Goal: Transaction & Acquisition: Obtain resource

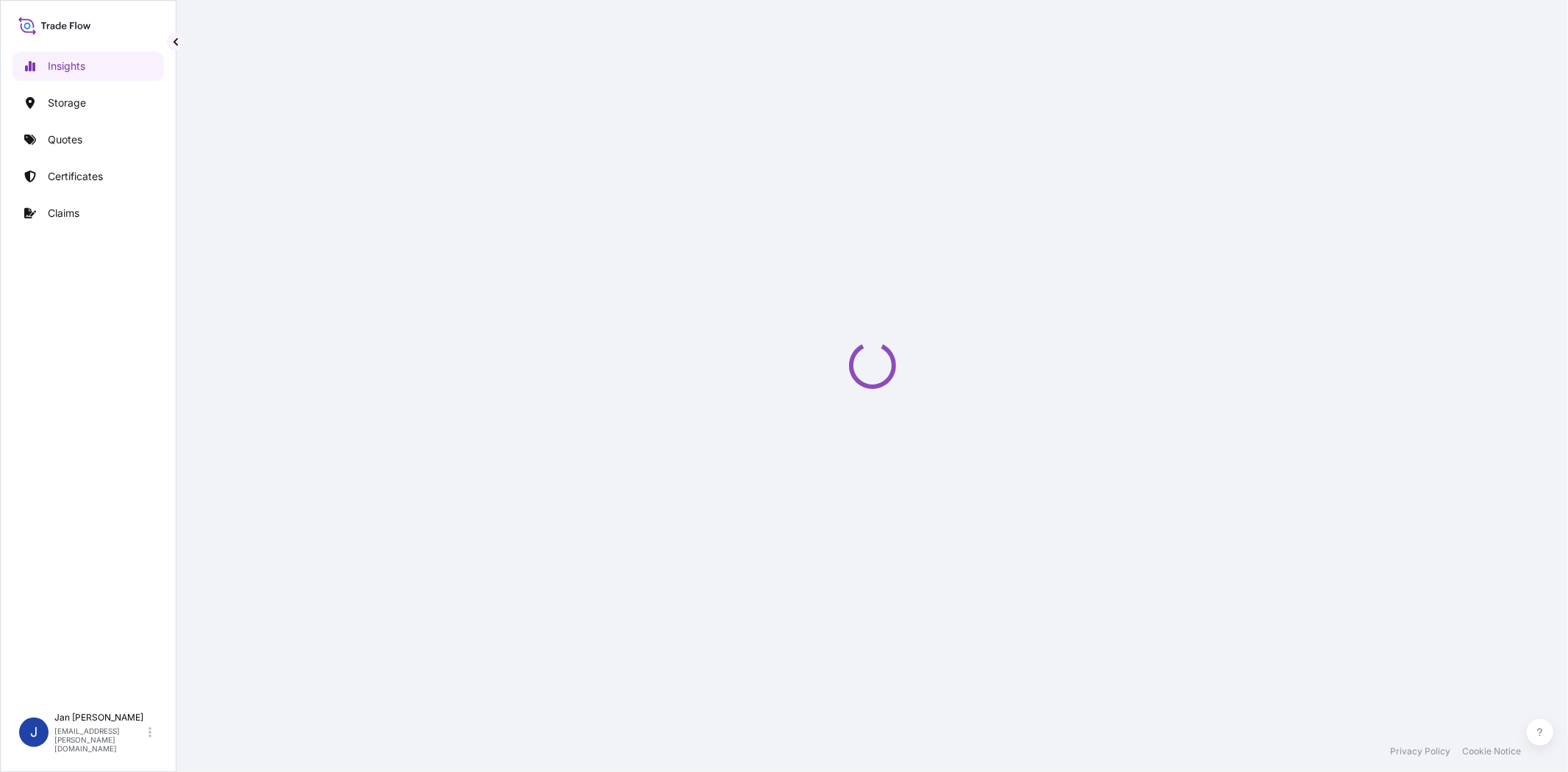
select select "2025"
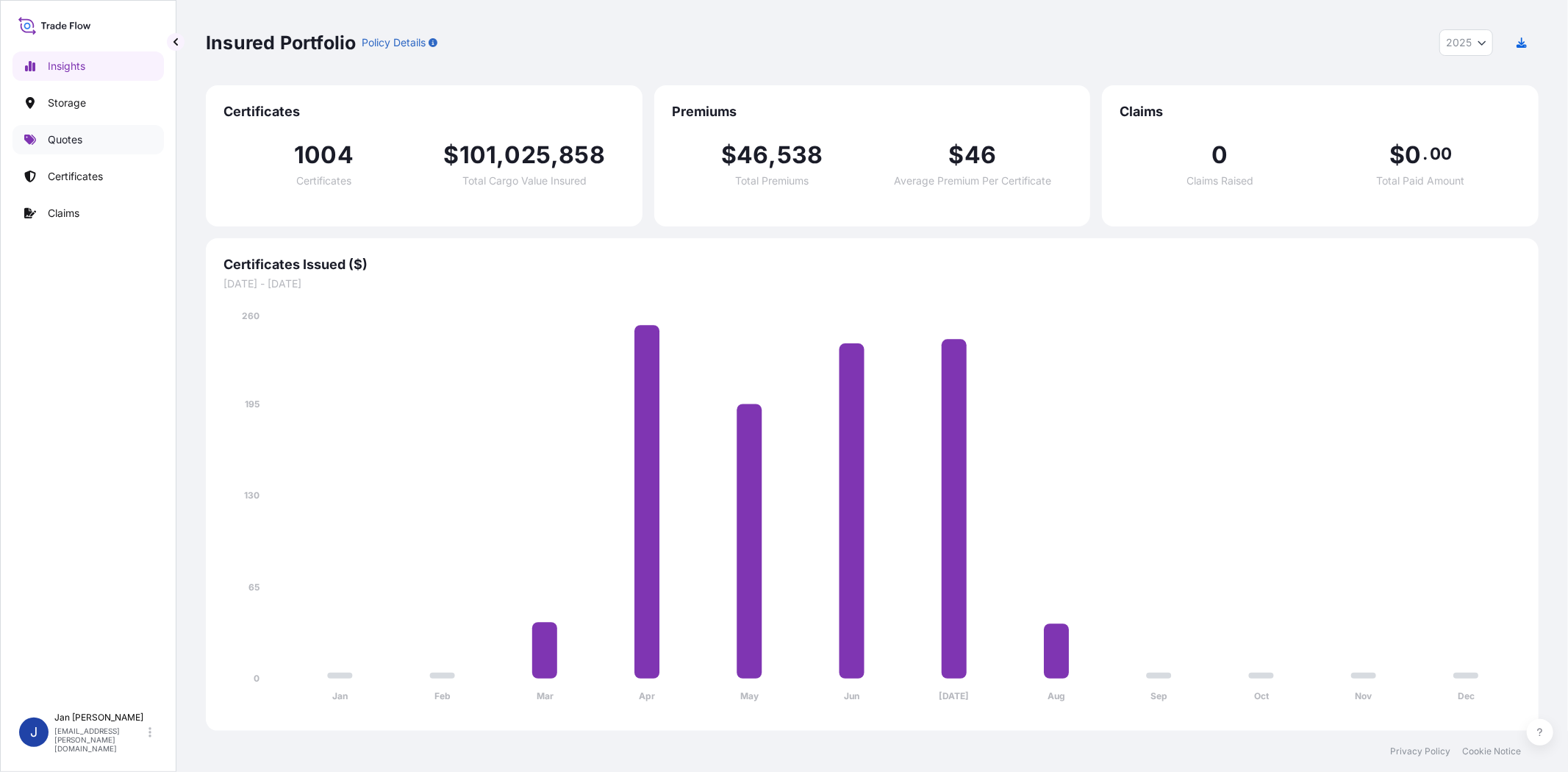
click at [64, 143] on p "Quotes" at bounding box center [65, 139] width 34 height 14
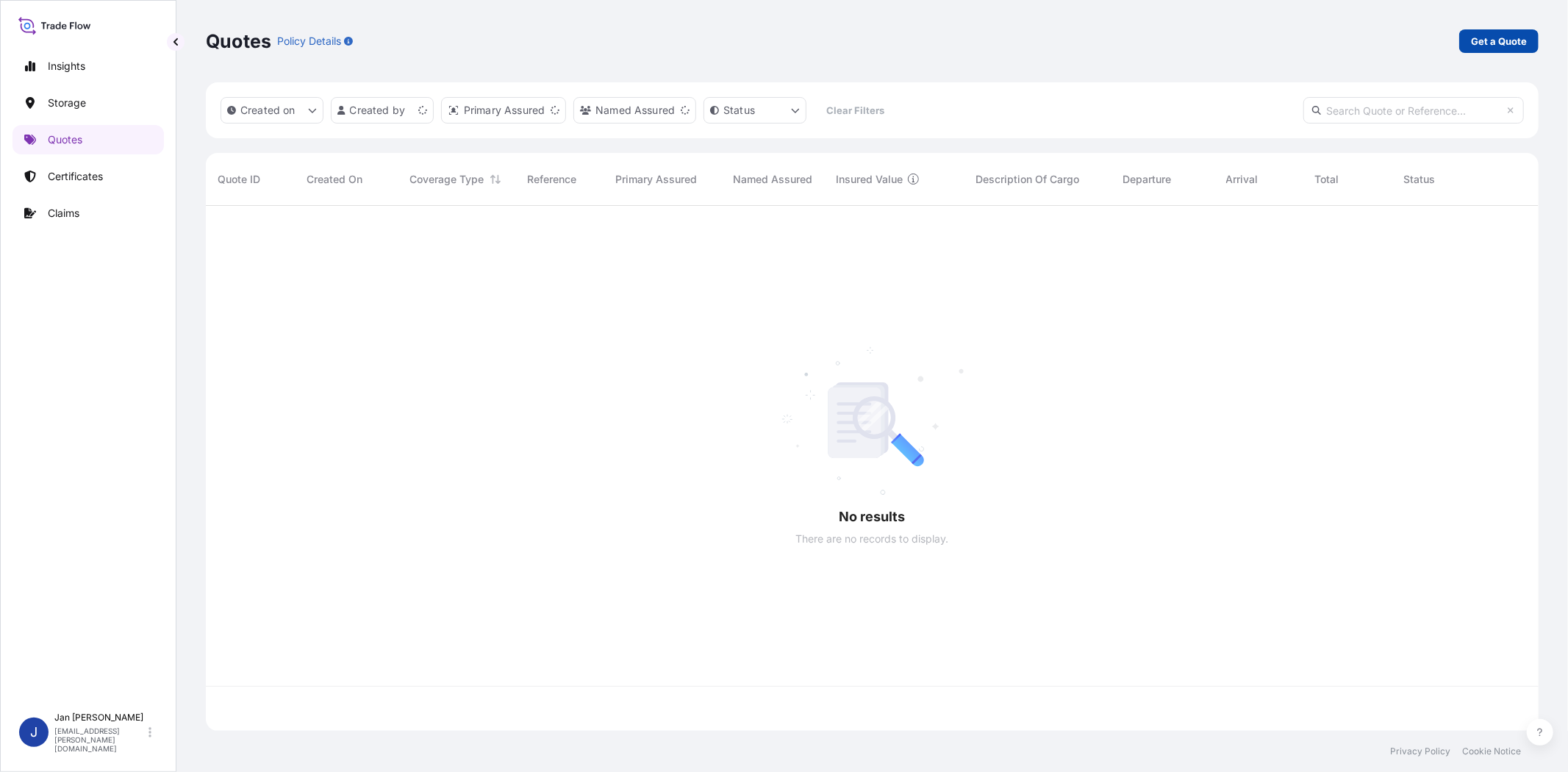
scroll to position [520, 1321]
click at [1494, 34] on p "Get a Quote" at bounding box center [1499, 41] width 56 height 14
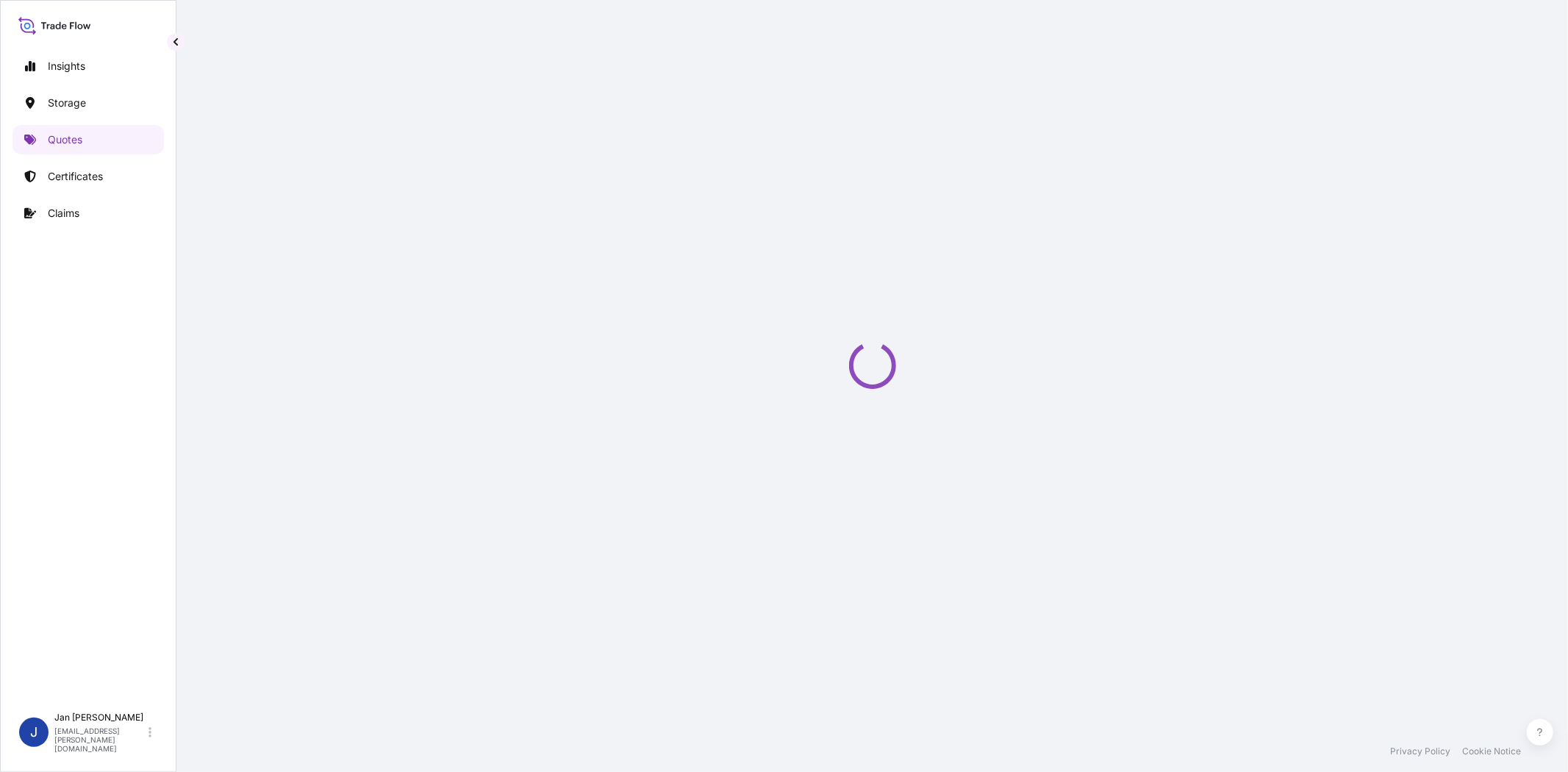
select select "Water"
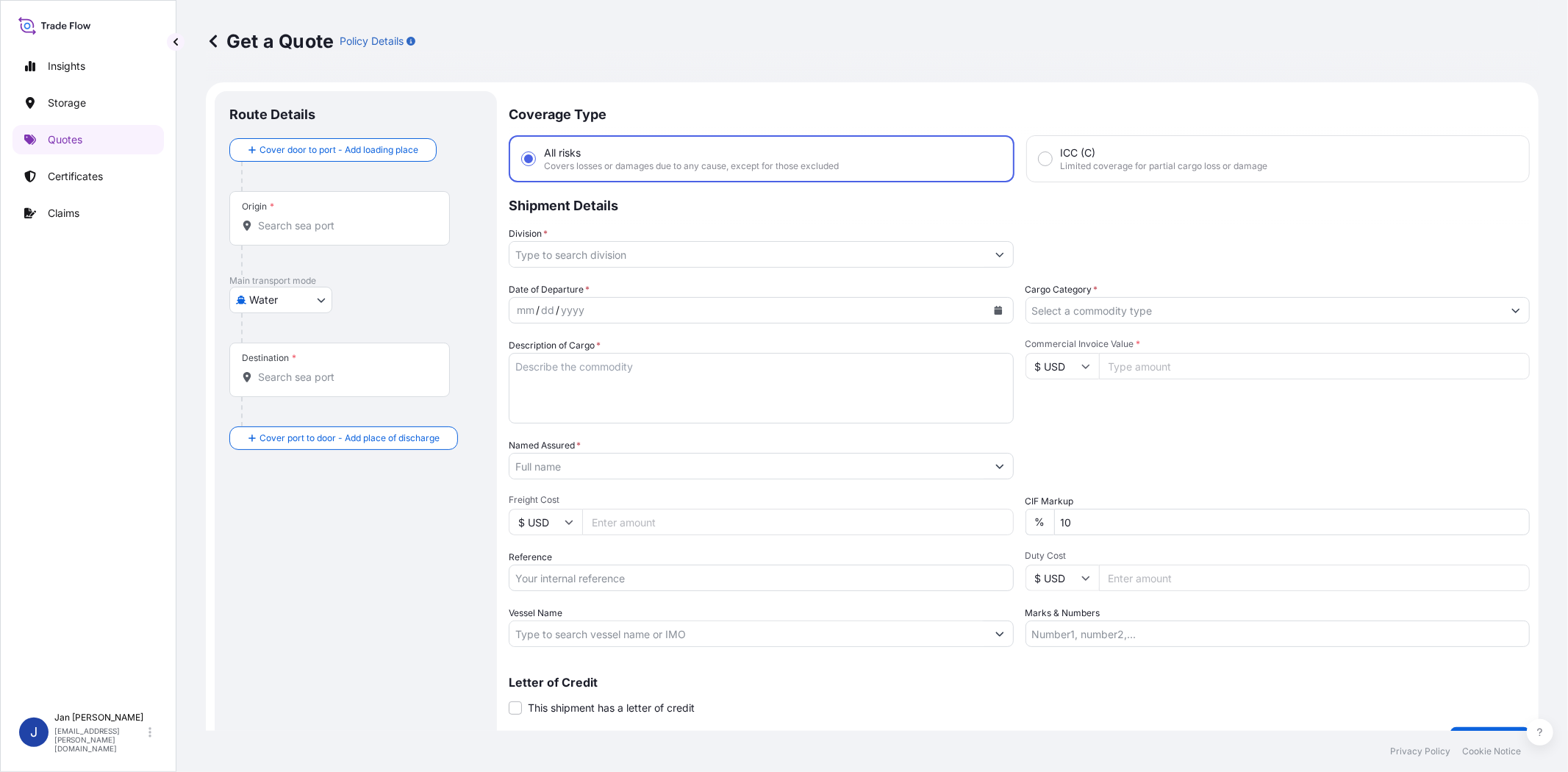
scroll to position [23, 0]
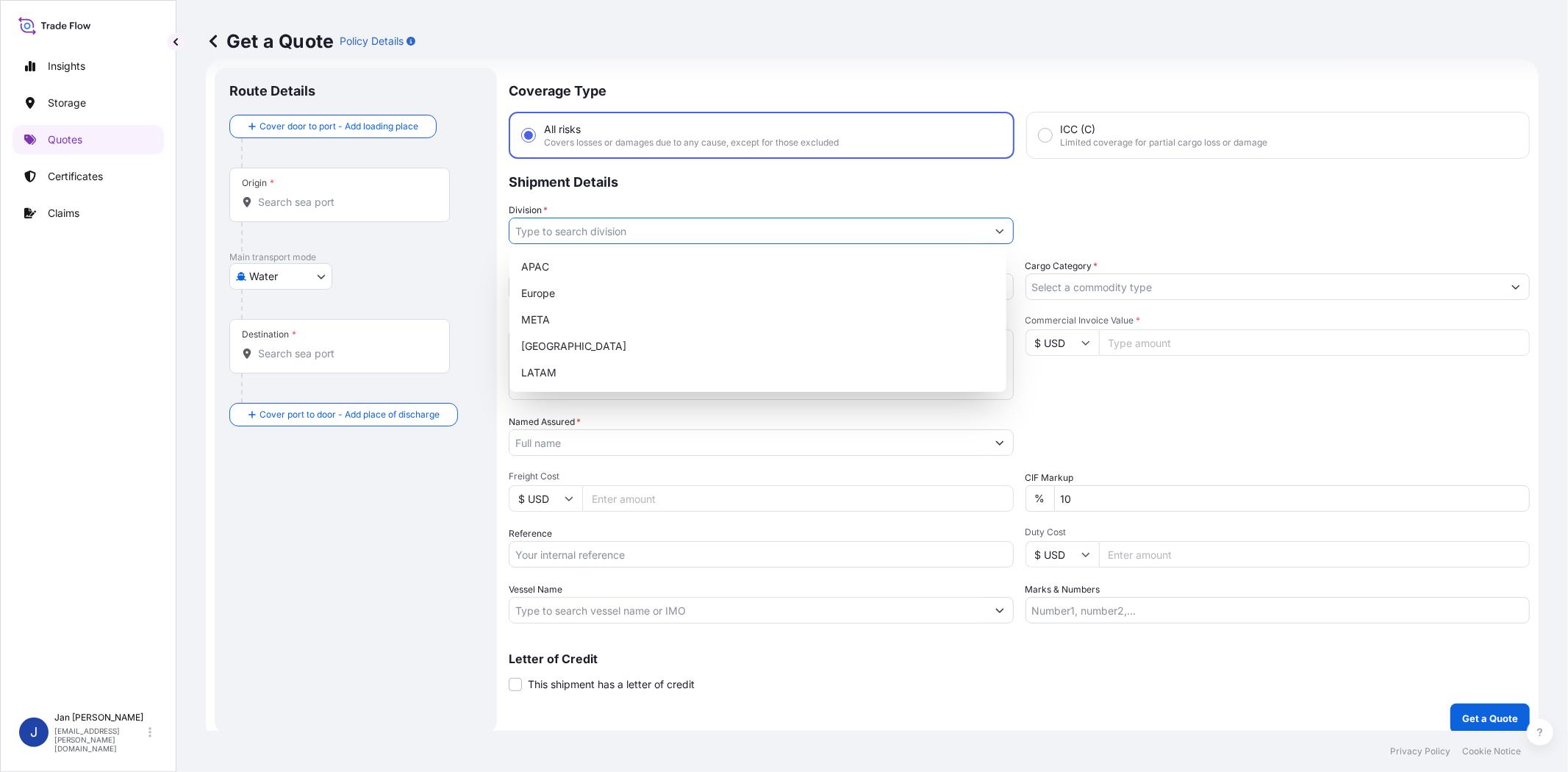
drag, startPoint x: 821, startPoint y: 224, endPoint x: 782, endPoint y: 271, distance: 61.1
click at [821, 228] on input "Division *" at bounding box center [748, 230] width 477 height 26
click at [769, 288] on div "Europe" at bounding box center [758, 293] width 486 height 26
type input "Europe"
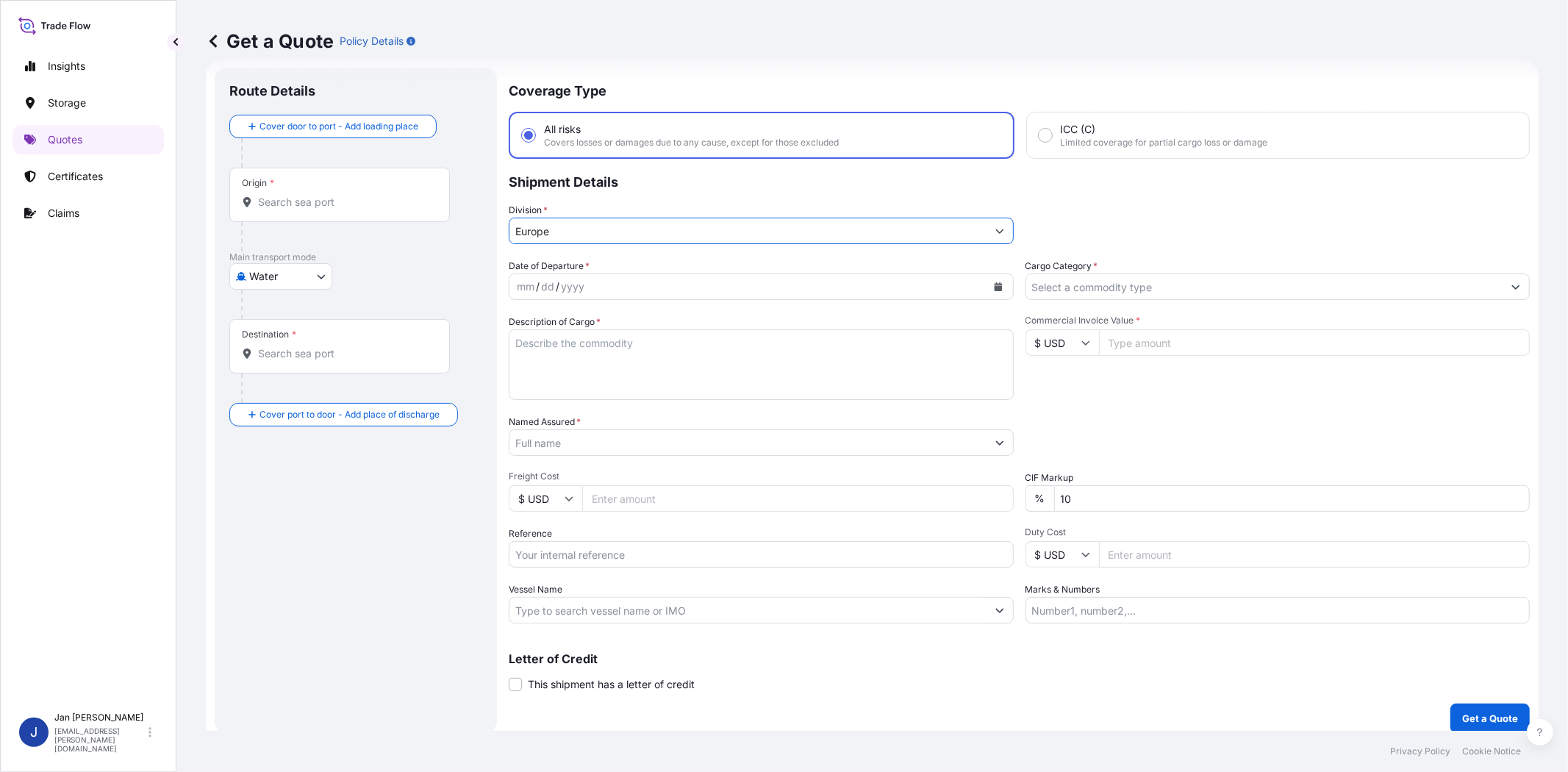
click at [1077, 277] on input "Cargo Category *" at bounding box center [1265, 286] width 477 height 26
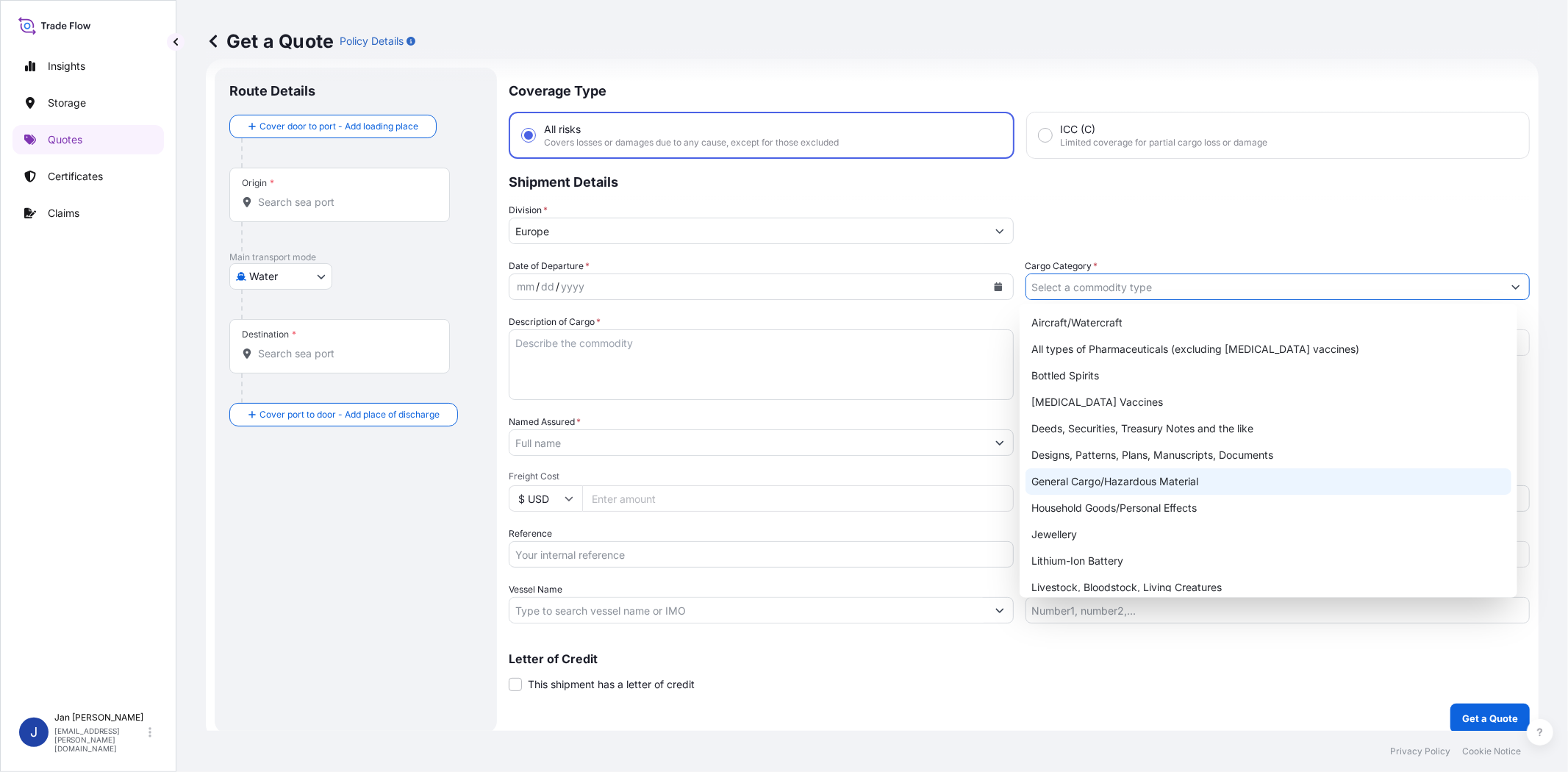
click at [1116, 472] on div "General Cargo/Hazardous Material" at bounding box center [1269, 481] width 486 height 26
type input "General Cargo/Hazardous Material"
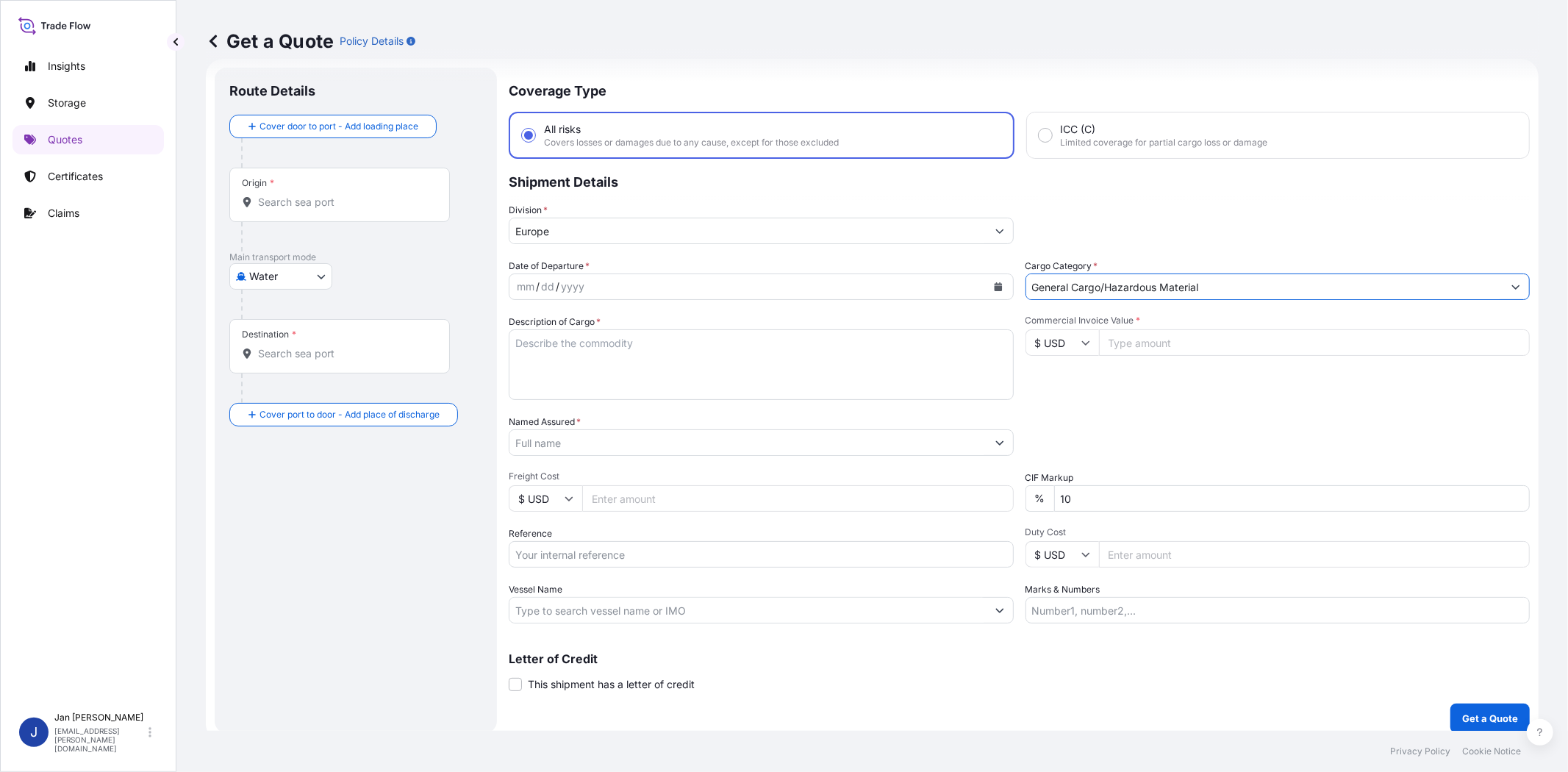
click at [839, 433] on input "Named Assured *" at bounding box center [748, 442] width 477 height 26
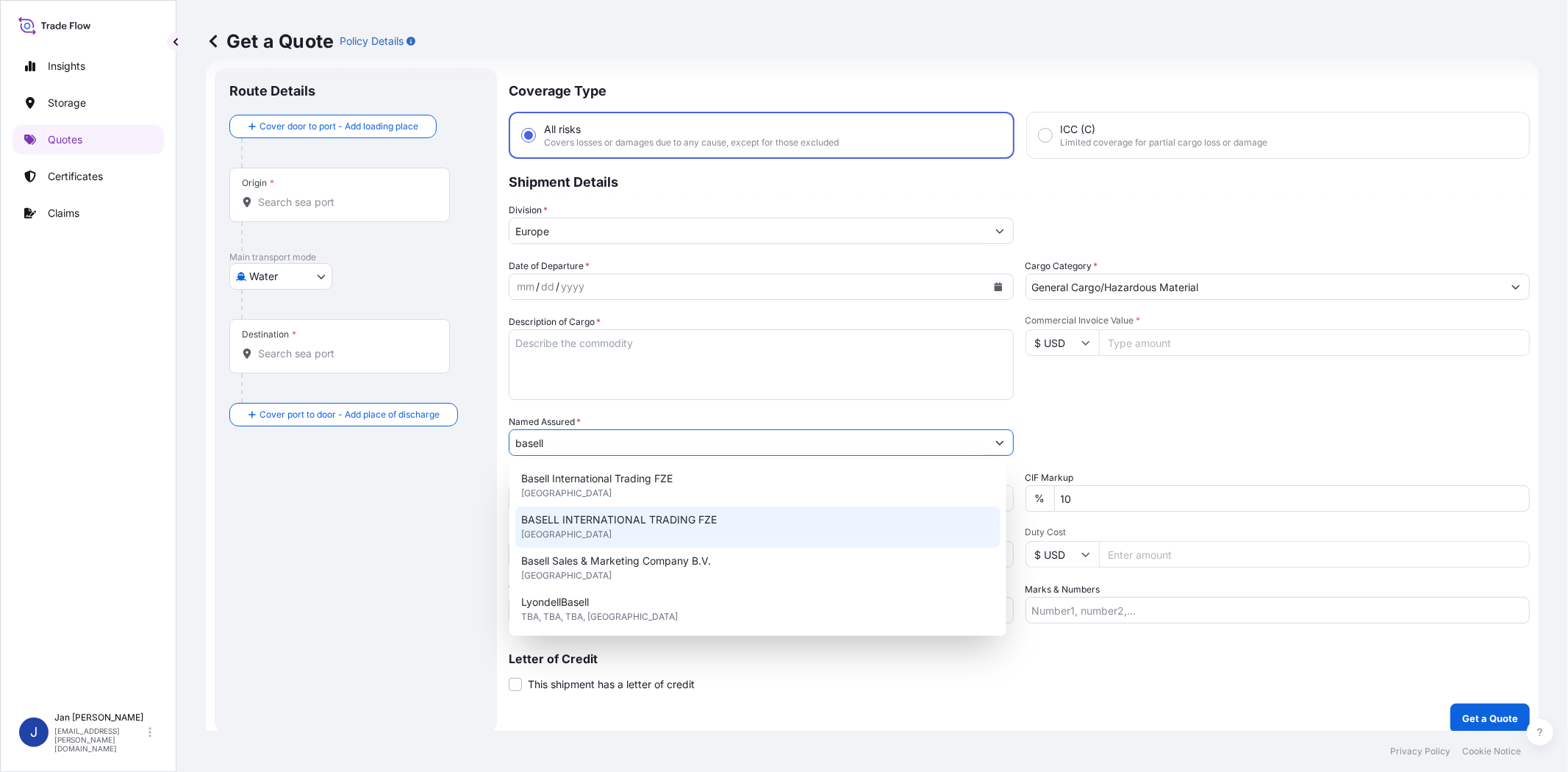
click at [785, 522] on div "BASELL INTERNATIONAL TRADING FZE [GEOGRAPHIC_DATA]" at bounding box center [758, 527] width 486 height 41
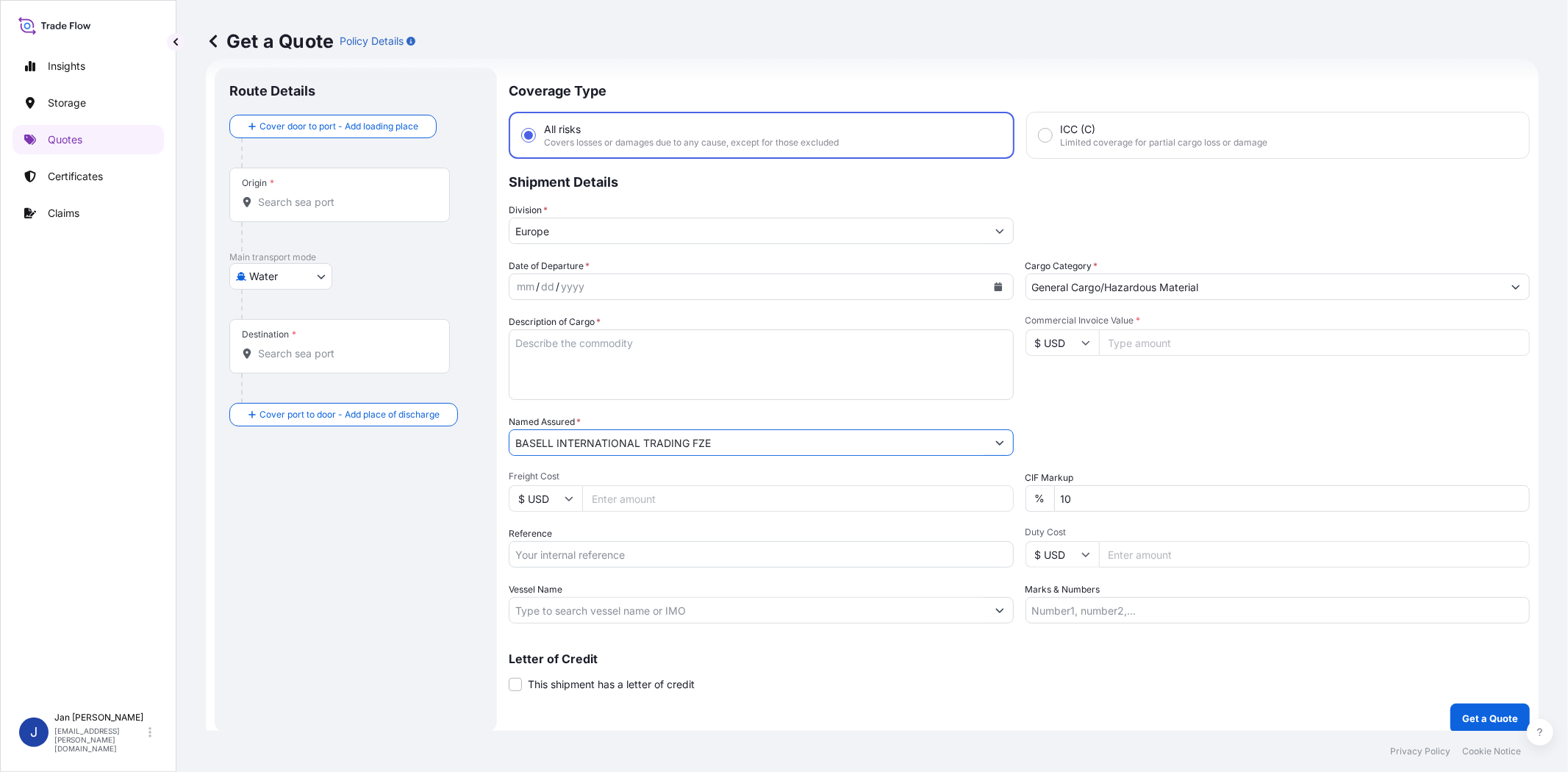
type input "BASELL INTERNATIONAL TRADING FZE"
click at [1152, 401] on div "Date of Departure * mm / dd / yyyy Cargo Category * General Cargo/Hazardous Mat…" at bounding box center [1020, 441] width 1021 height 365
click at [1141, 341] on input "Commercial Invoice Value *" at bounding box center [1315, 342] width 432 height 26
paste input "173428.40"
type input "173428.40"
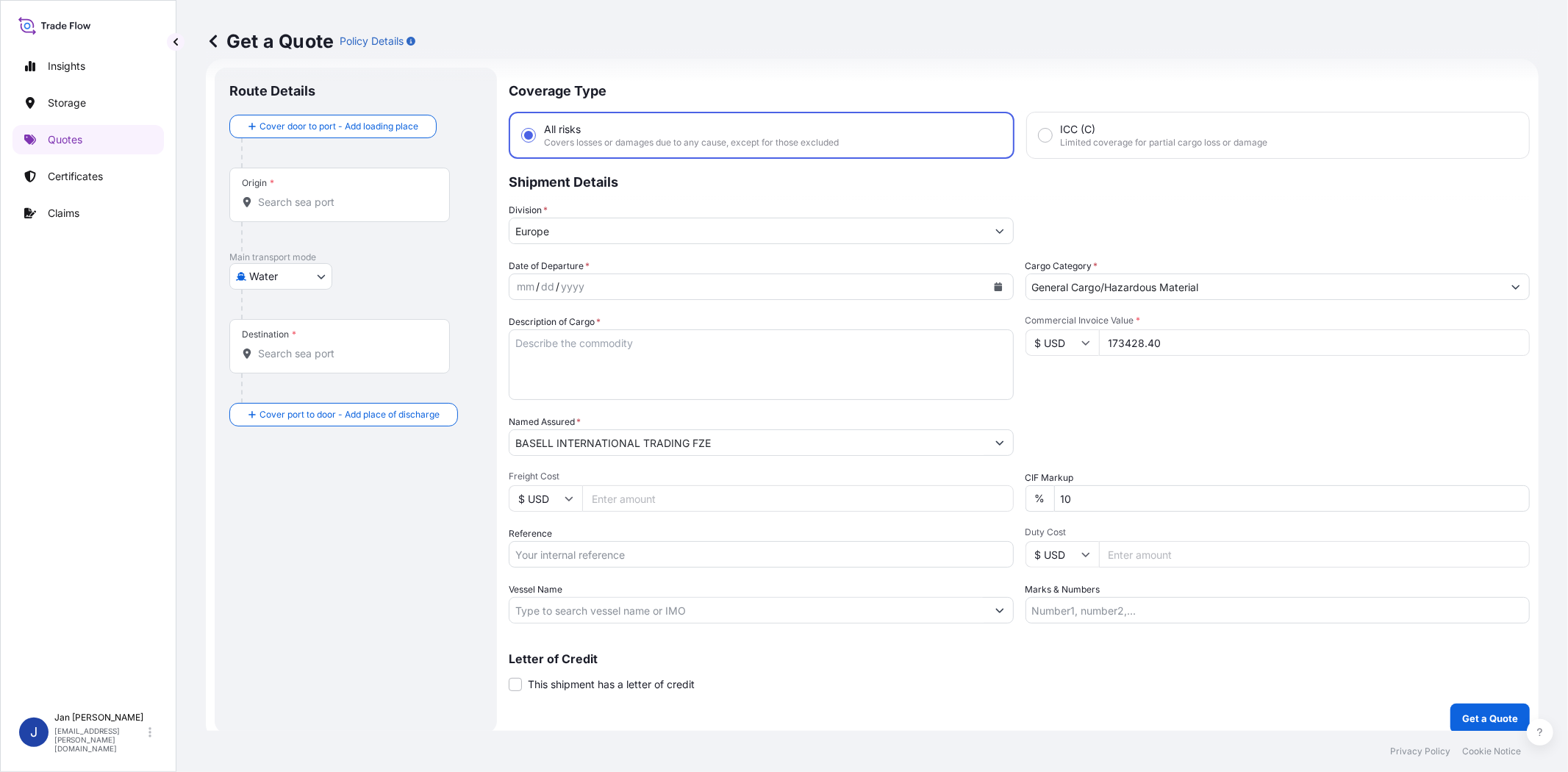
click at [1170, 397] on div "Commercial Invoice Value * $ USD 173428.40" at bounding box center [1278, 357] width 505 height 85
click at [647, 608] on input "Vessel Name" at bounding box center [748, 609] width 477 height 26
paste input "OOCL KOBE"
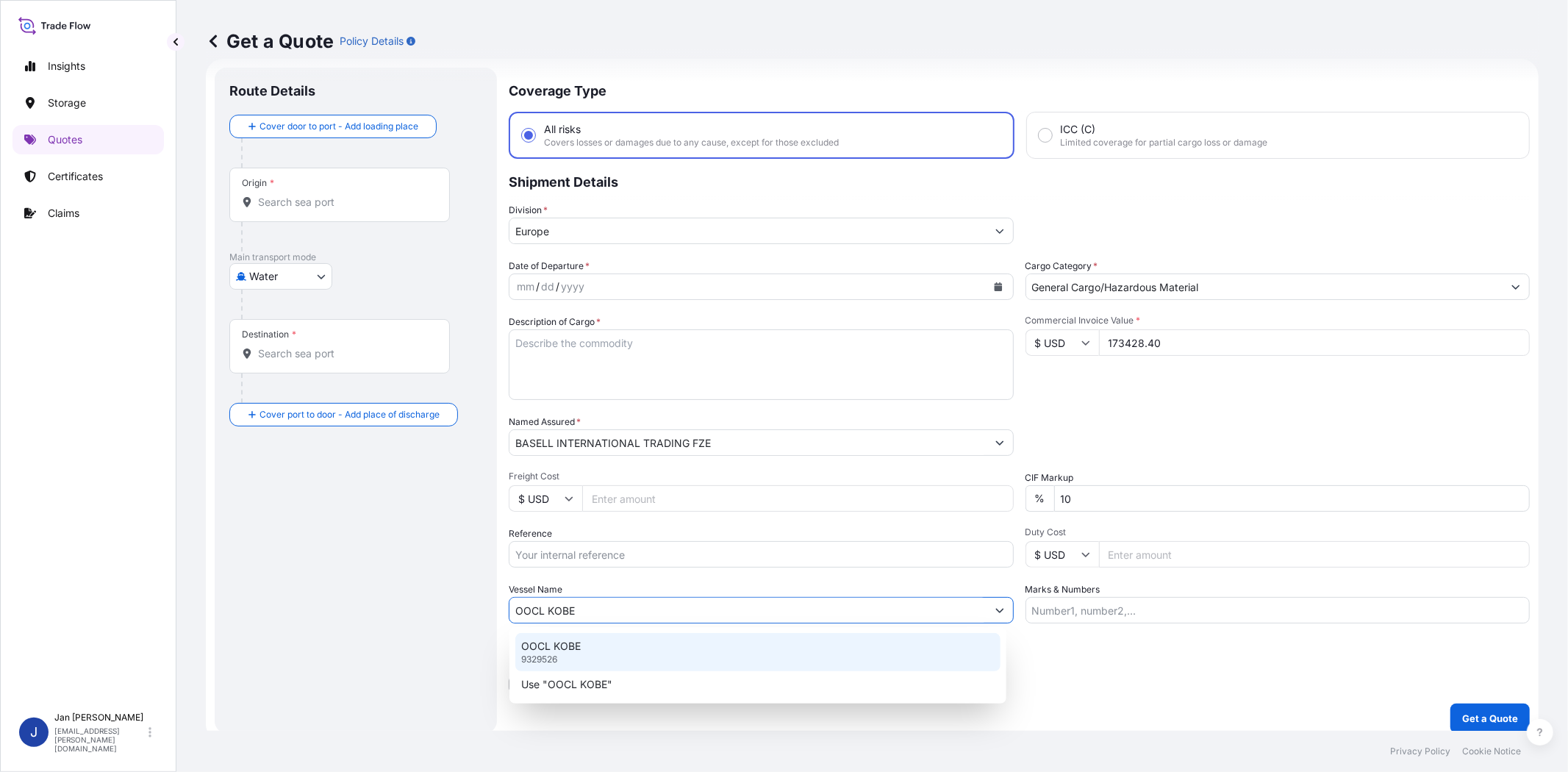
click at [636, 654] on div "OOCL KOBE 9329526" at bounding box center [758, 652] width 486 height 39
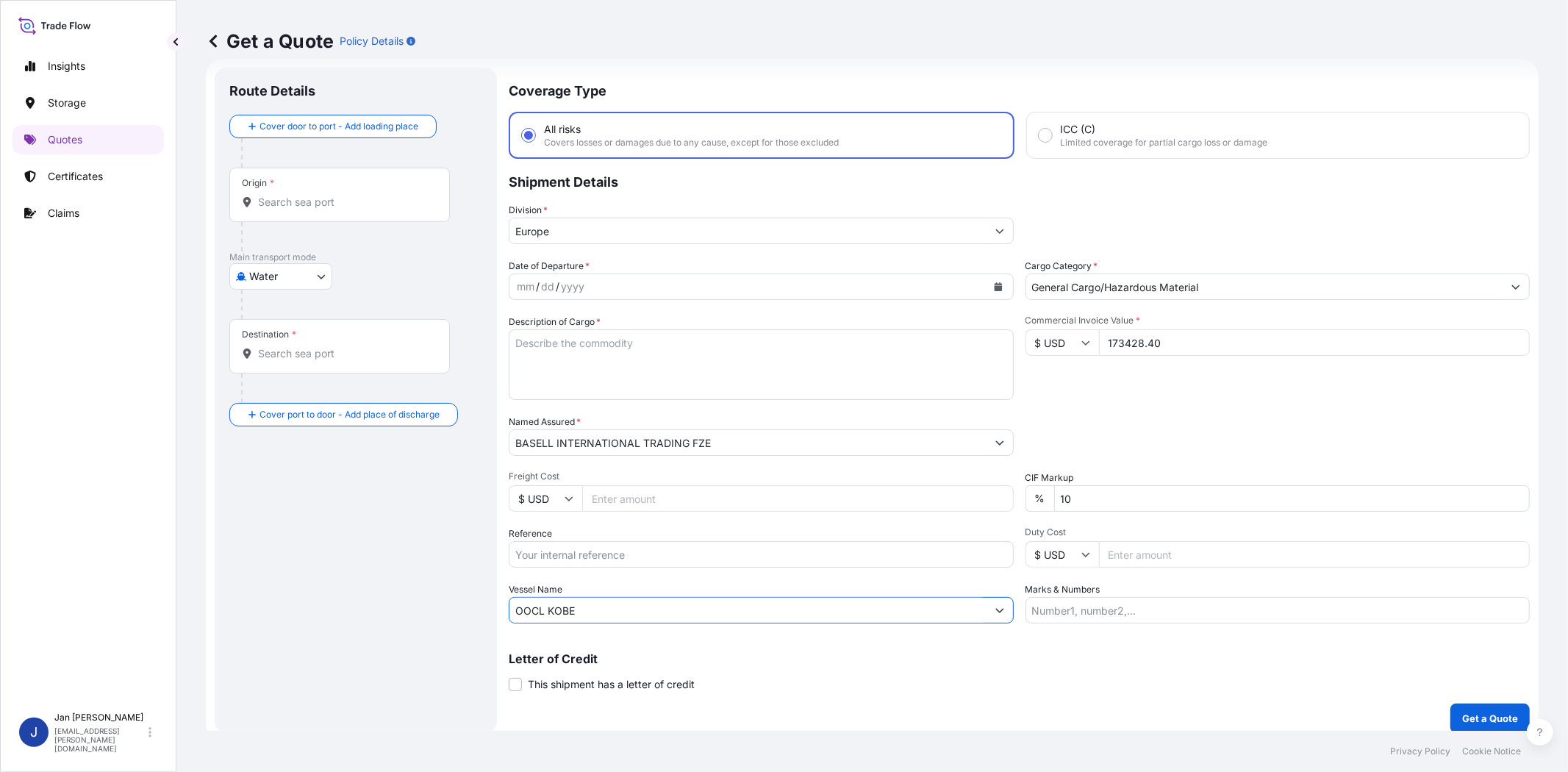
type input "OOCL KOBE"
click at [345, 188] on div "Origin *" at bounding box center [339, 194] width 220 height 55
click at [345, 195] on input "Origin *" at bounding box center [344, 202] width 174 height 14
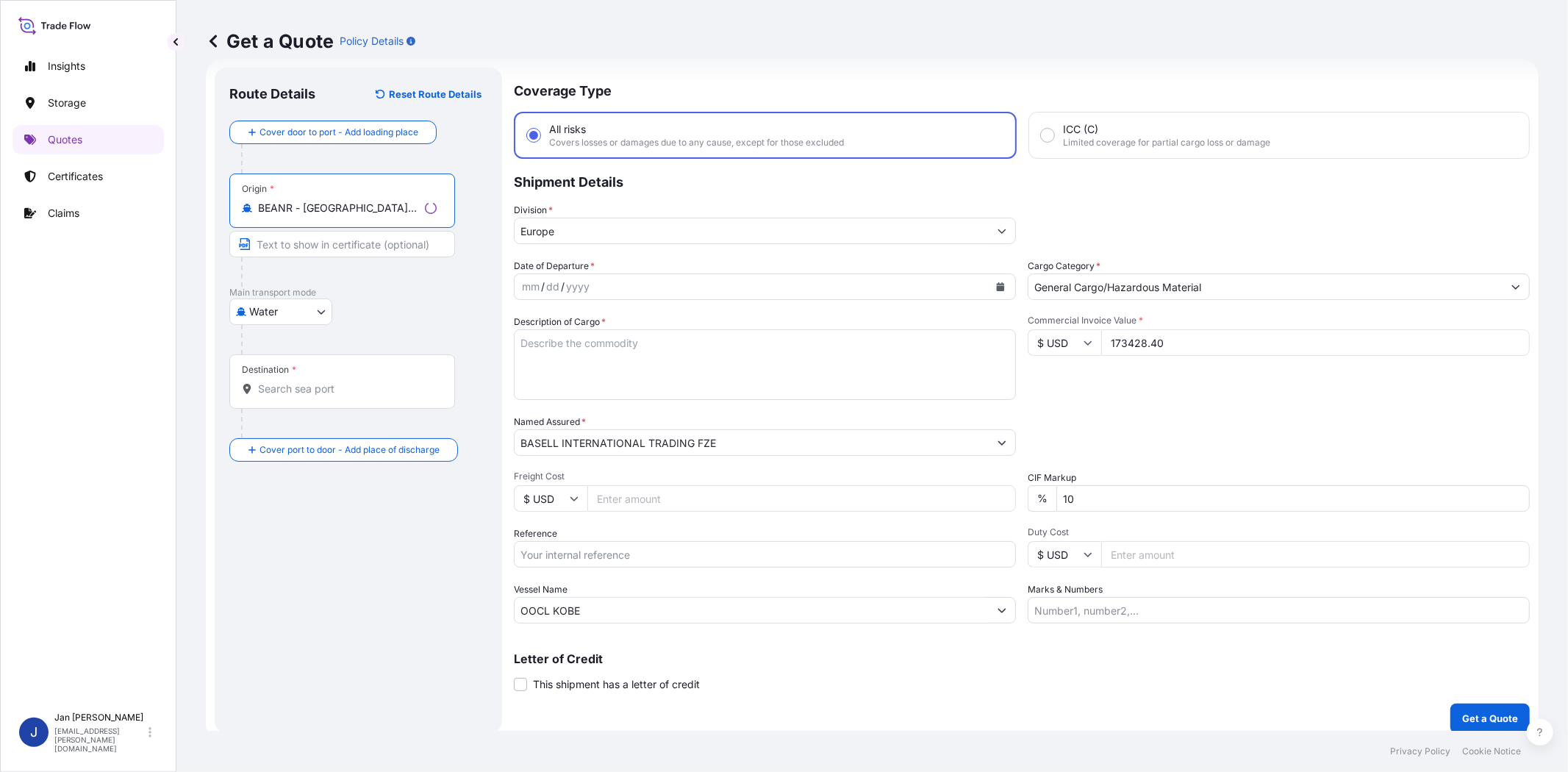
type input "BEANR - [GEOGRAPHIC_DATA], [GEOGRAPHIC_DATA]"
click at [351, 385] on input "Destination *" at bounding box center [347, 388] width 179 height 14
type input "[PERSON_NAME] ([GEOGRAPHIC_DATA]), [GEOGRAPHIC_DATA]"
click at [1163, 408] on div "Date of Departure * mm / dd / yyyy Cargo Category * General Cargo/Hazardous Mat…" at bounding box center [1020, 441] width 1021 height 365
click at [991, 278] on button "Calendar" at bounding box center [998, 287] width 23 height 23
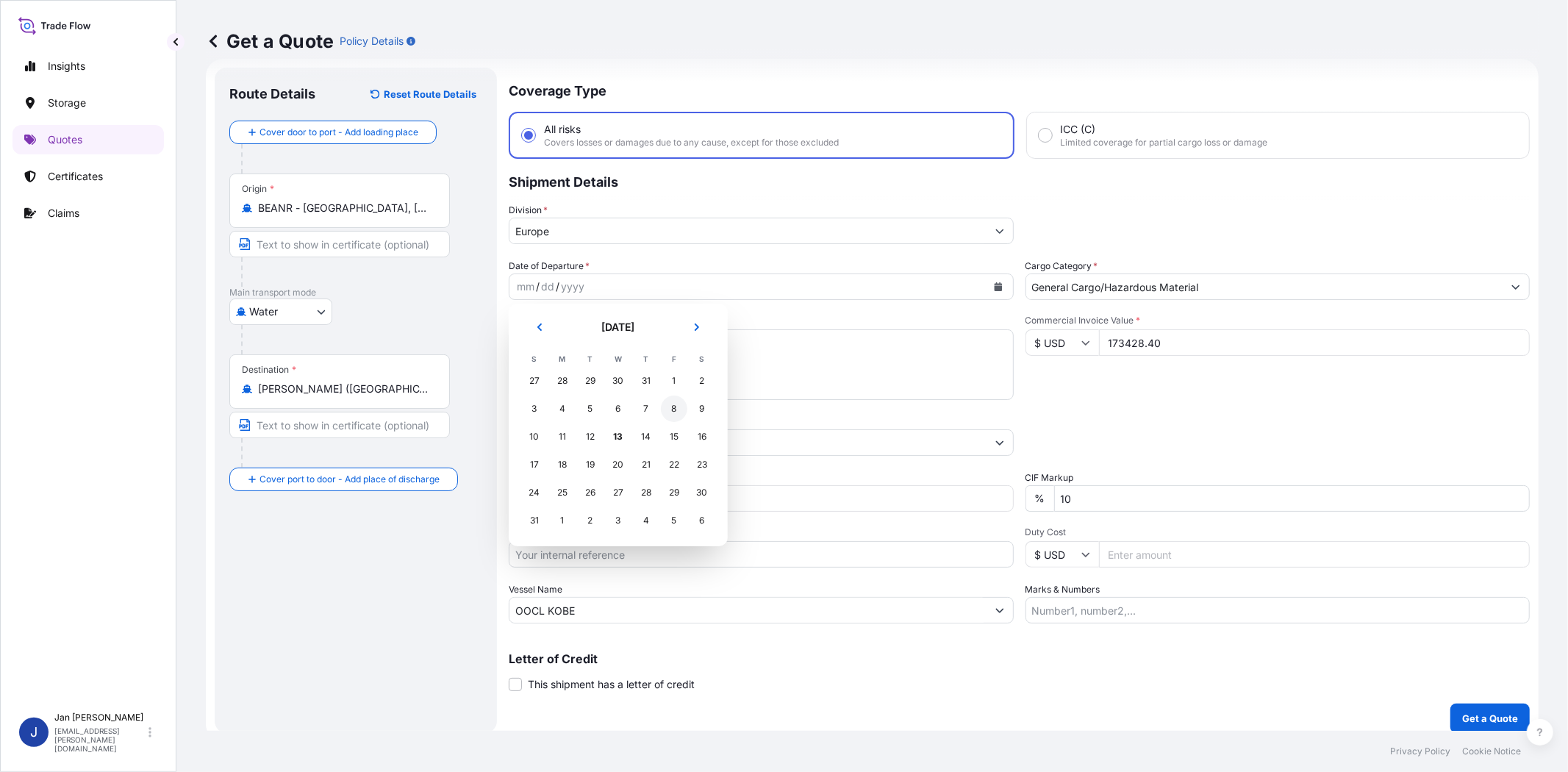
click at [677, 408] on div "8" at bounding box center [673, 408] width 26 height 26
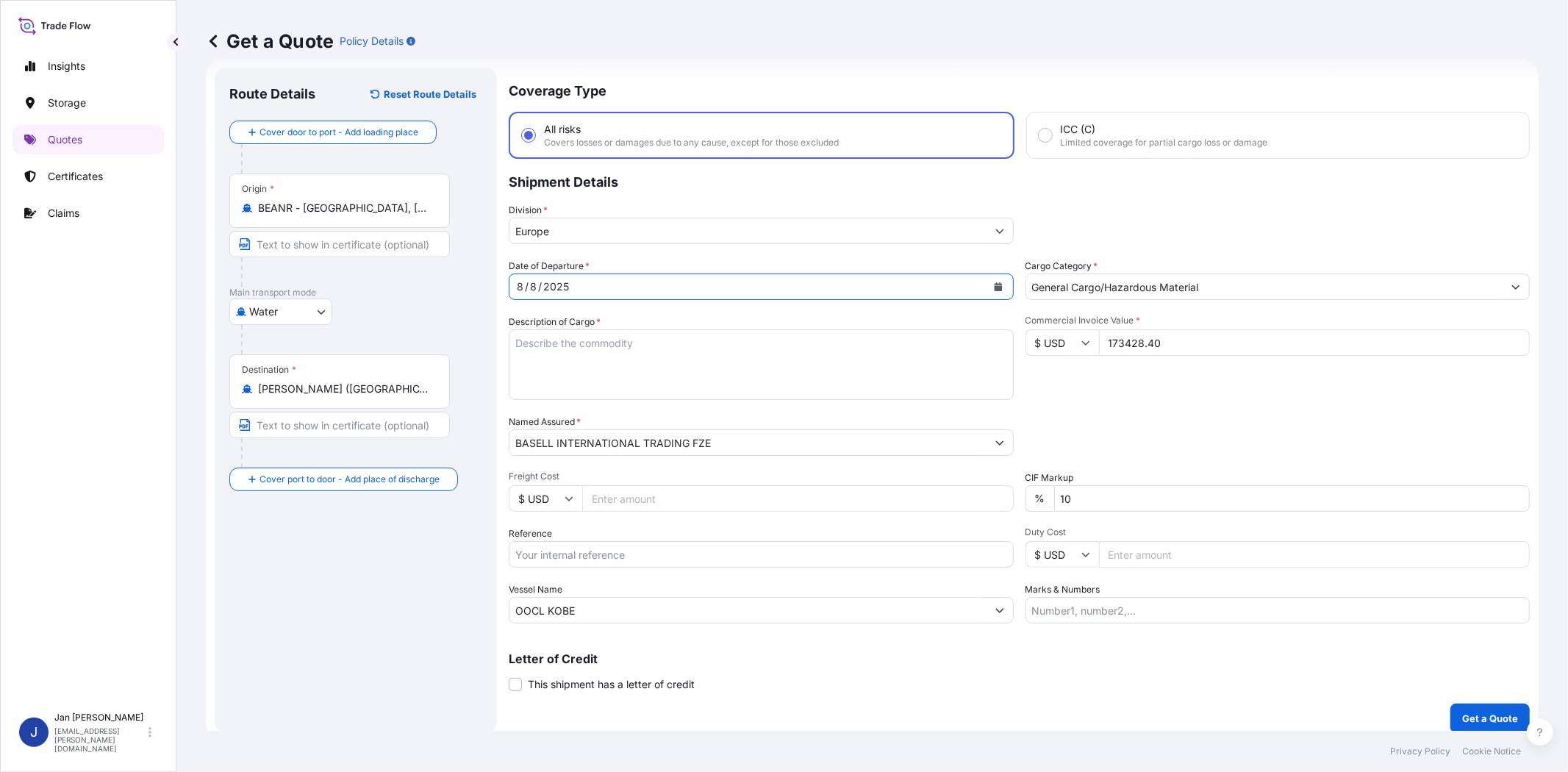
click at [1084, 407] on div "Date of Departure * [DATE] Cargo Category * General Cargo/Hazardous Material De…" at bounding box center [1020, 441] width 1021 height 365
click at [681, 553] on input "Reference" at bounding box center [762, 554] width 505 height 26
paste input "1187400310 // 5012871338 5013000911 304206886"
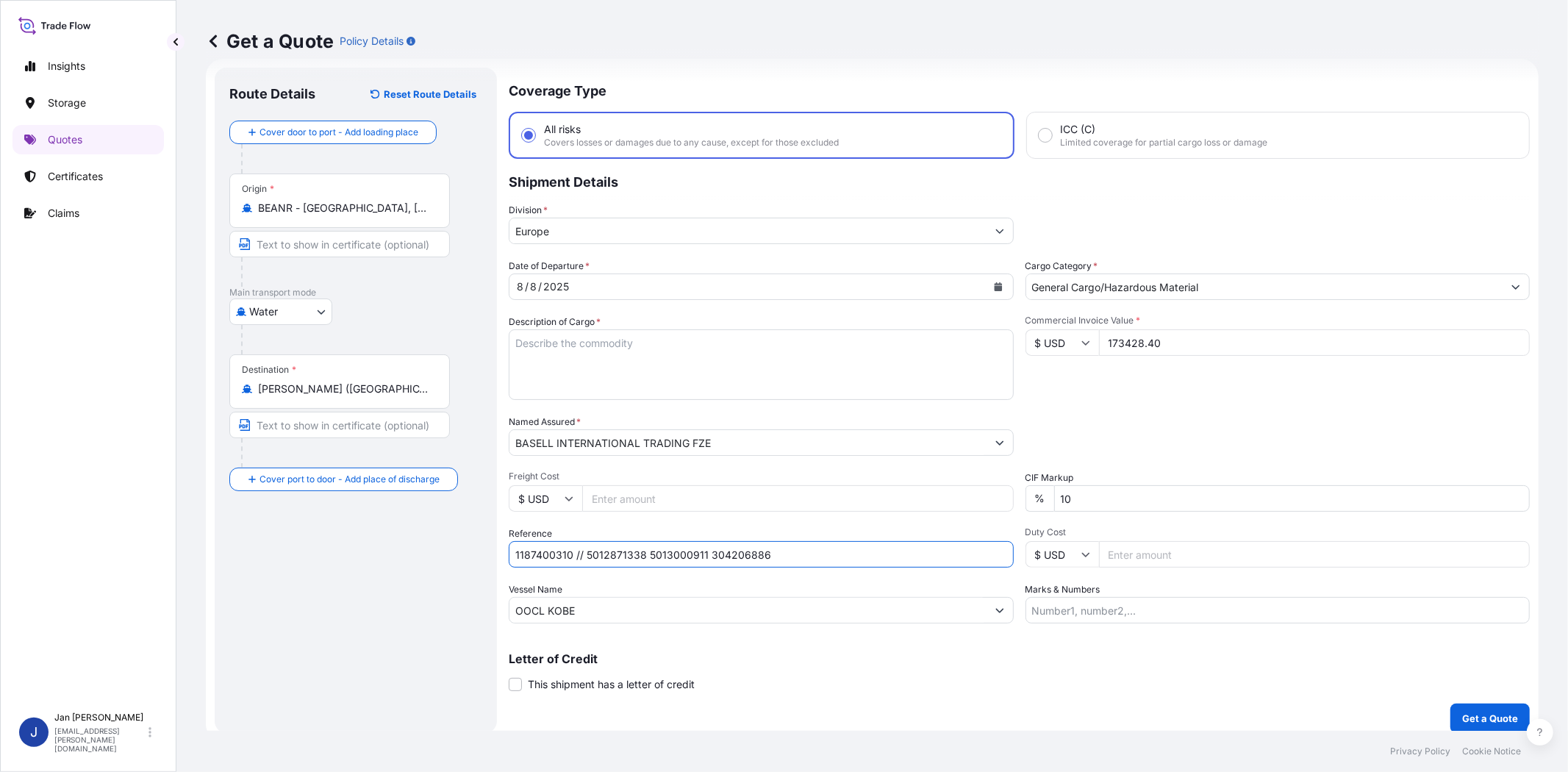
type input "1187400310 // 5012871338 5013000911 304206886"
click at [1112, 408] on div "Date of Departure * [DATE] Cargo Category * General Cargo/Hazardous Material De…" at bounding box center [1020, 441] width 1021 height 365
click at [889, 360] on textarea "Description of Cargo *" at bounding box center [762, 364] width 505 height 71
paste textarea "BAGS LOADED ONTO 72 PALLETS LOADED INTO 4 40' HIGH CUBE CONTAINER PURELL PE 181…"
click at [511, 337] on textarea "BAGS LOADED ONTO 72 PALLETS LOADED INTO 4 40' HIGH CUBE CONTAINER PURELL PE 181…" at bounding box center [762, 364] width 505 height 71
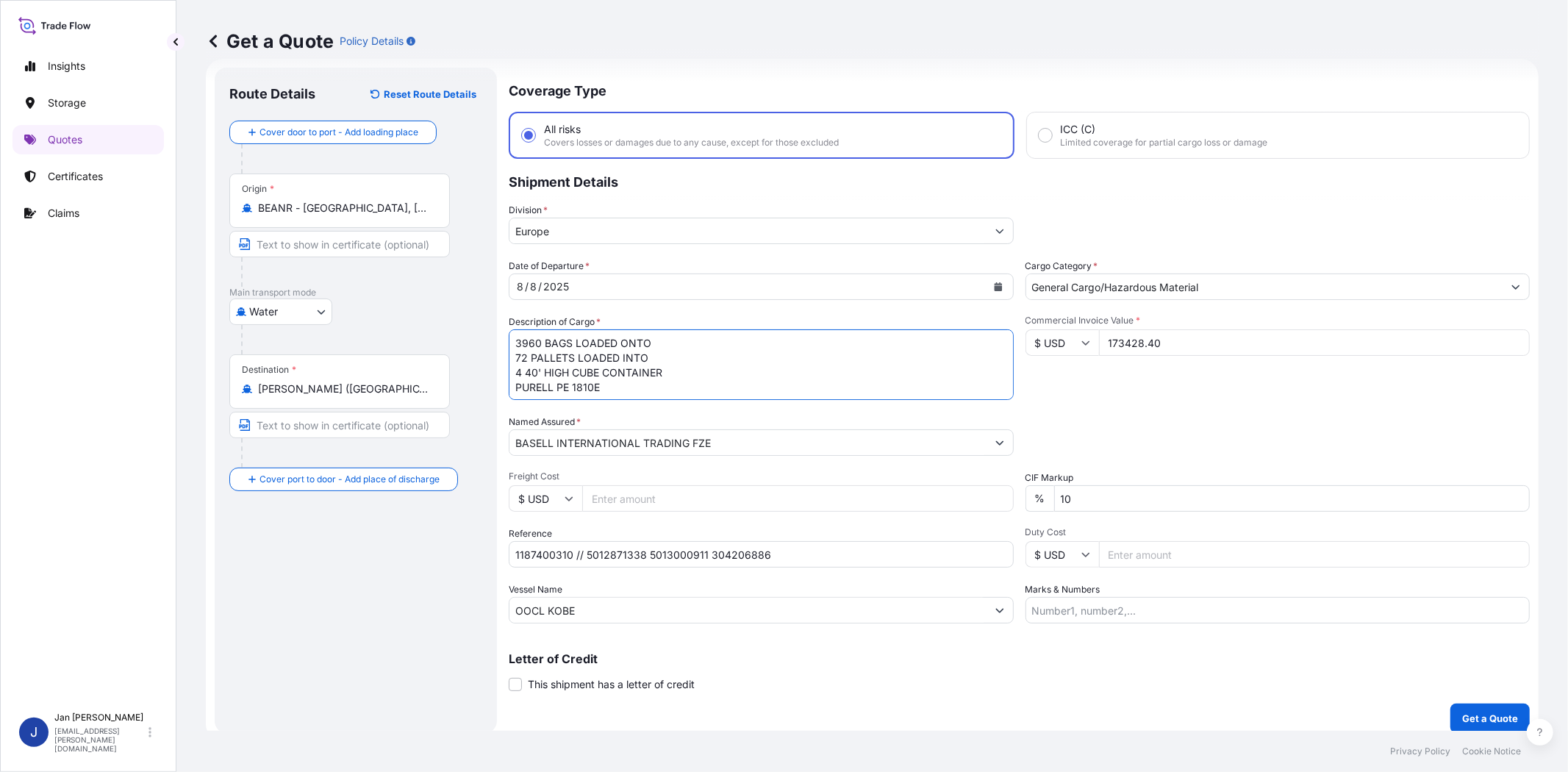
type textarea "3960 BAGS LOADED ONTO 72 PALLETS LOADED INTO 4 40' HIGH CUBE CONTAINER PURELL P…"
click at [1093, 414] on div "Packing Category Type to search a container mode Please select a primary mode o…" at bounding box center [1278, 435] width 505 height 41
click at [1370, 597] on input "Marks & Numbers" at bounding box center [1278, 609] width 505 height 26
paste input "ACID:1002582632025060016 EGYPTIAN IMPORTER TAX ID: 100258263 FOREIGN EXPORTER R…"
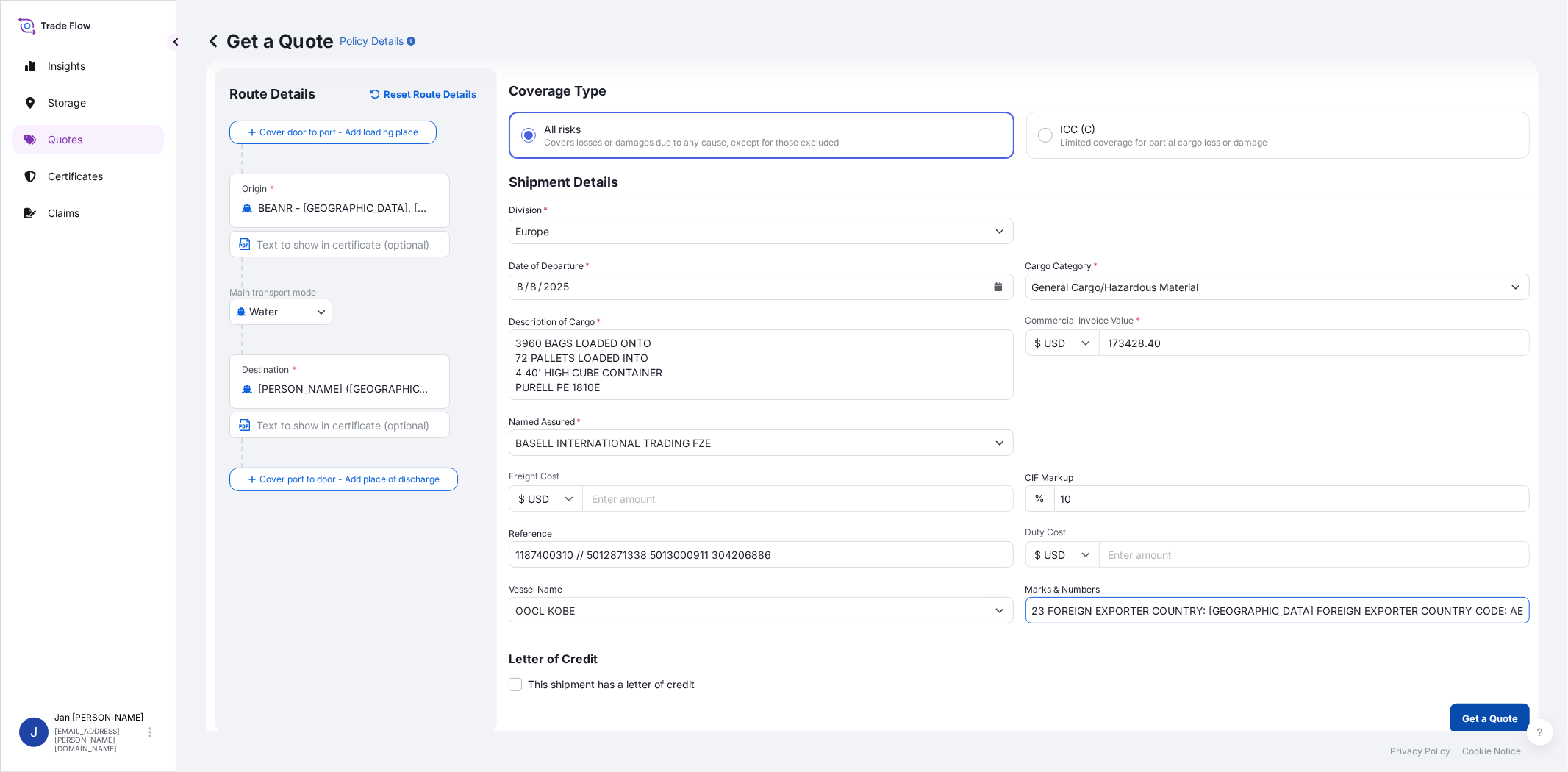
type input "ACID:1002582632025060016 EGYPTIAN IMPORTER TAX ID: 100258263 FOREIGN EXPORTER R…"
click at [1503, 721] on p "Get a Quote" at bounding box center [1491, 718] width 56 height 14
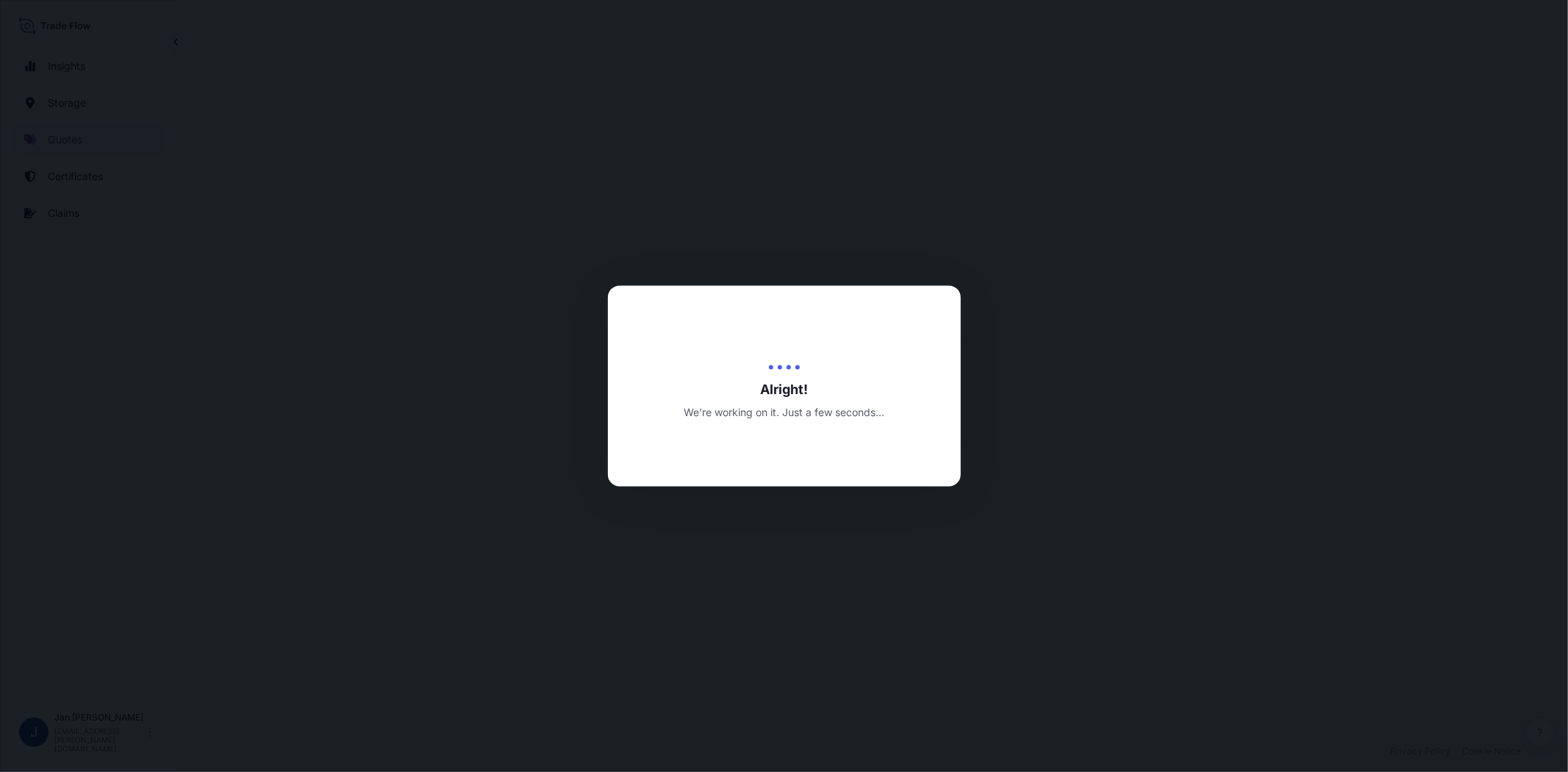
select select "Water"
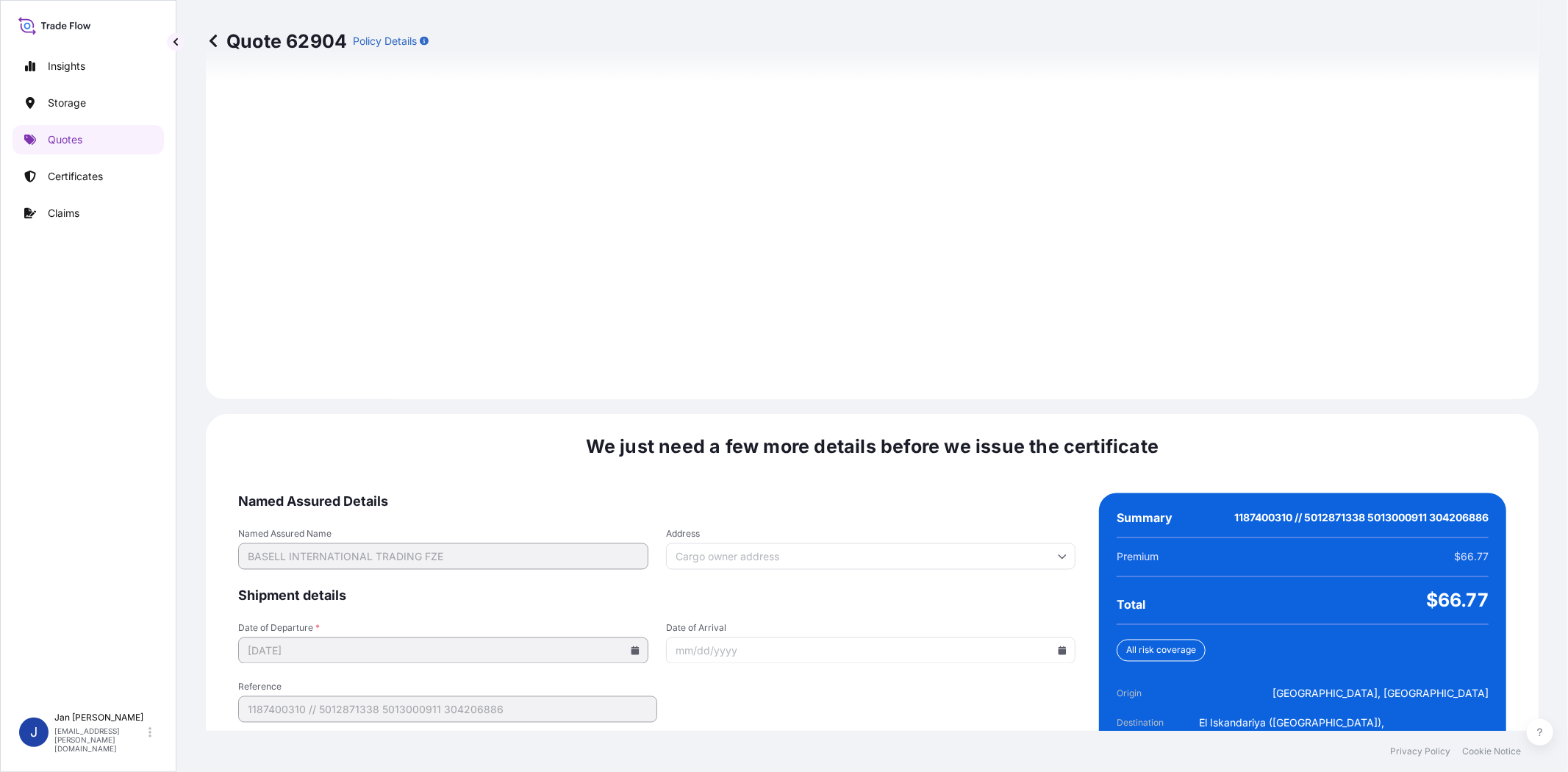
scroll to position [1952, 0]
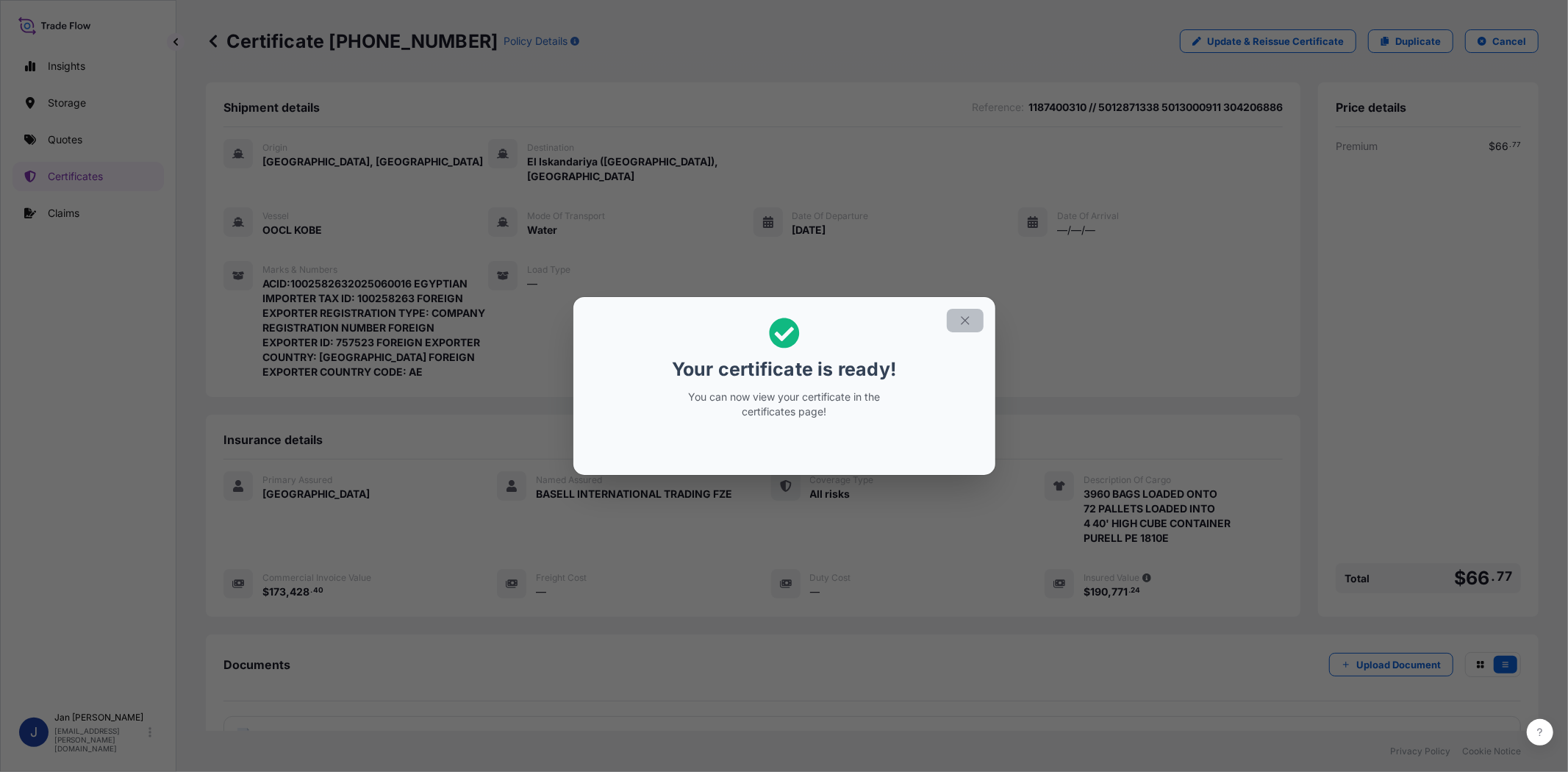
click at [971, 314] on icon "button" at bounding box center [965, 320] width 13 height 13
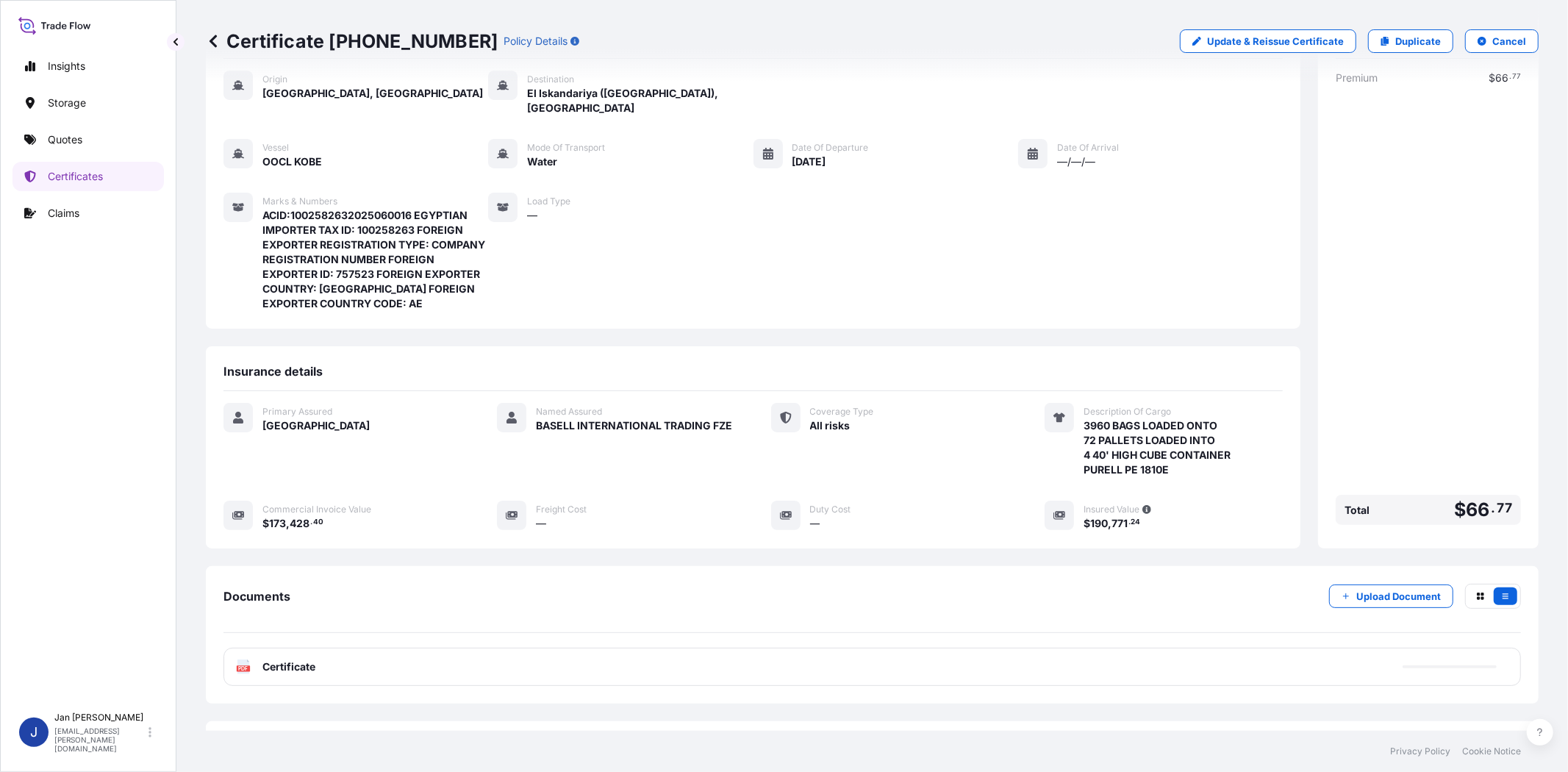
scroll to position [135, 0]
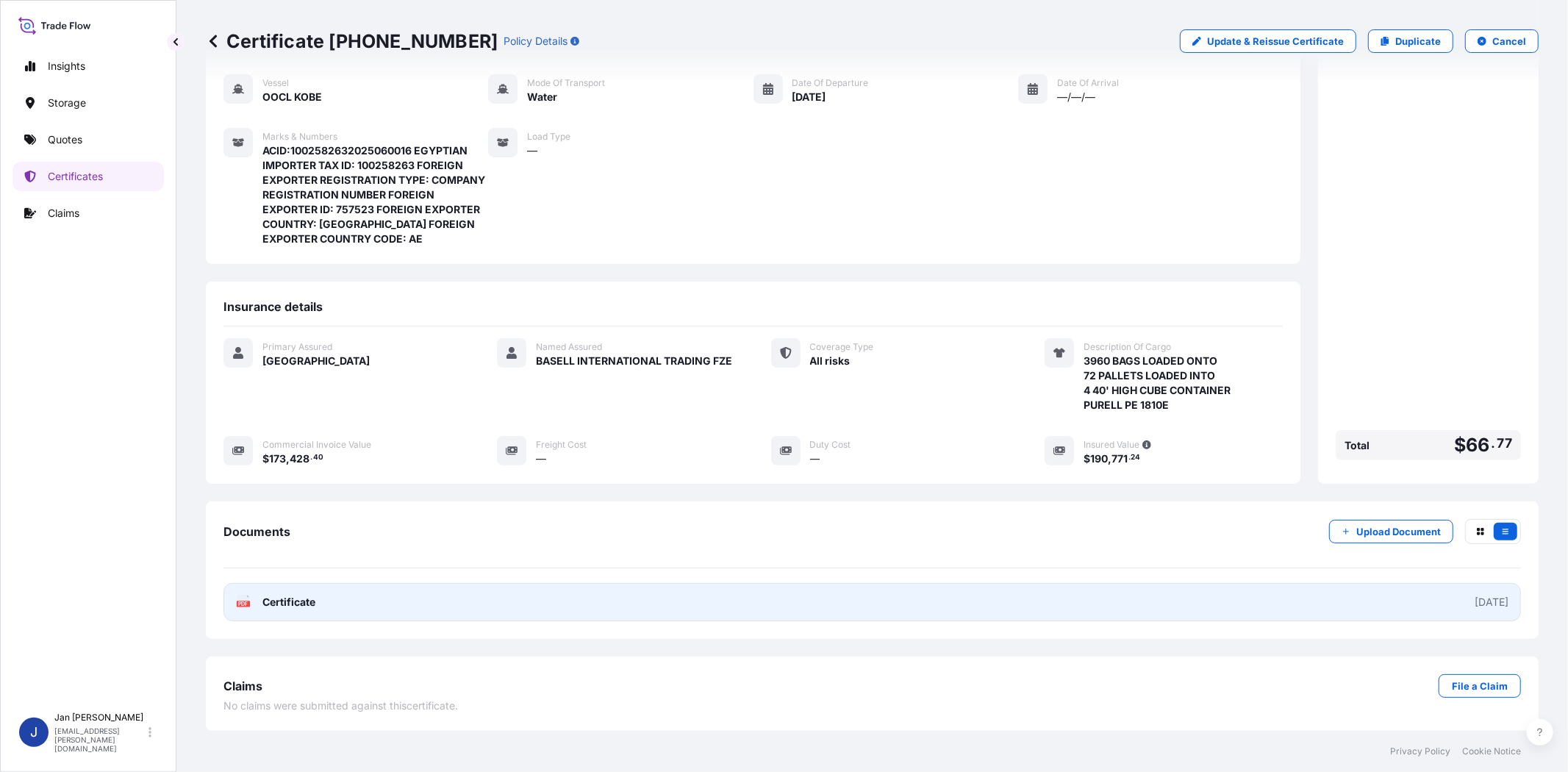
click at [247, 601] on text "PDF" at bounding box center [244, 604] width 10 height 5
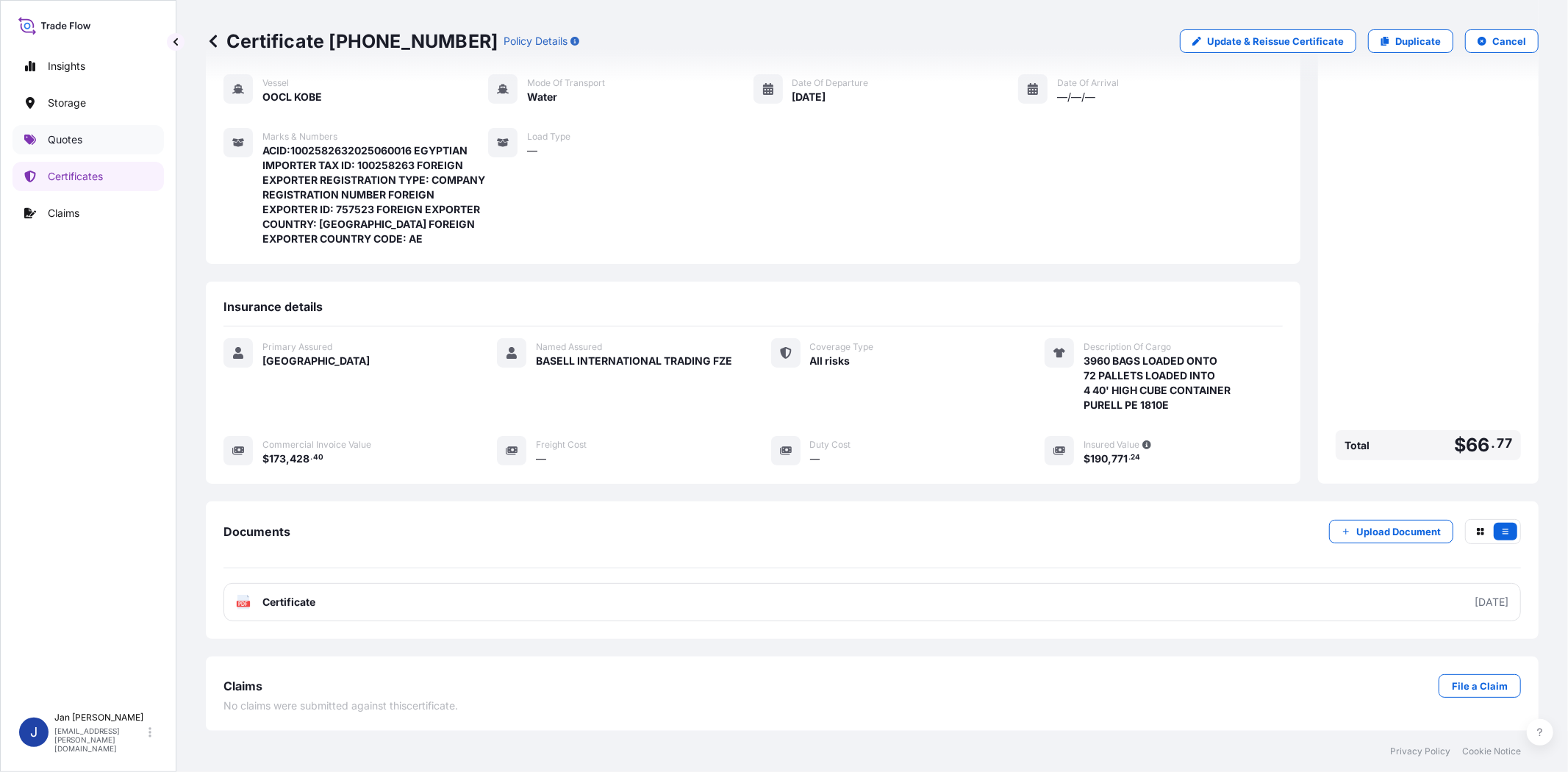
click at [89, 133] on link "Quotes" at bounding box center [88, 139] width 151 height 30
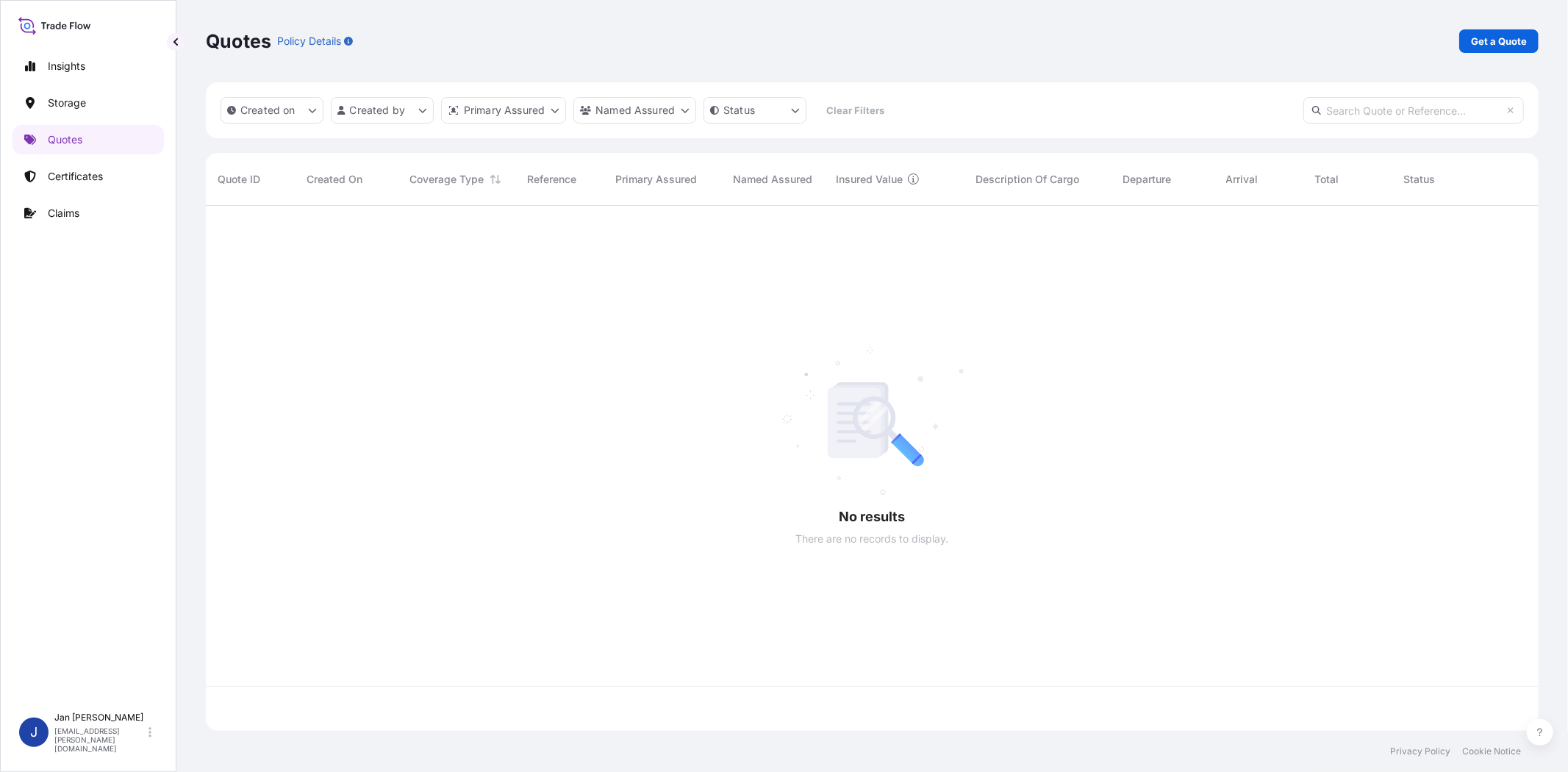
scroll to position [520, 1321]
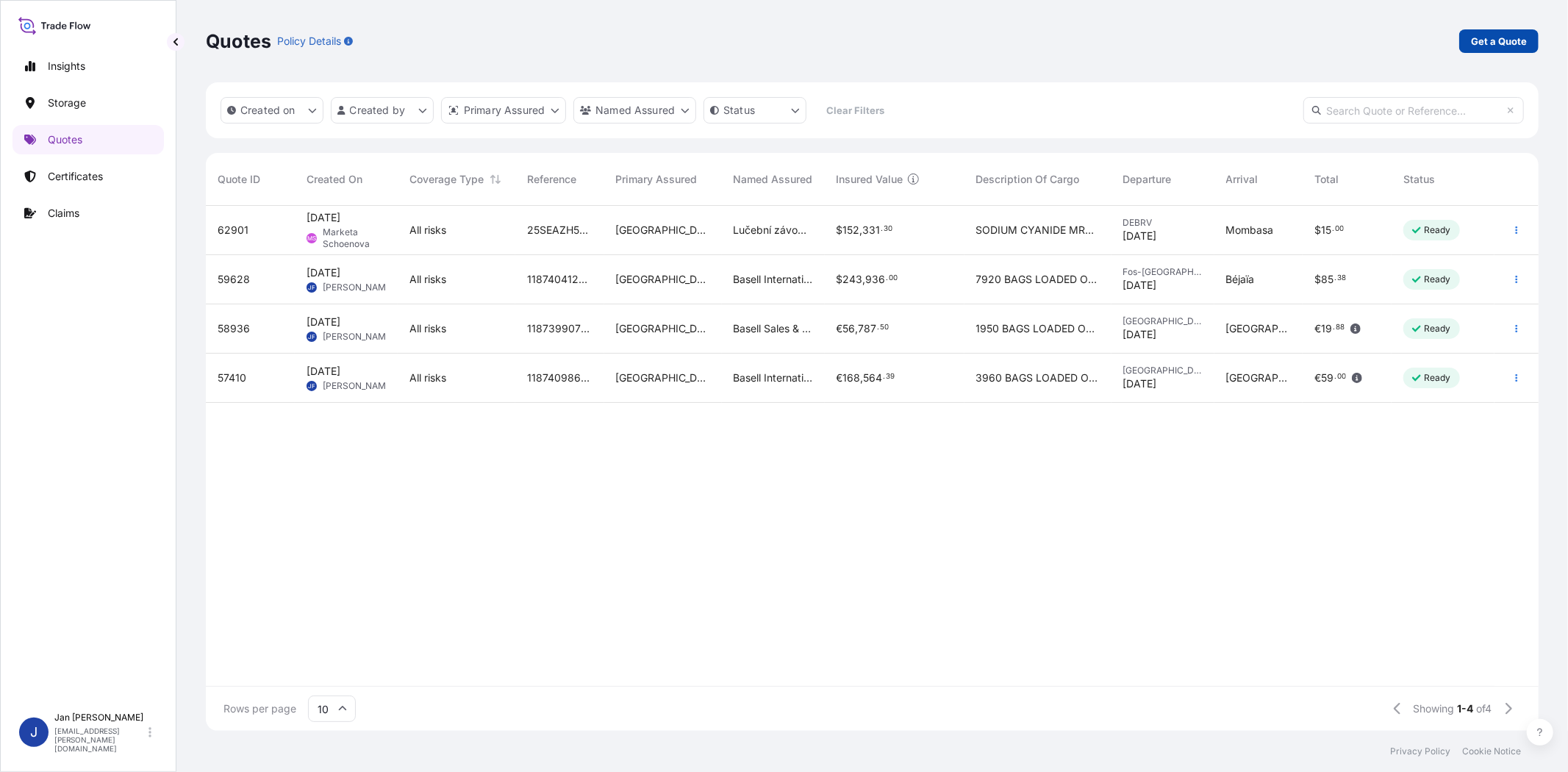
click at [1487, 42] on p "Get a Quote" at bounding box center [1499, 41] width 56 height 14
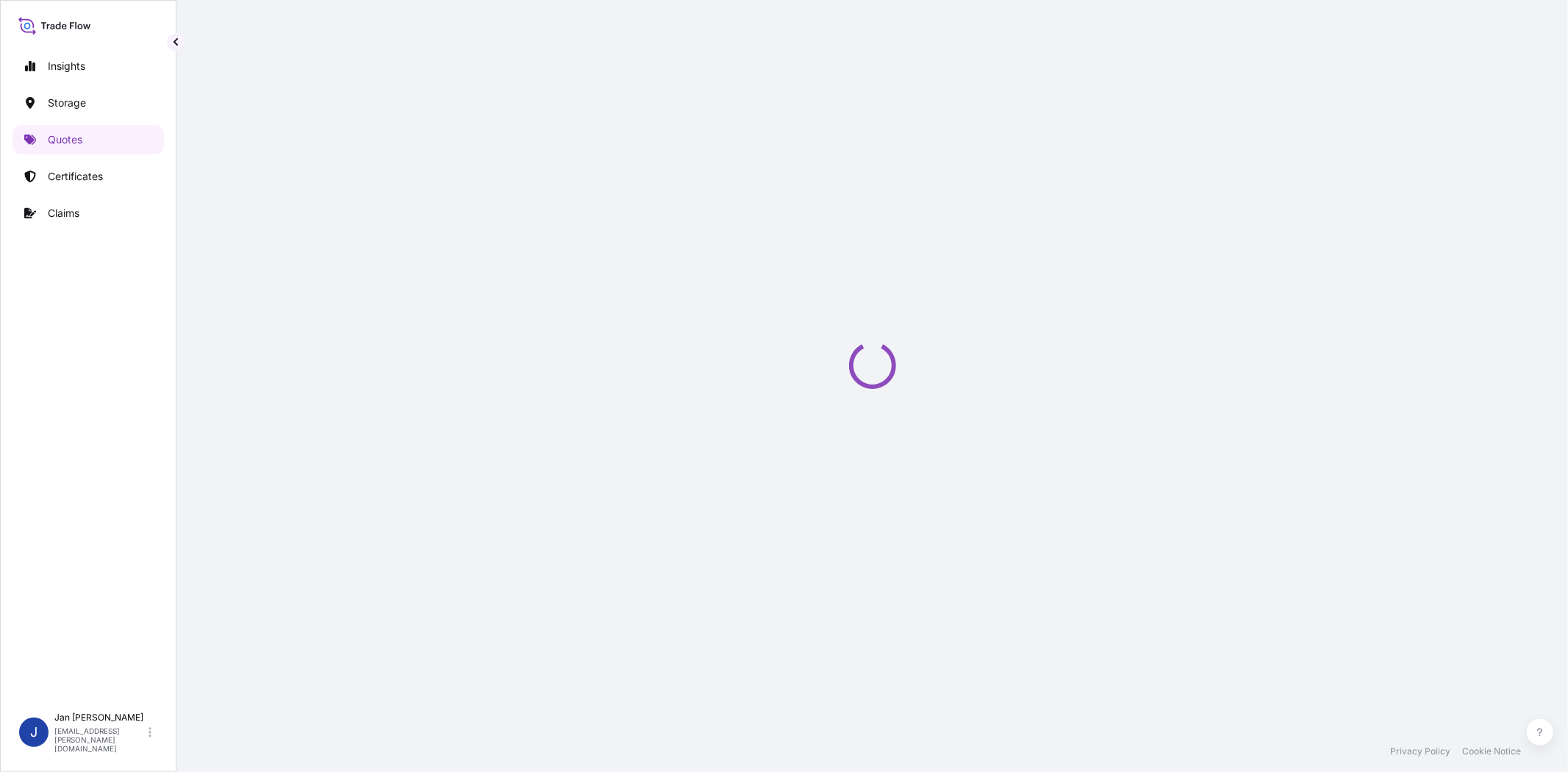
select select "Water"
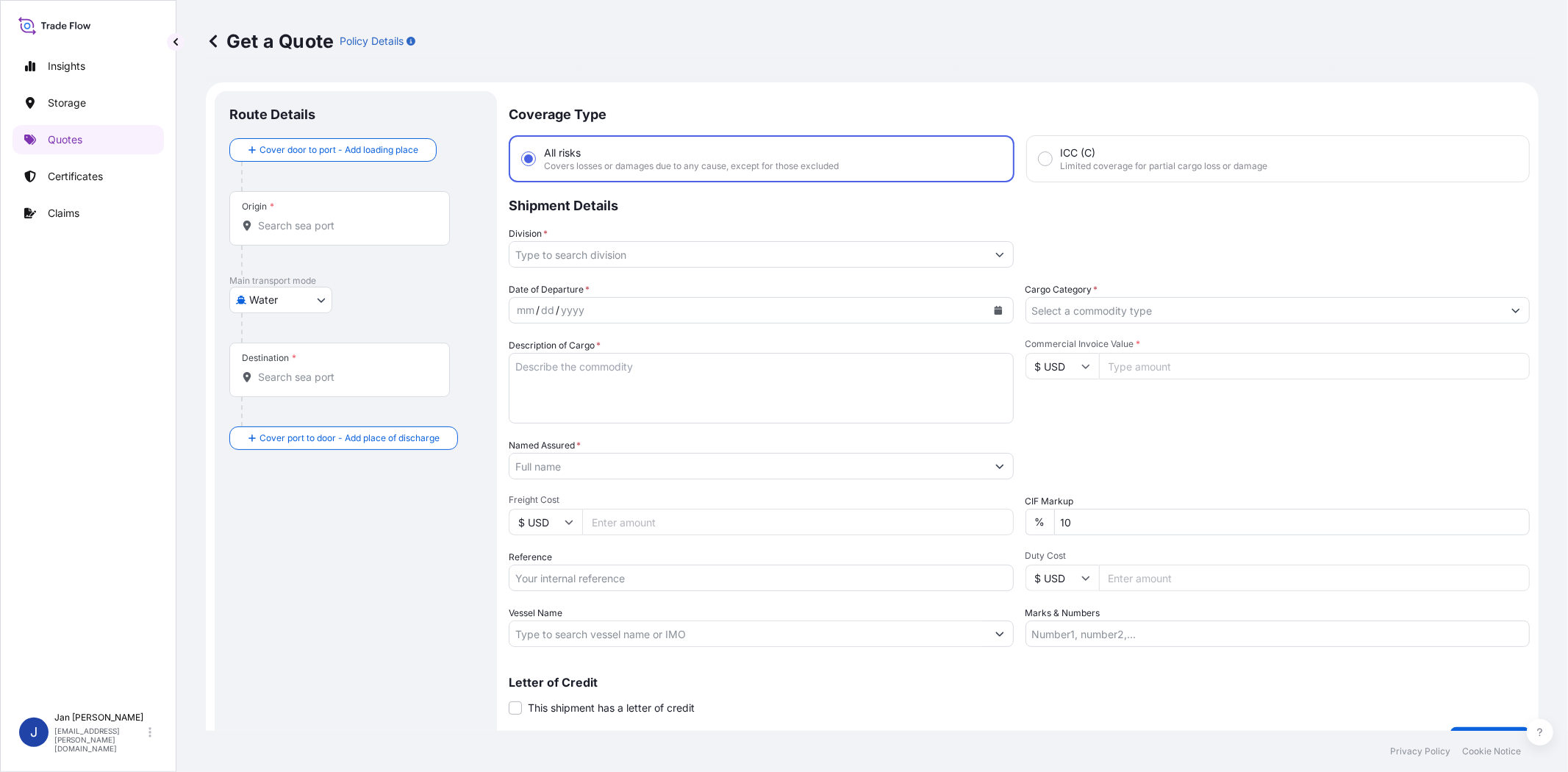
scroll to position [23, 0]
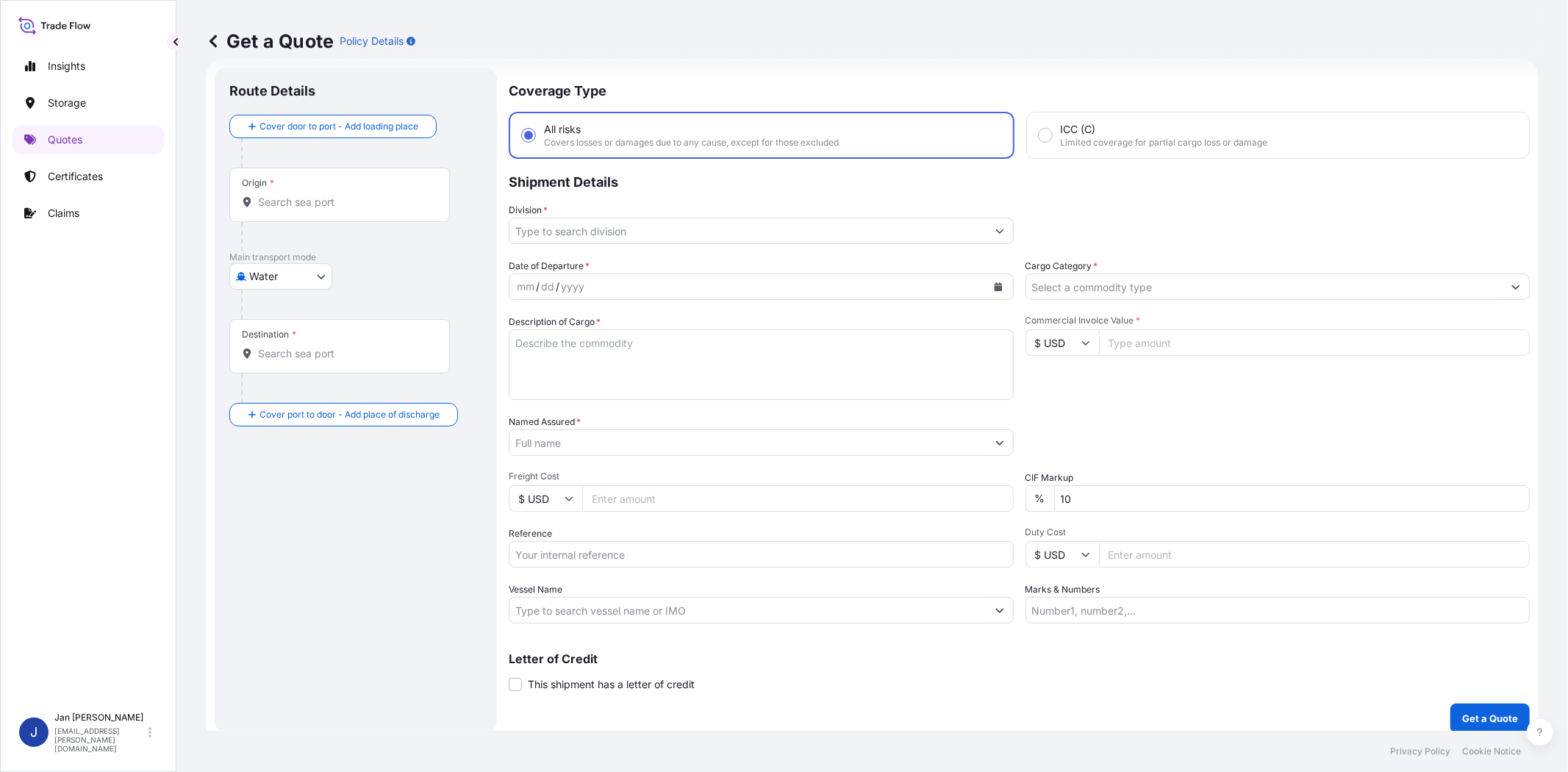
click at [629, 543] on input "Reference" at bounding box center [762, 554] width 505 height 26
paste input "1187412023 // 5013167648 5013156477 304226094"
type input "1187412023 // 5013167648 5013156477 304226094"
click at [674, 233] on input "Division *" at bounding box center [748, 230] width 477 height 26
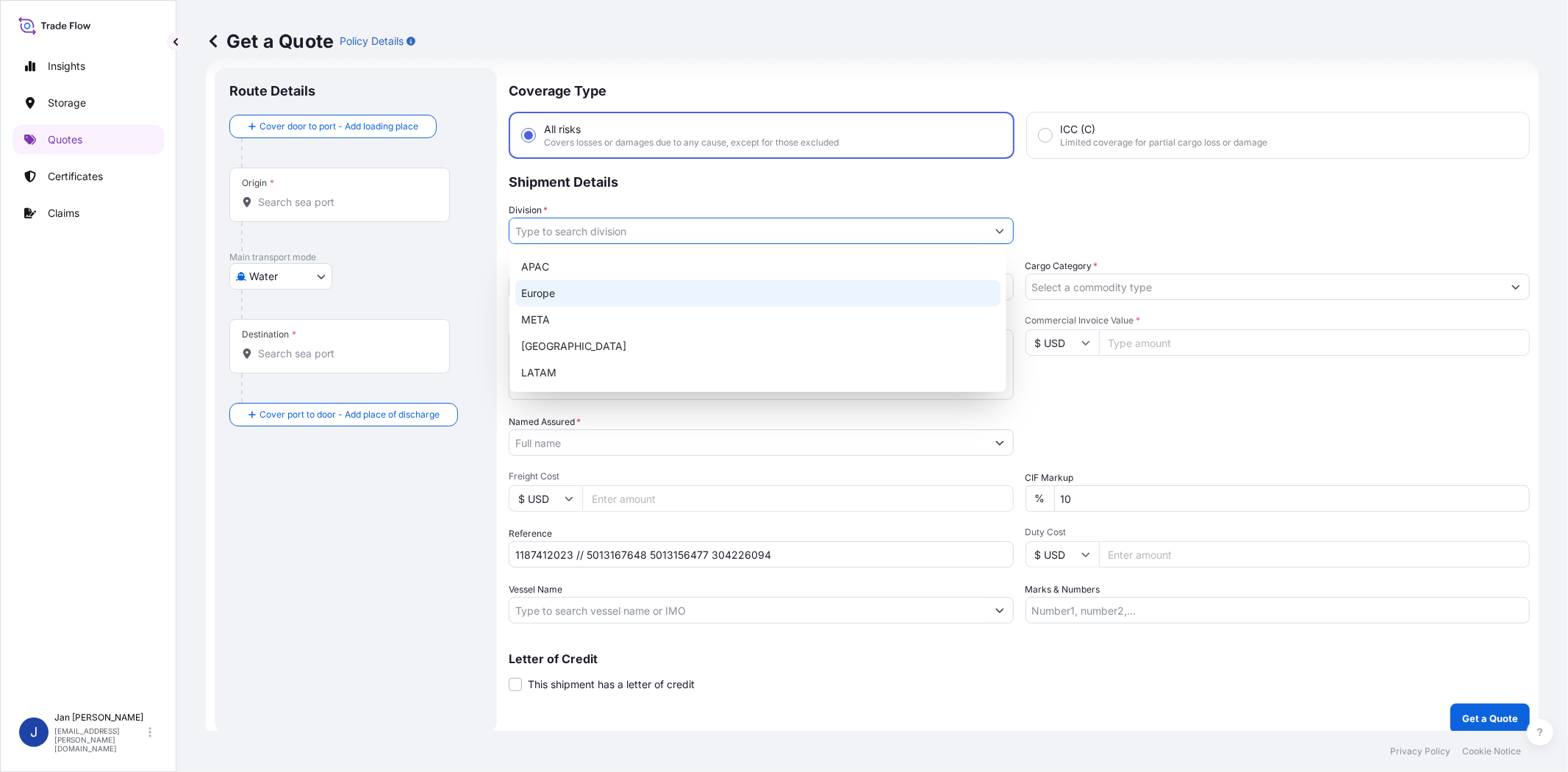
click at [664, 285] on div "Europe" at bounding box center [758, 293] width 486 height 26
type input "Europe"
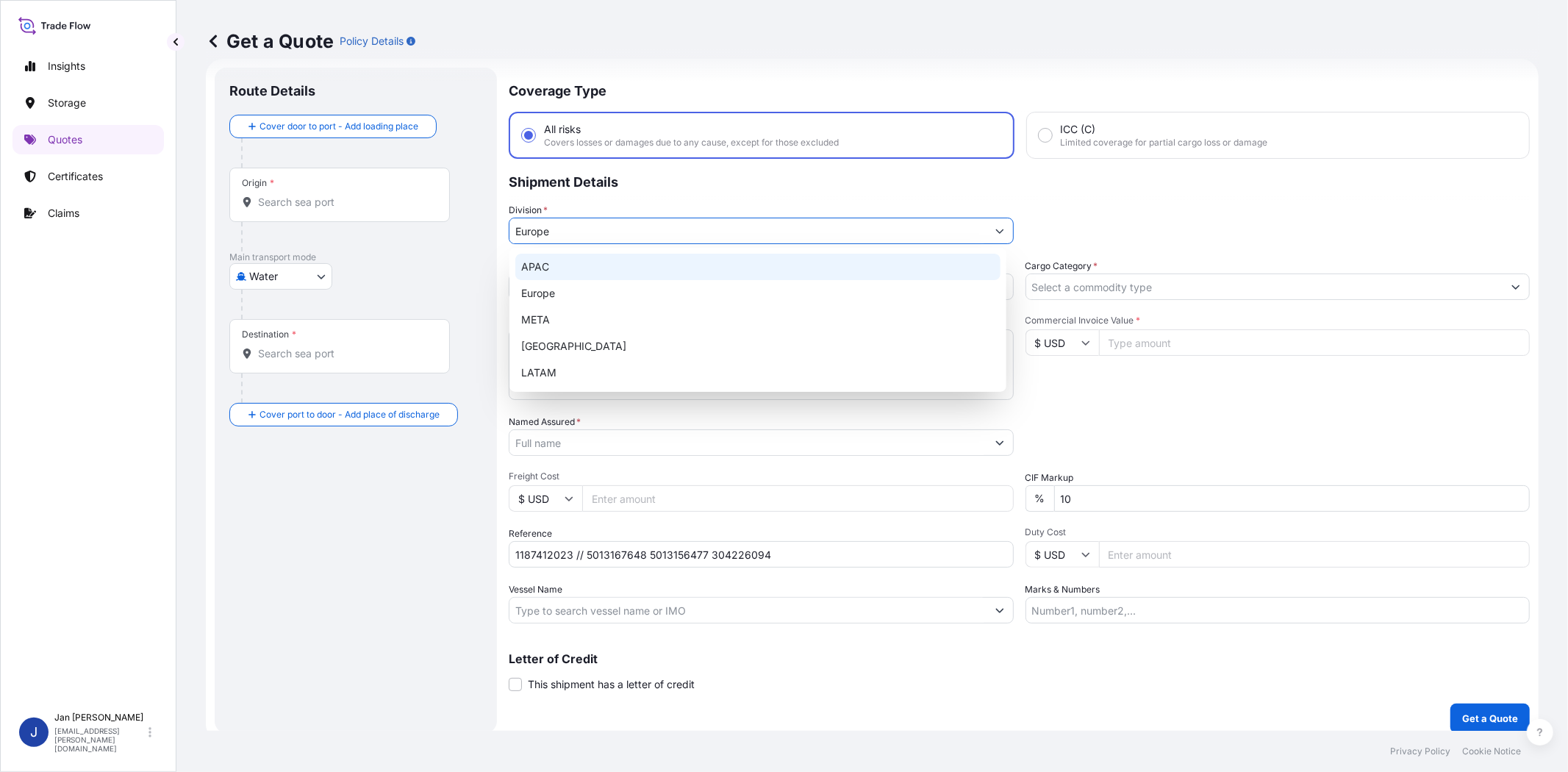
click at [663, 274] on div "mm / dd / yyyy" at bounding box center [748, 286] width 477 height 26
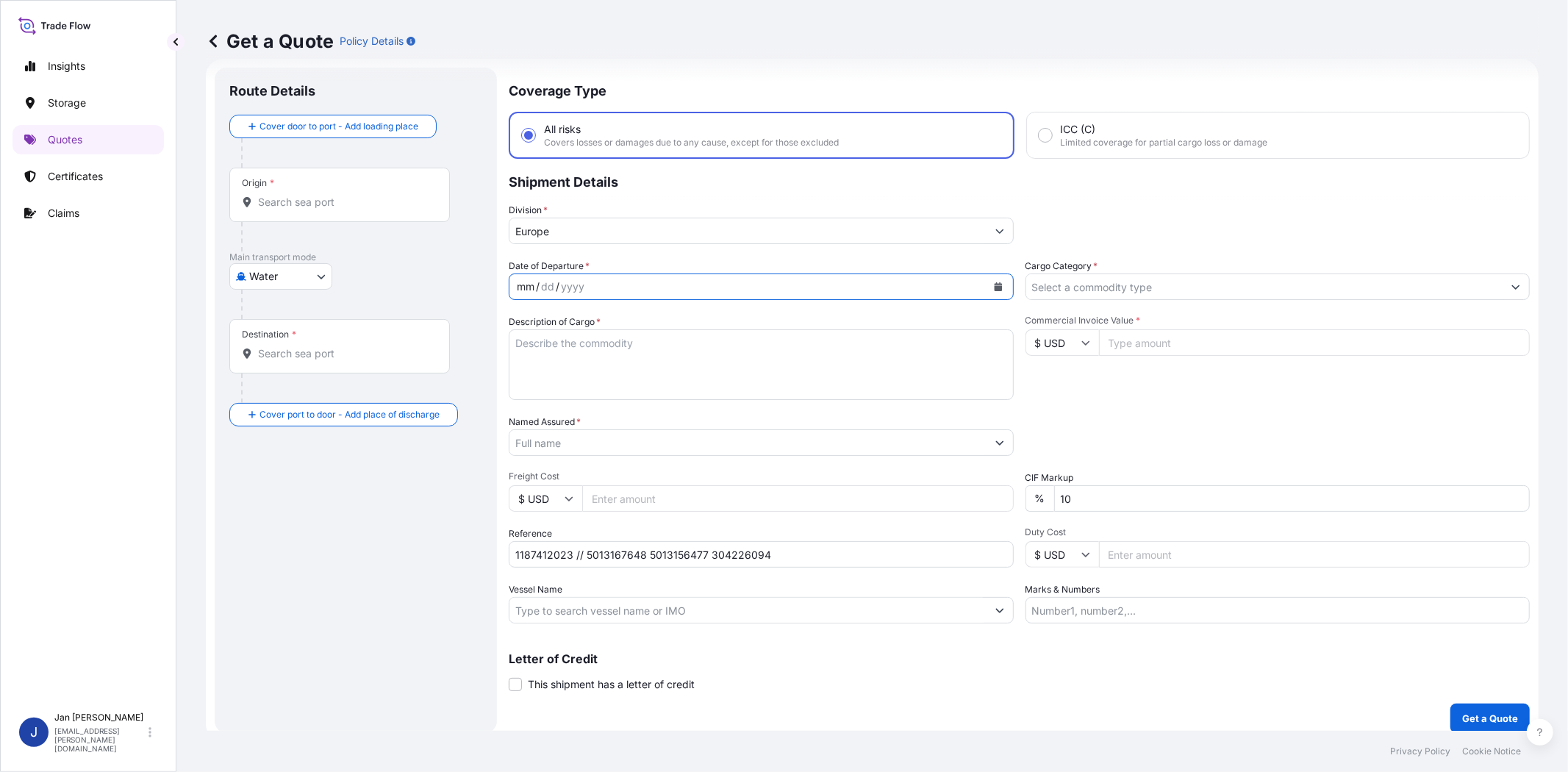
click at [994, 282] on icon "Calendar" at bounding box center [999, 287] width 9 height 9
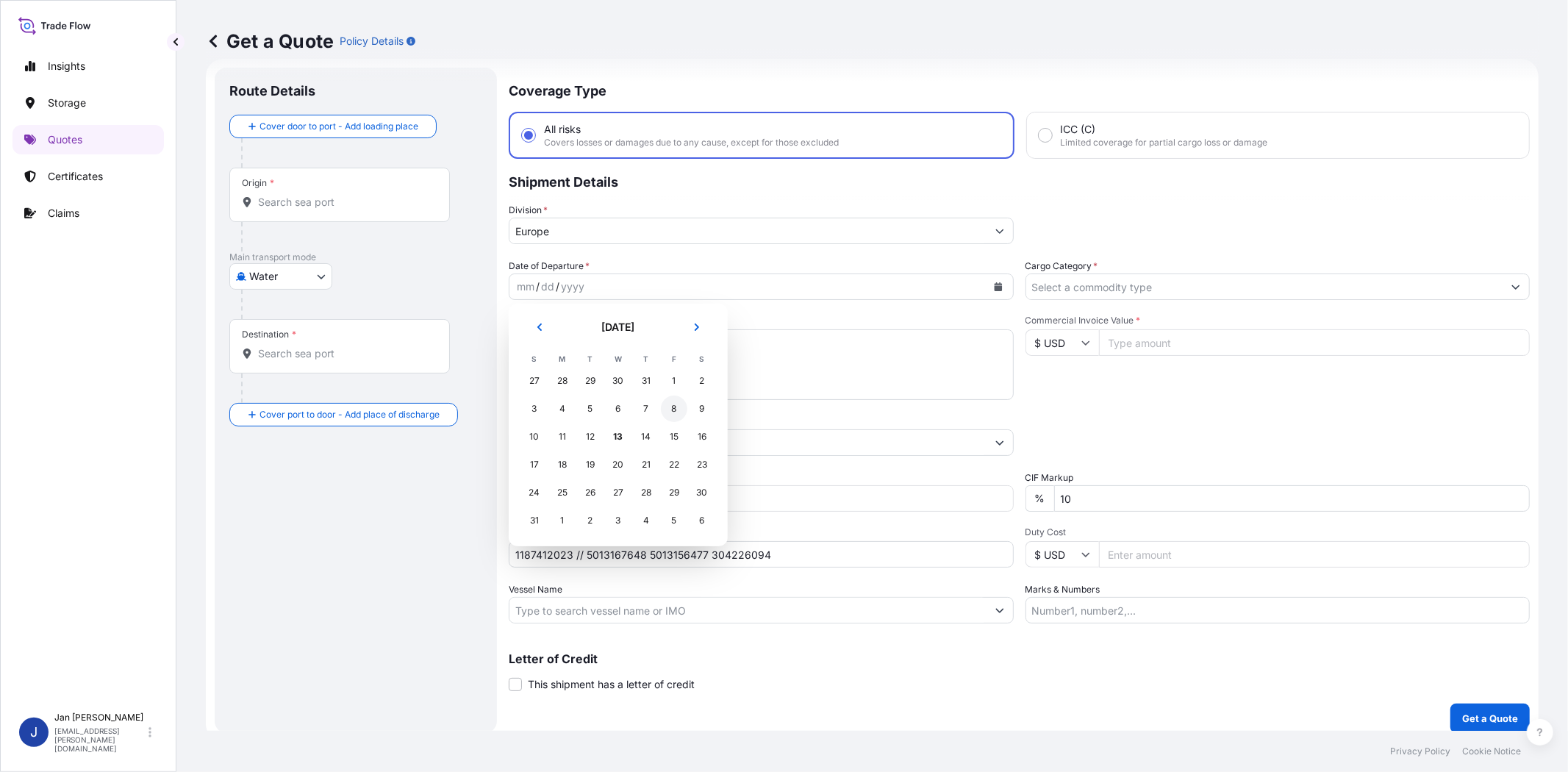
click at [669, 409] on div "8" at bounding box center [673, 408] width 26 height 26
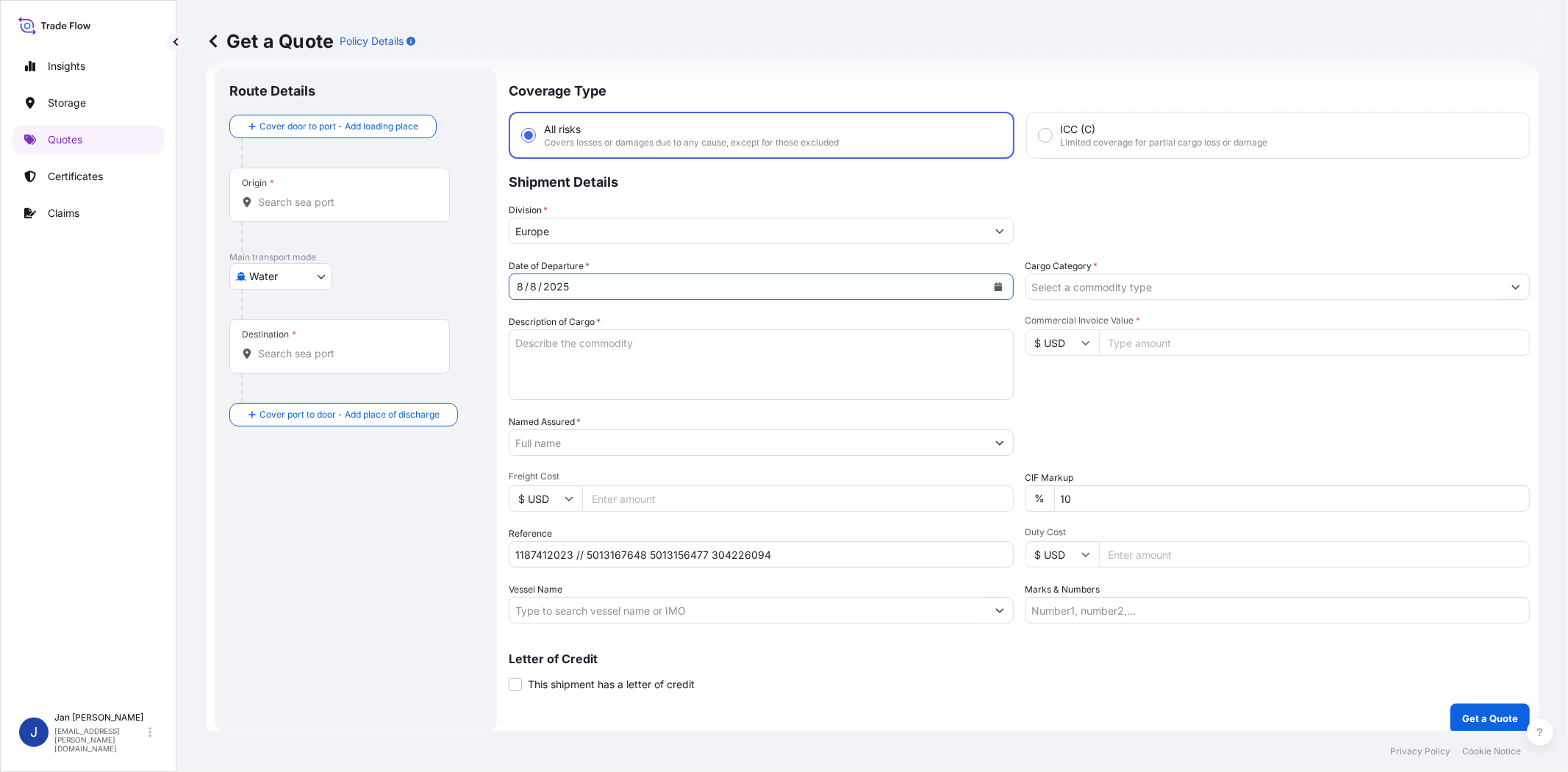
click at [1151, 379] on div "Commercial Invoice Value * $ USD" at bounding box center [1278, 357] width 505 height 85
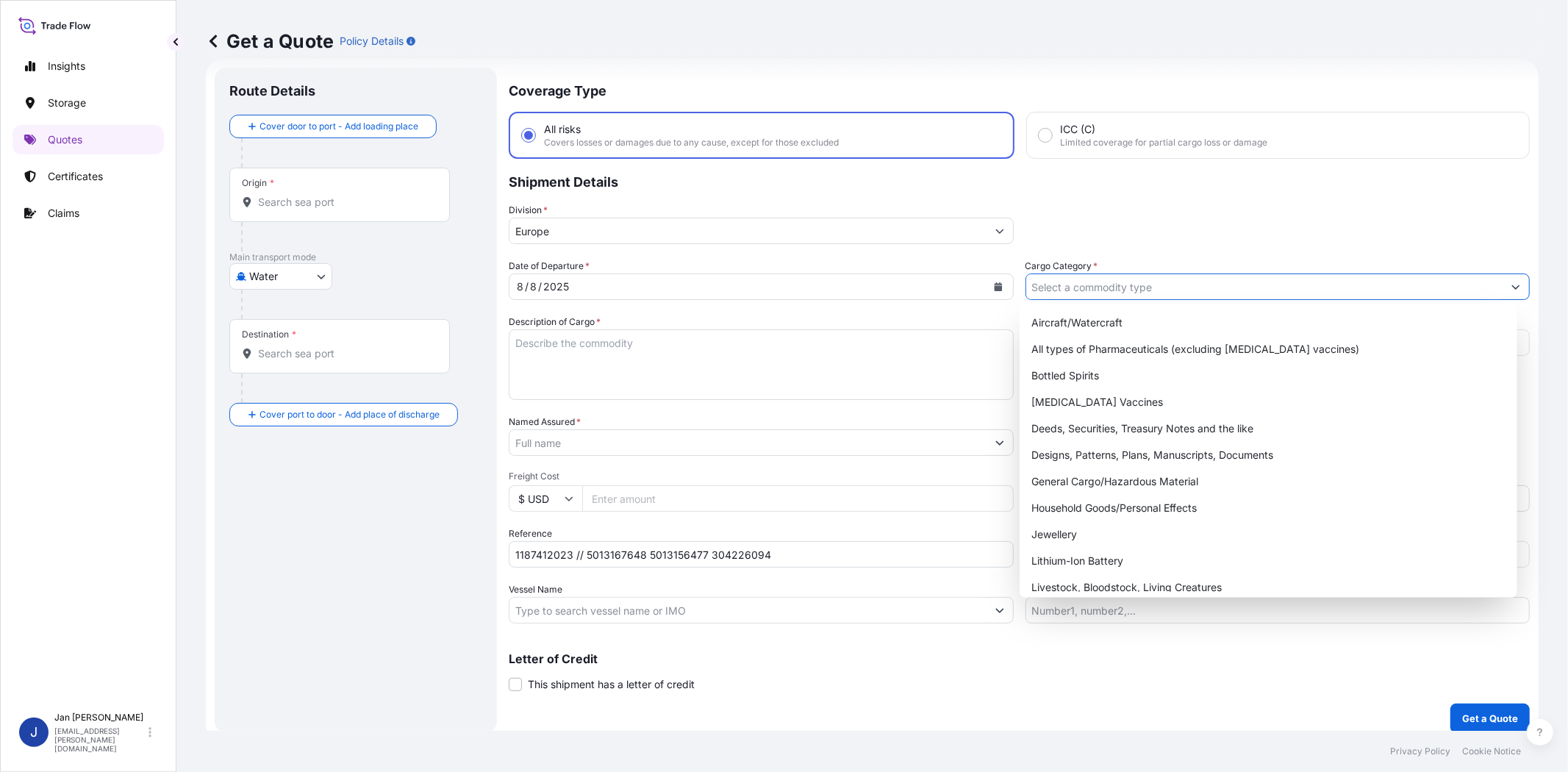
click at [1147, 287] on input "Cargo Category *" at bounding box center [1265, 286] width 477 height 26
click at [1131, 482] on div "General Cargo/Hazardous Material" at bounding box center [1269, 481] width 486 height 26
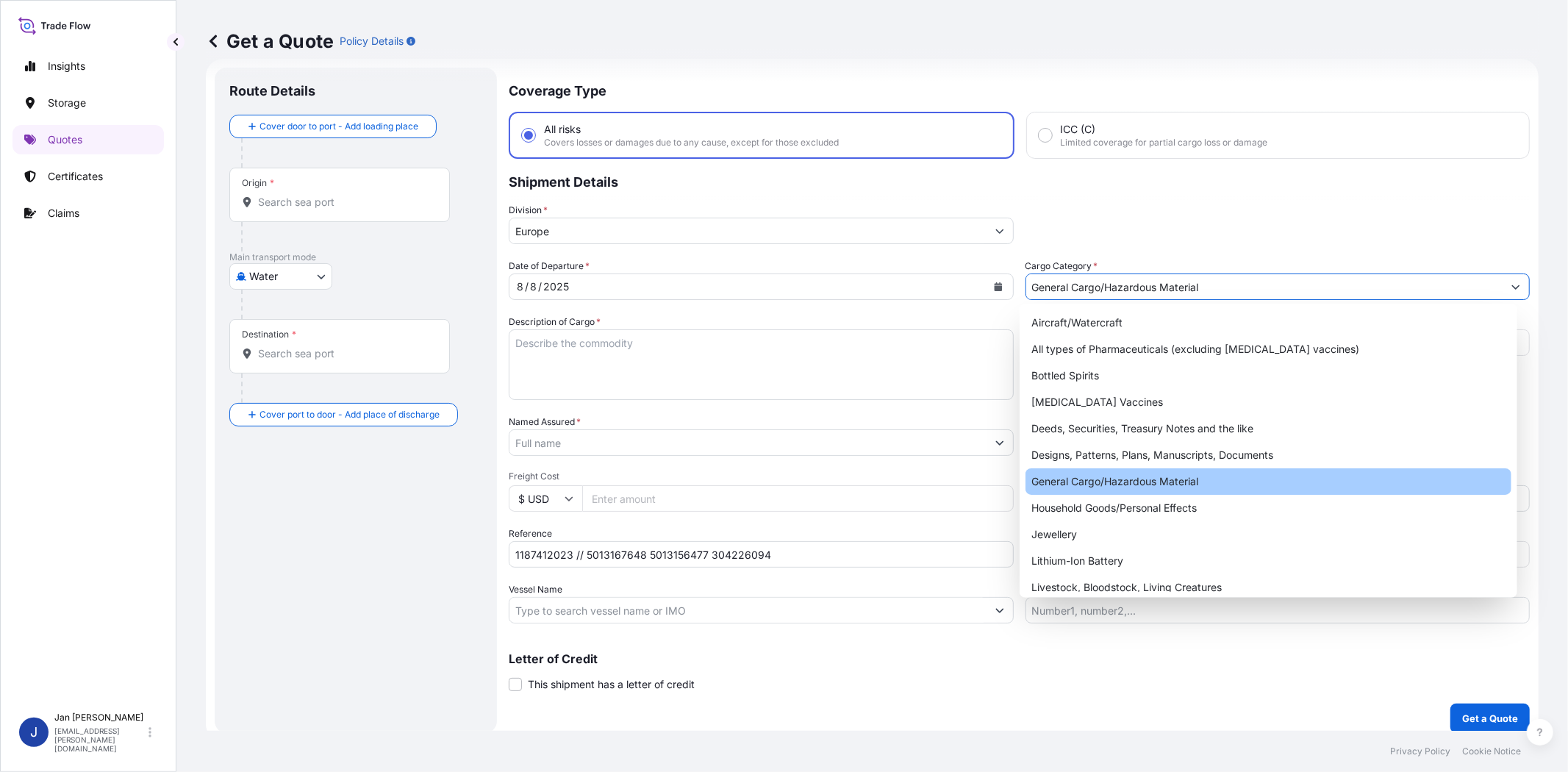
type input "General Cargo/Hazardous Material"
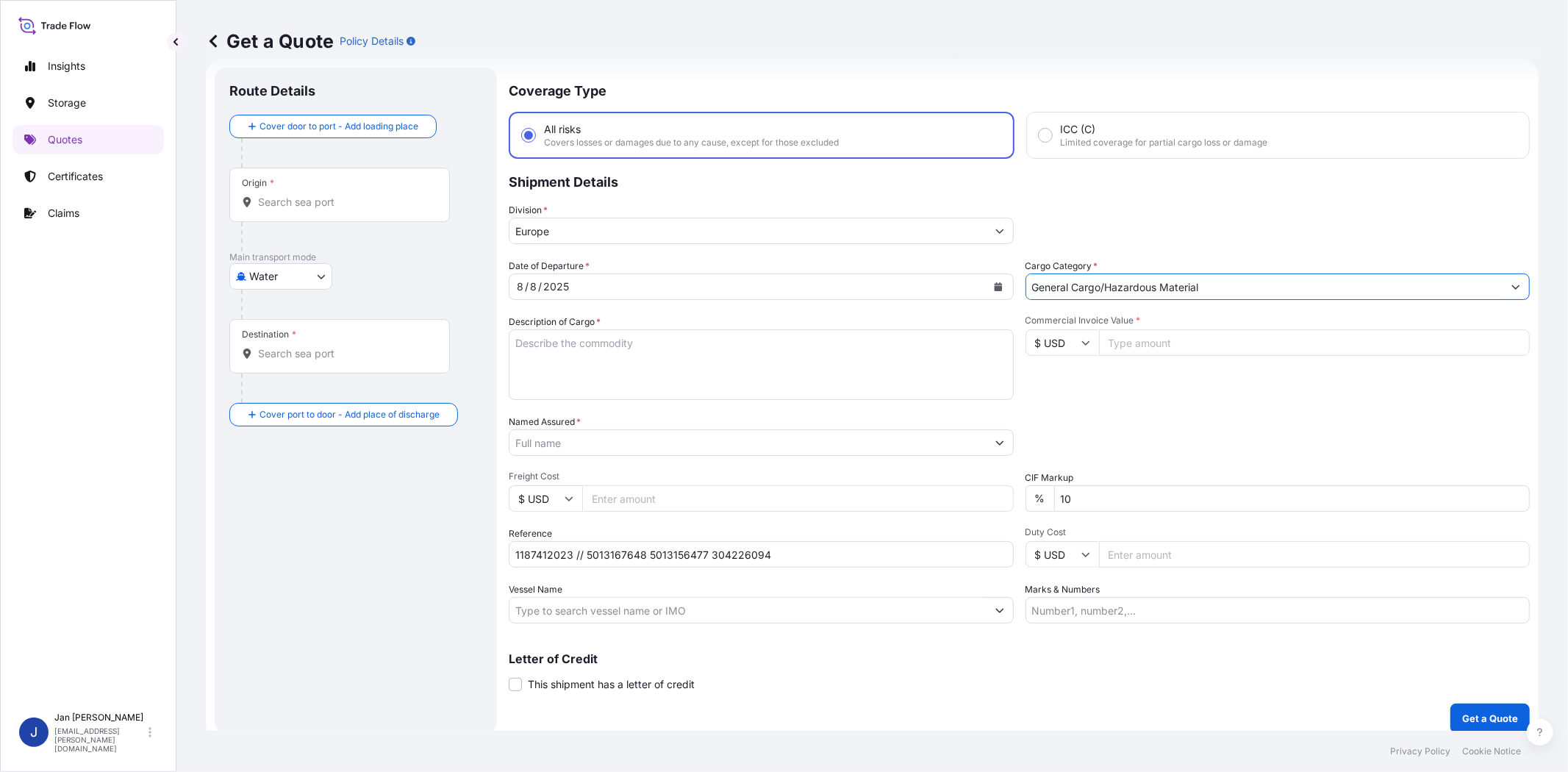
click at [788, 435] on input "Named Assured *" at bounding box center [748, 442] width 477 height 26
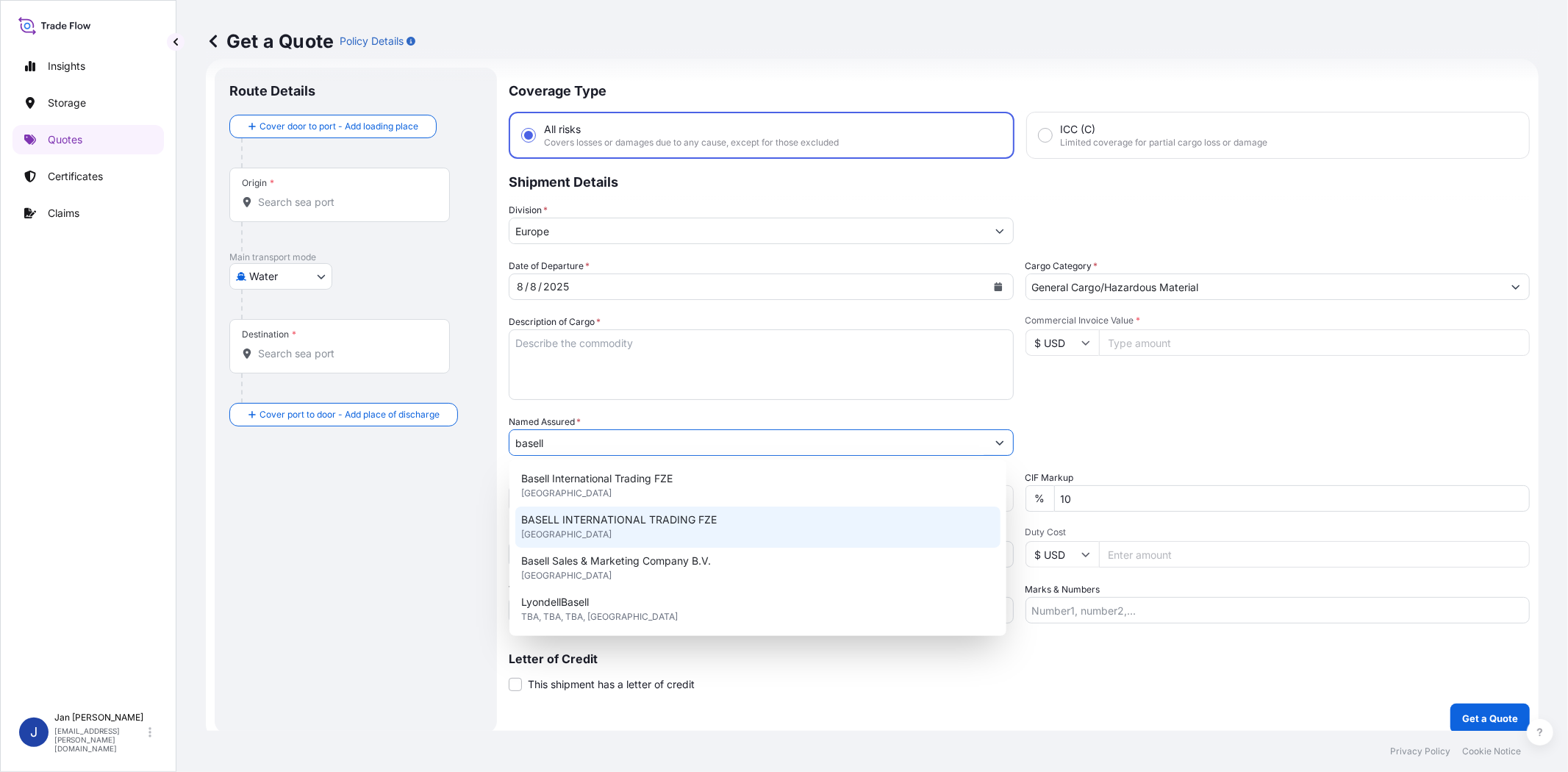
click at [751, 519] on div "BASELL INTERNATIONAL TRADING FZE [GEOGRAPHIC_DATA]" at bounding box center [758, 527] width 486 height 41
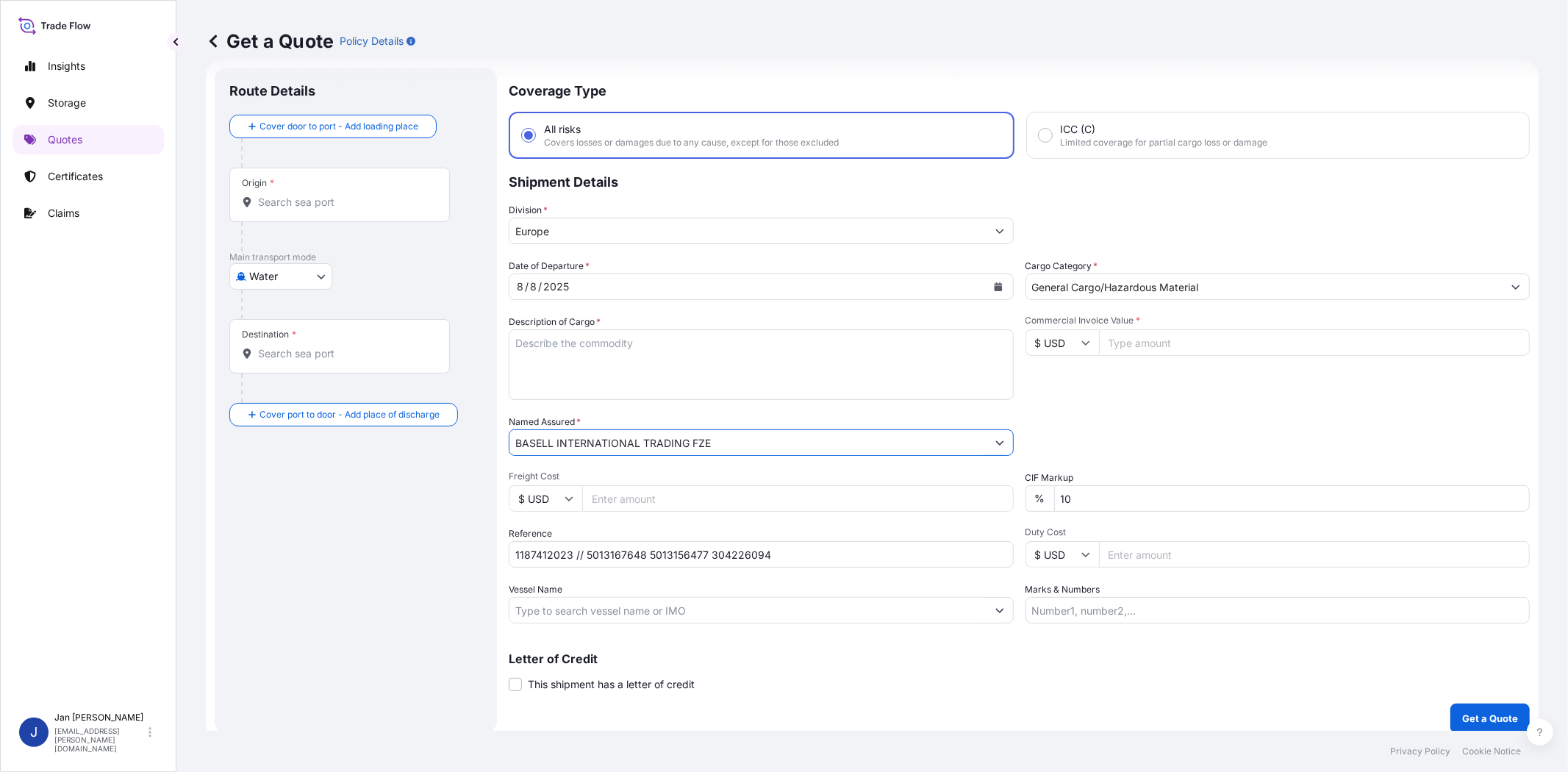
type input "BASELL INTERNATIONAL TRADING FZE"
click at [1136, 409] on div "Date of Departure * [DATE] Cargo Category * General Cargo/Hazardous Material De…" at bounding box center [1020, 441] width 1021 height 365
drag, startPoint x: 1108, startPoint y: 603, endPoint x: 986, endPoint y: 603, distance: 122.0
click at [1108, 603] on input "Marks & Numbers" at bounding box center [1278, 609] width 505 height 26
click at [762, 603] on input "Vessel Name" at bounding box center [748, 609] width 477 height 26
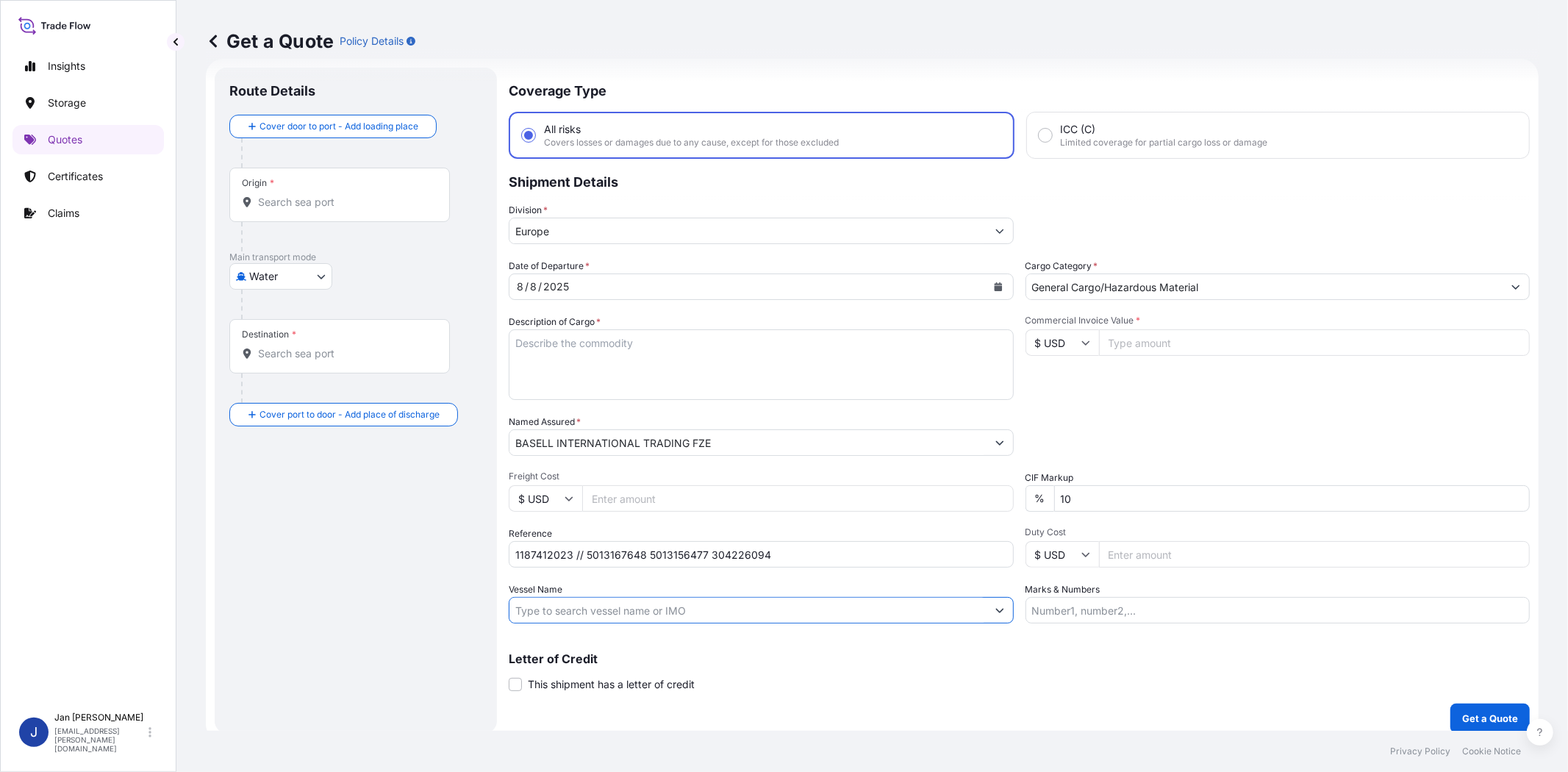
paste input "MSC TAMPA"
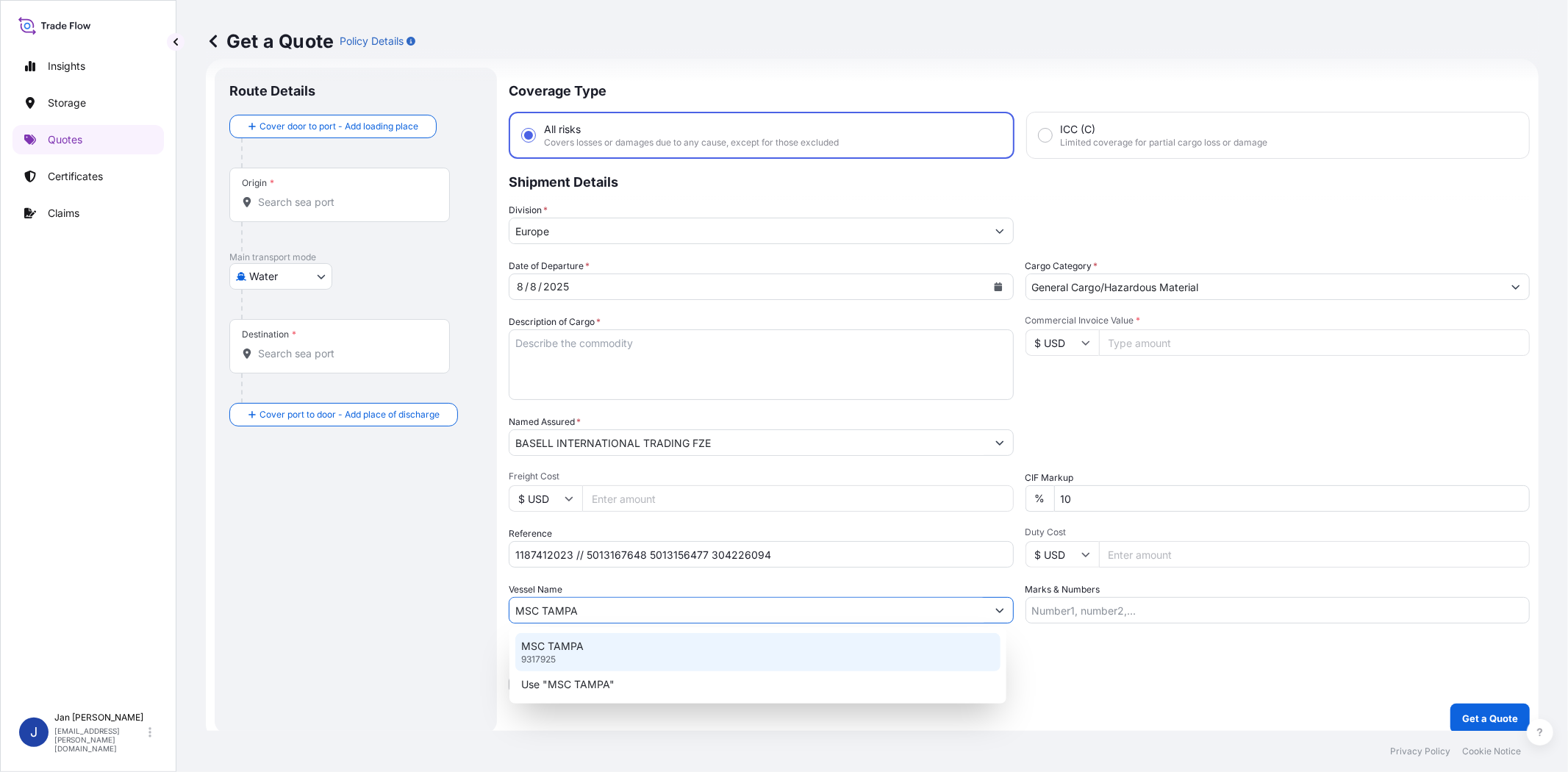
click at [668, 655] on div "MSC TAMPA 9317925" at bounding box center [758, 652] width 486 height 39
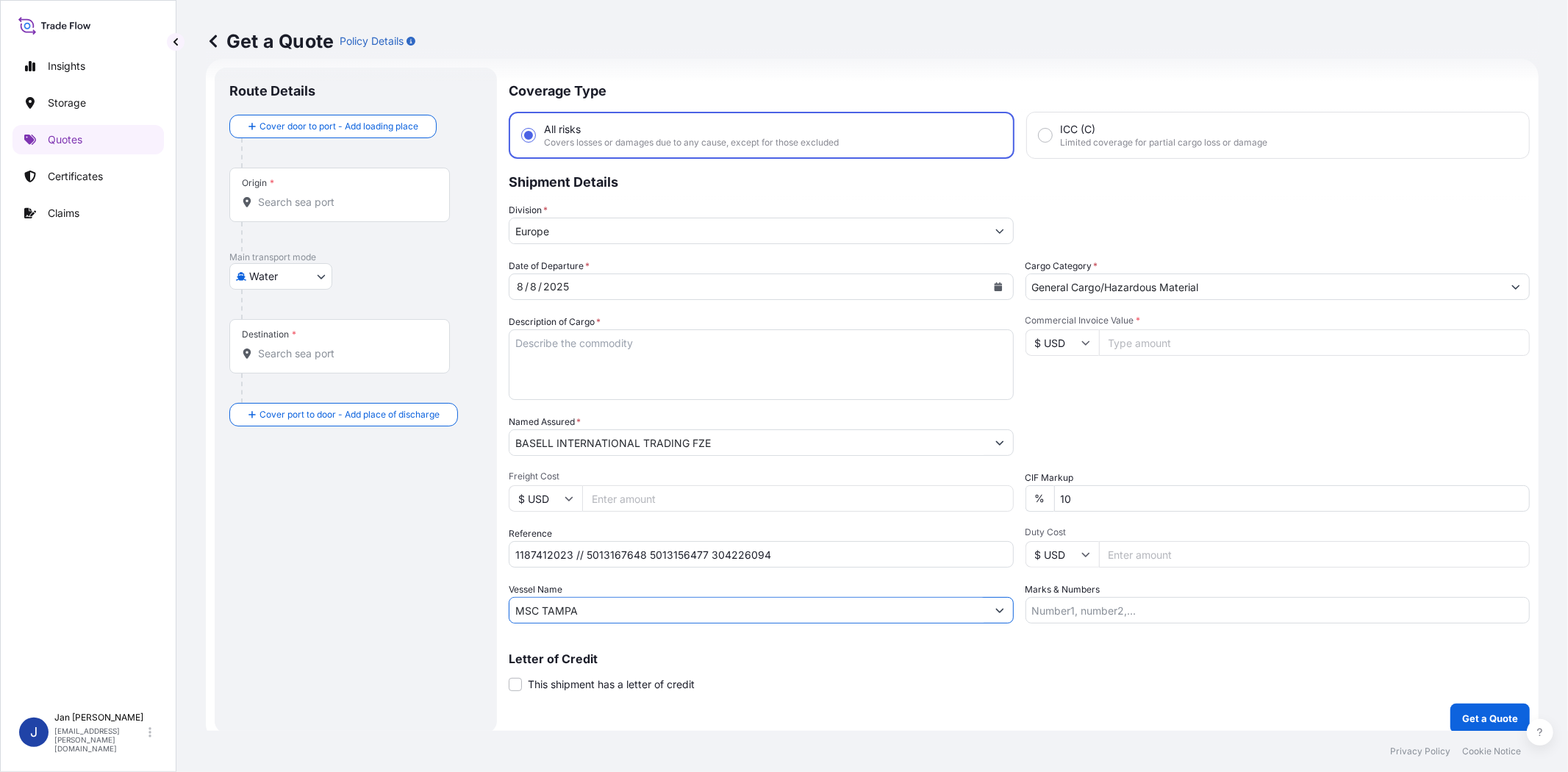
type input "MSC TAMPA"
click at [383, 200] on input "Origin *" at bounding box center [344, 202] width 174 height 14
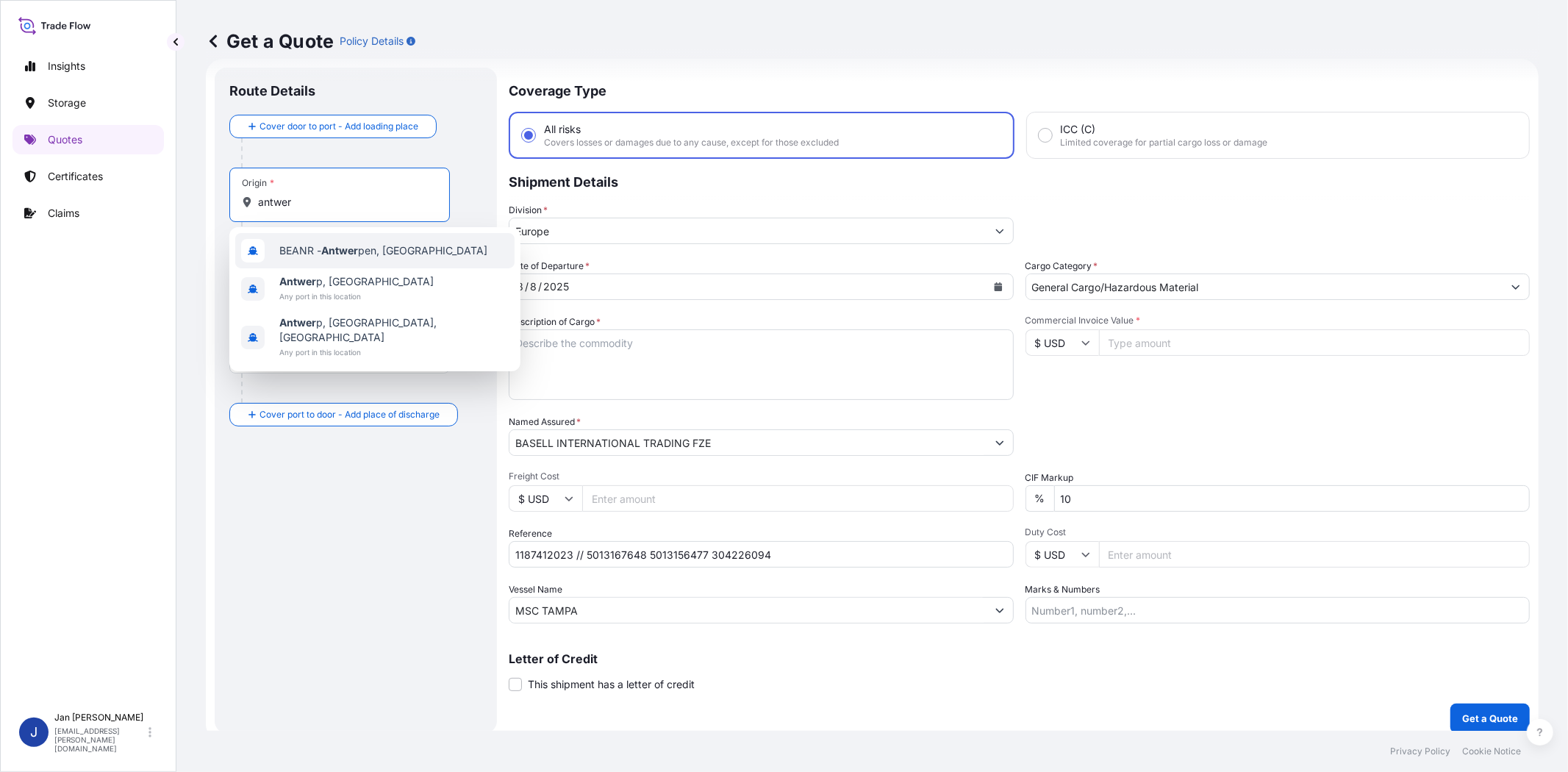
click at [378, 244] on span "BEANR - Antwer pen, [GEOGRAPHIC_DATA]" at bounding box center [383, 251] width 208 height 14
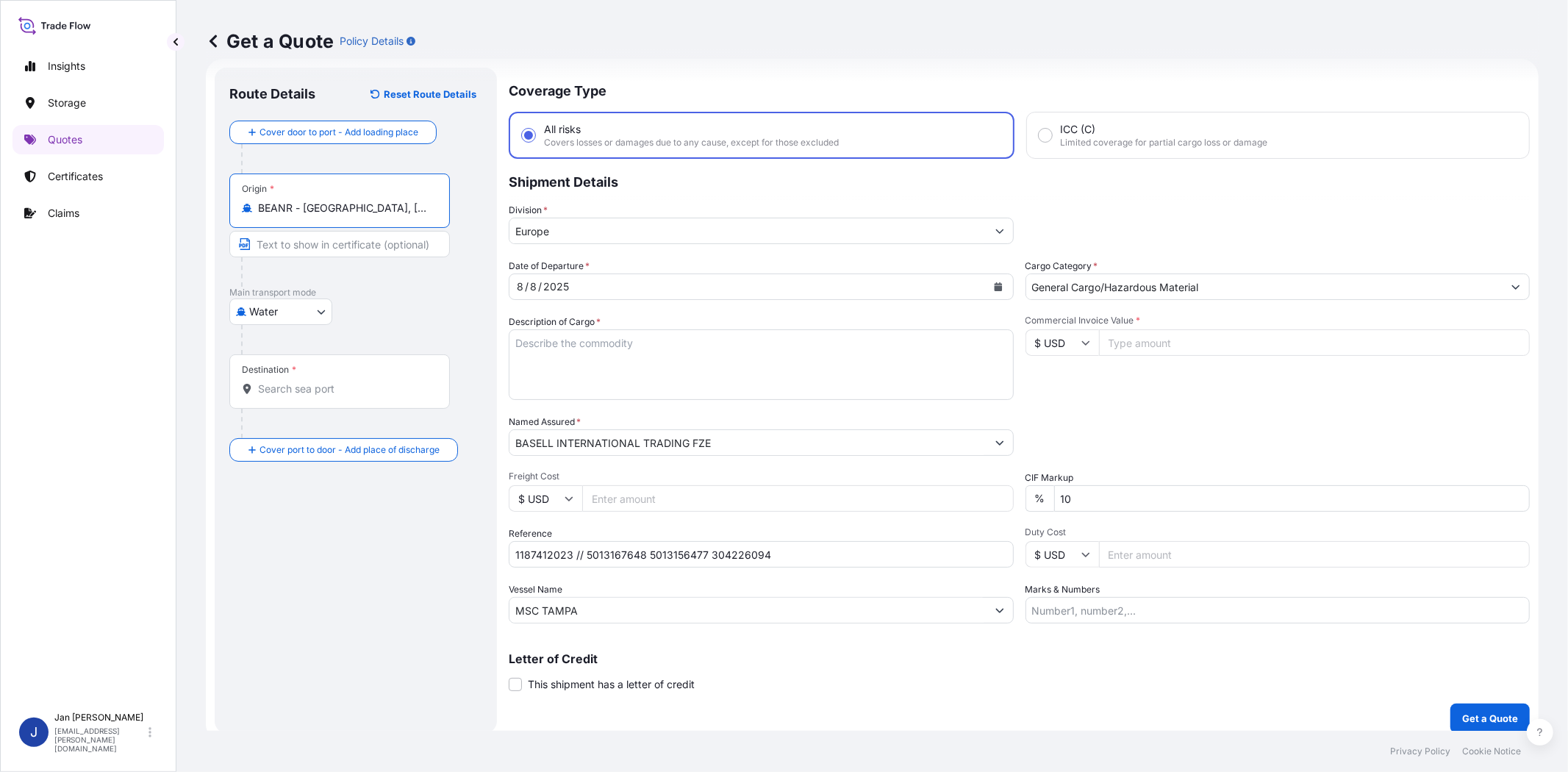
type input "BEANR - [GEOGRAPHIC_DATA], [GEOGRAPHIC_DATA]"
click at [361, 401] on div "Destination *" at bounding box center [339, 381] width 220 height 55
click at [361, 396] on input "Destination *" at bounding box center [344, 388] width 174 height 14
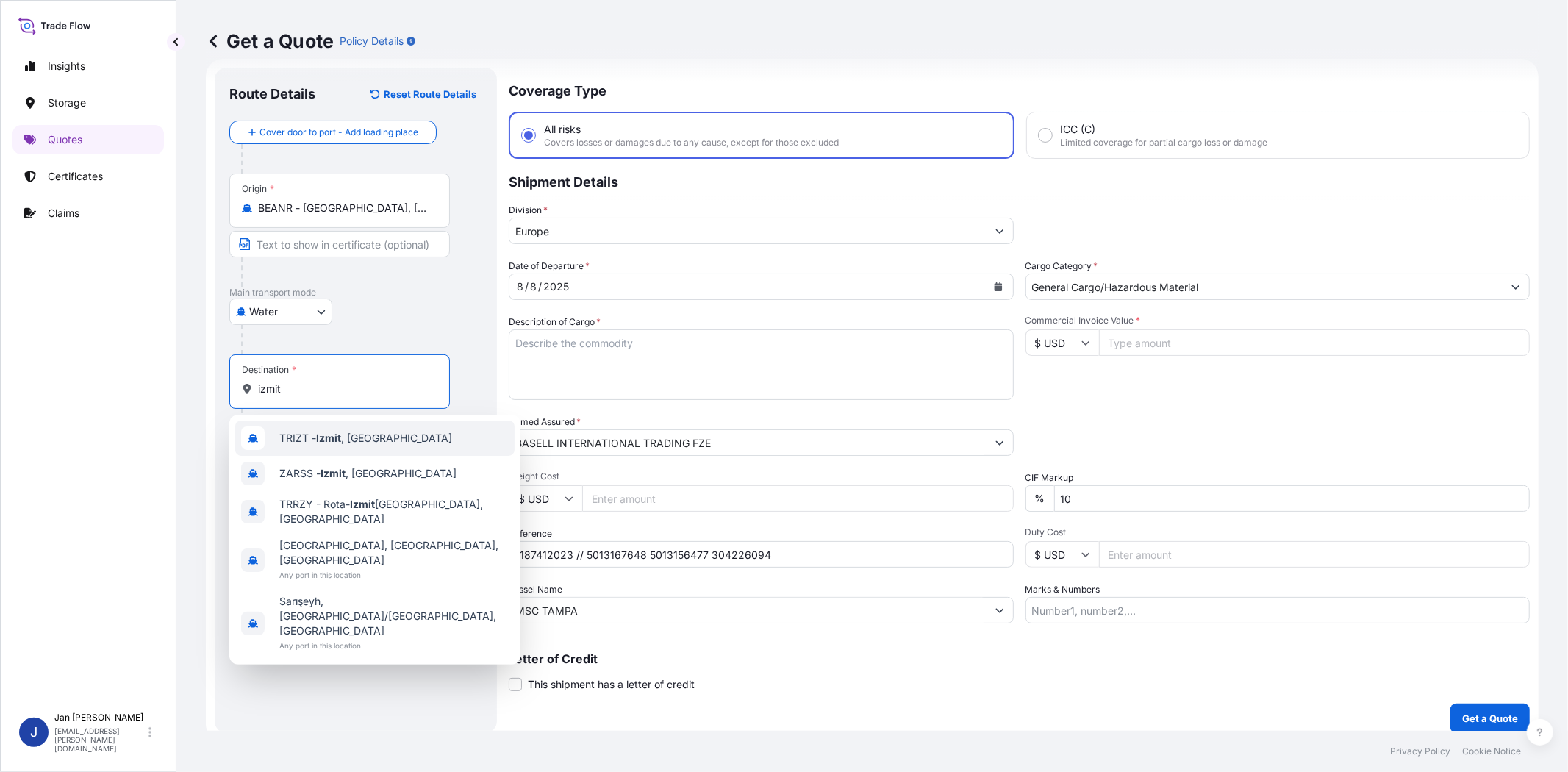
click at [343, 437] on span "TRIZT - [GEOGRAPHIC_DATA] , [GEOGRAPHIC_DATA]" at bounding box center [366, 438] width 173 height 14
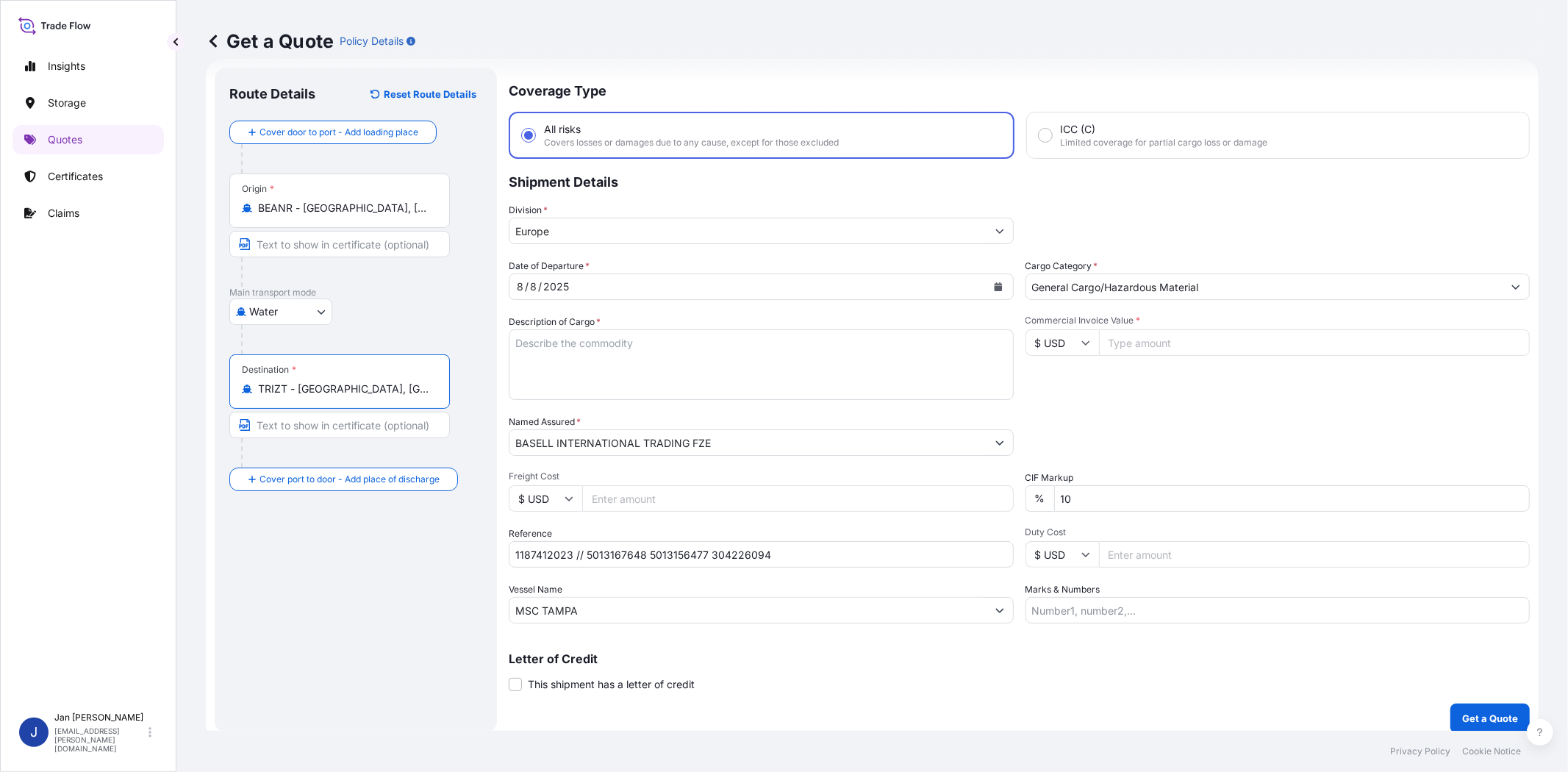
type input "TRIZT - [GEOGRAPHIC_DATA], [GEOGRAPHIC_DATA]"
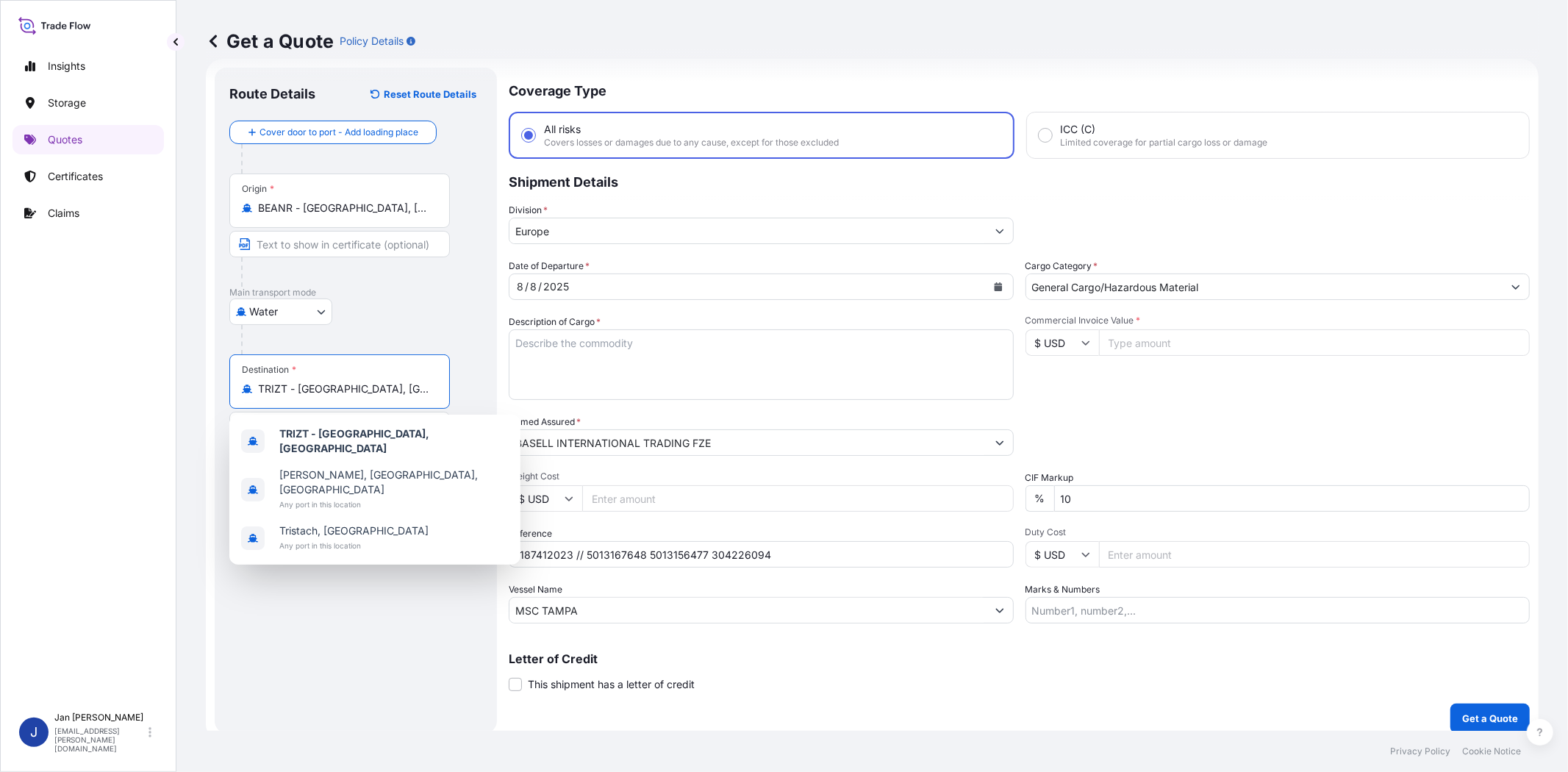
click at [1116, 351] on input "Commercial Invoice Value *" at bounding box center [1315, 342] width 432 height 26
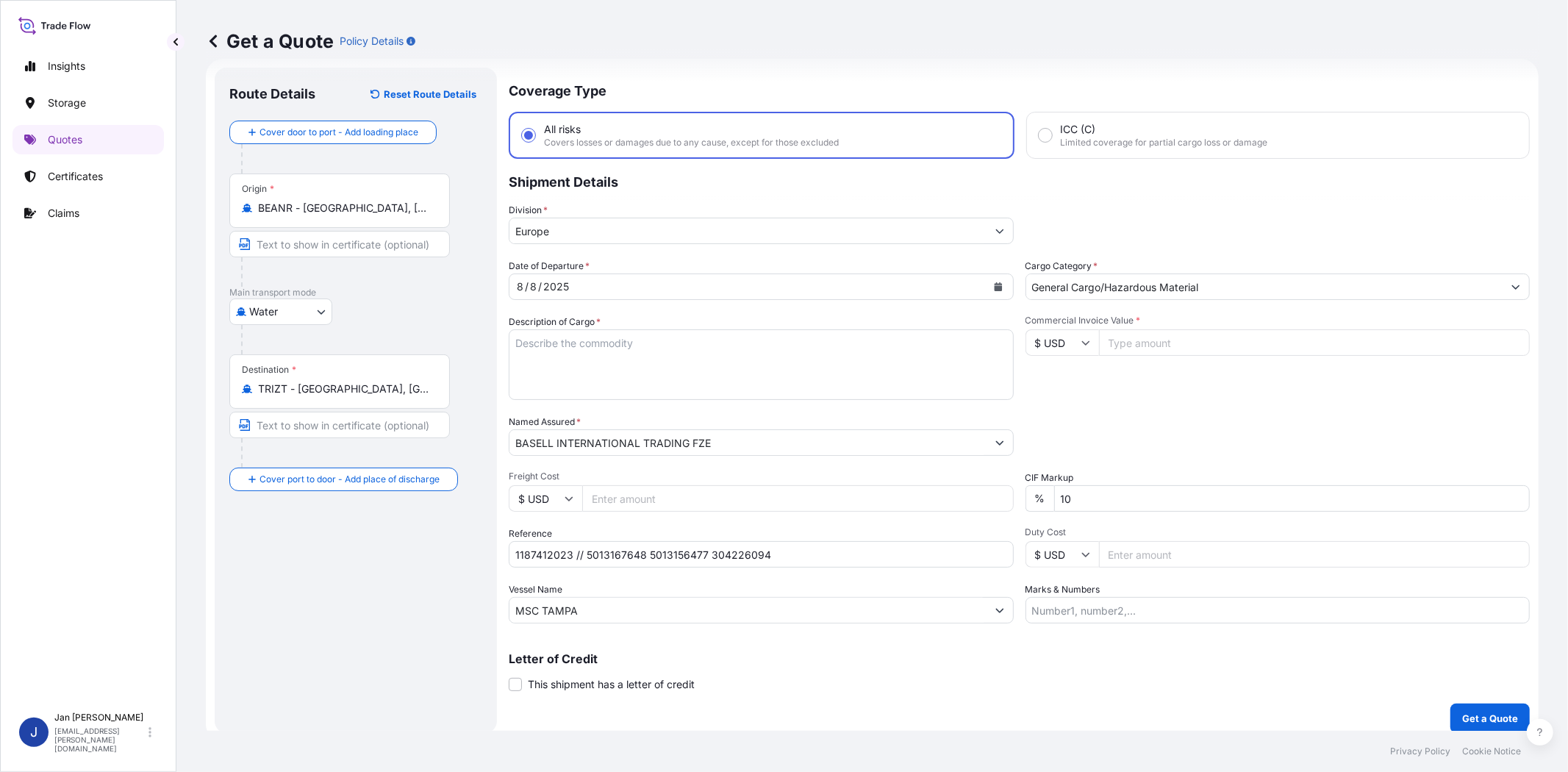
paste input "39068.22"
type input "39068.22"
click at [1081, 348] on input "$ USD" at bounding box center [1063, 342] width 74 height 26
click at [1071, 380] on div "€ EUR" at bounding box center [1056, 381] width 62 height 28
type input "€ EUR"
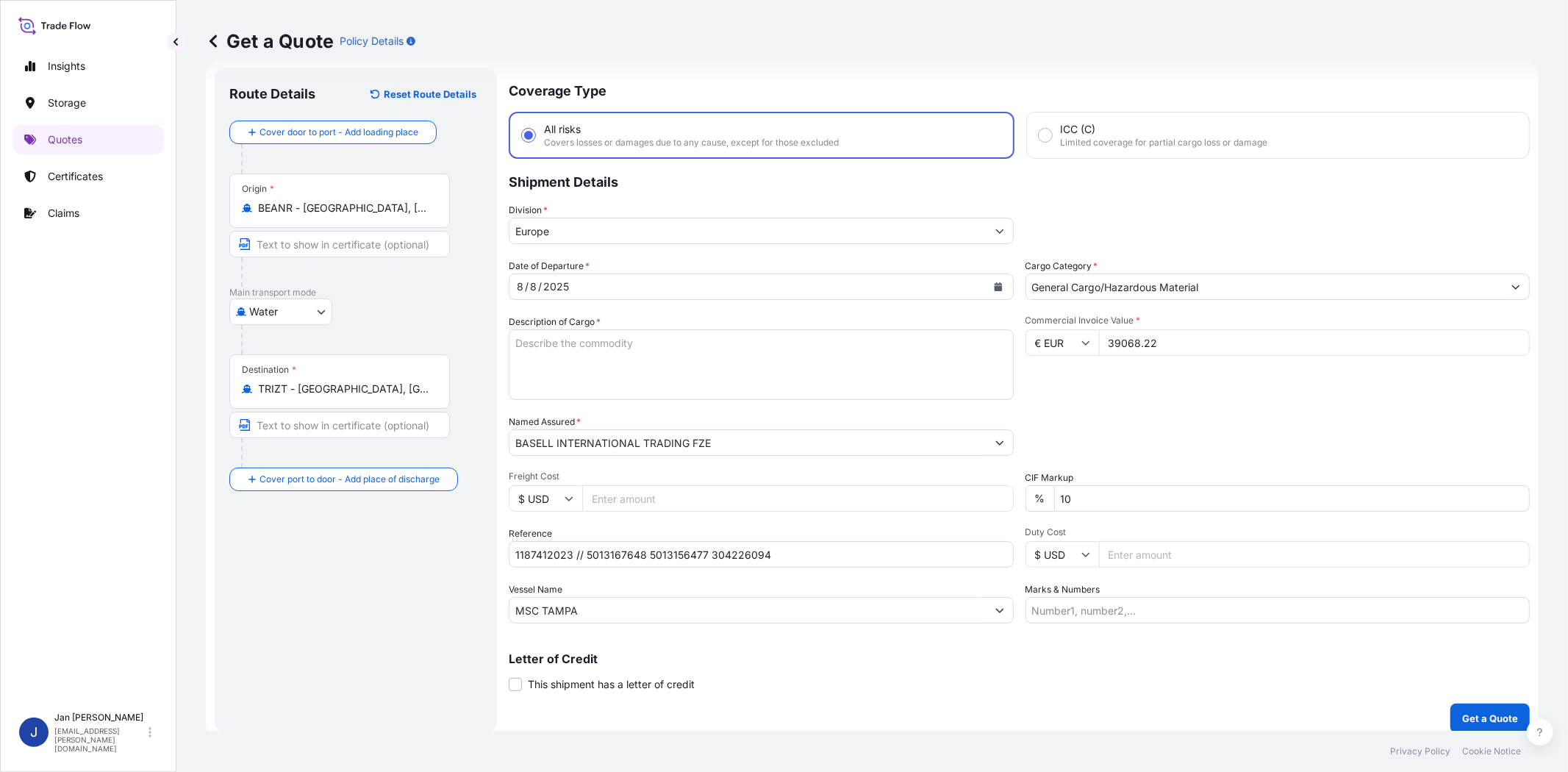
click at [1166, 380] on div "Commercial Invoice Value * € EUR 39068.22" at bounding box center [1278, 357] width 505 height 85
click at [934, 342] on textarea "Description of Cargo *" at bounding box center [762, 364] width 505 height 71
paste textarea "BAGS LOADED ONTO 18 PALLETS LOADED INTO 1 40' HIGH CUBE CONTAINER ADSYL 5 C 30 …"
click at [514, 336] on textarea "BAGS LOADED ONTO 18 PALLETS LOADED INTO 1 40' HIGH CUBE CONTAINER ADSYL 5 C 30 …" at bounding box center [762, 364] width 505 height 71
type textarea "990 BAGS LOADED ONTO 18 PALLETS LOADED INTO 1 40' HIGH CUBE CONTAINER ADSYL 5 C…"
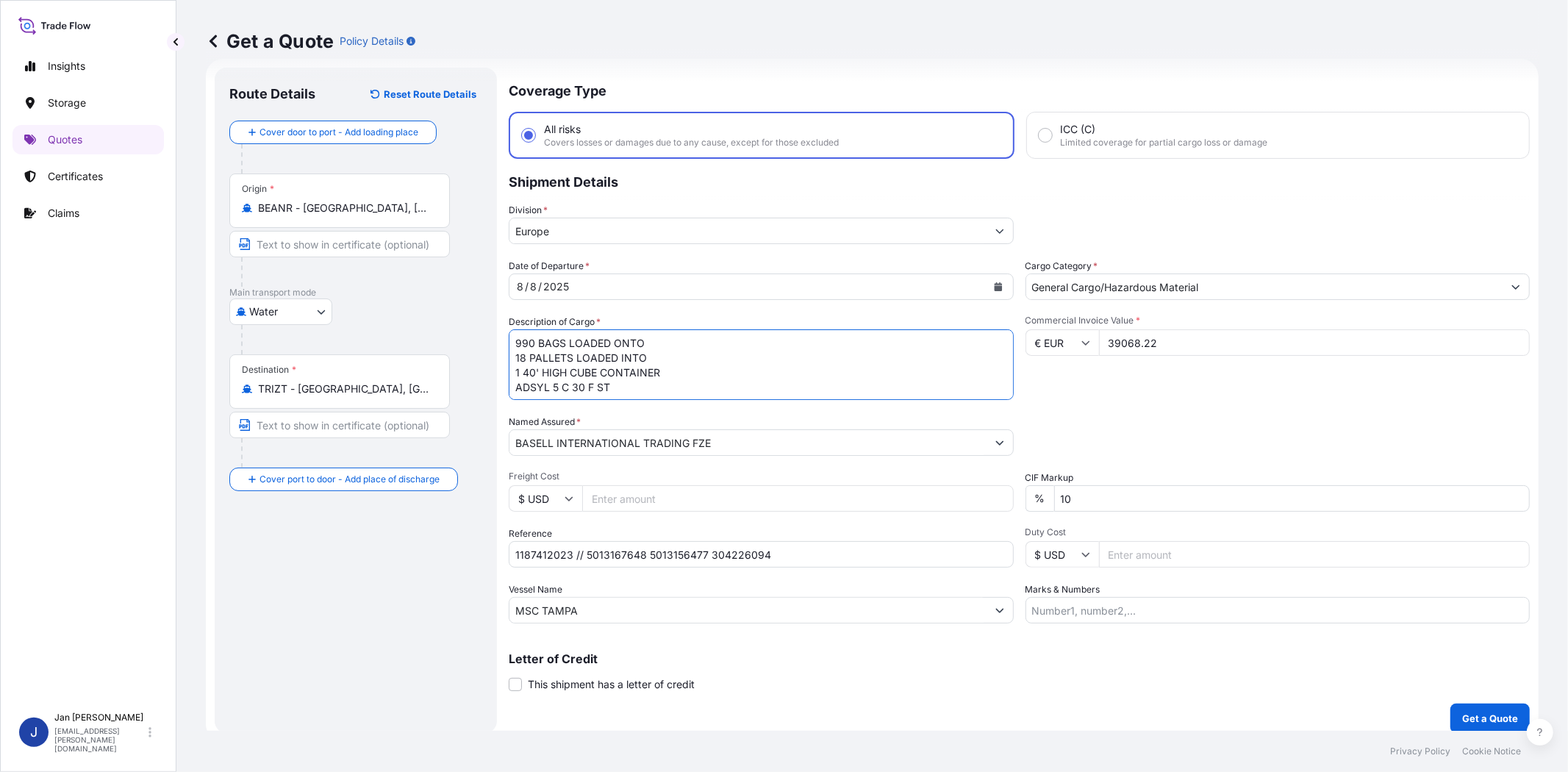
click at [1118, 407] on div "Date of Departure * [DATE] Cargo Category * General Cargo/Hazardous Material De…" at bounding box center [1020, 441] width 1021 height 365
click at [1297, 608] on input "Marks & Numbers" at bounding box center [1278, 609] width 505 height 26
paste input "POLINAS / [GEOGRAPHIC_DATA]"
type input "POLINAS / [GEOGRAPHIC_DATA]"
click at [1067, 660] on p "Letter of Credit" at bounding box center [1020, 658] width 1021 height 12
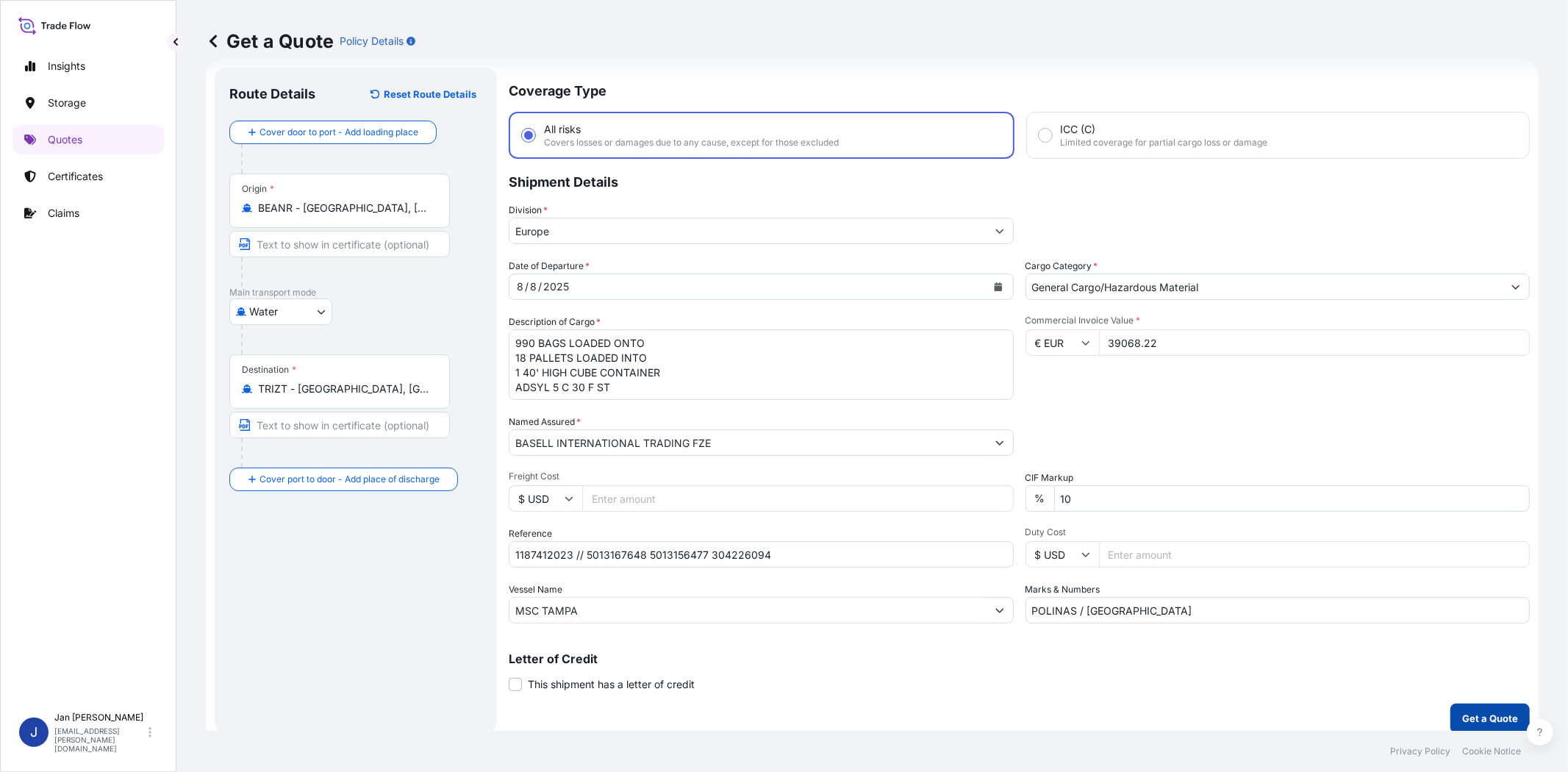
click at [1474, 716] on p "Get a Quote" at bounding box center [1491, 718] width 56 height 14
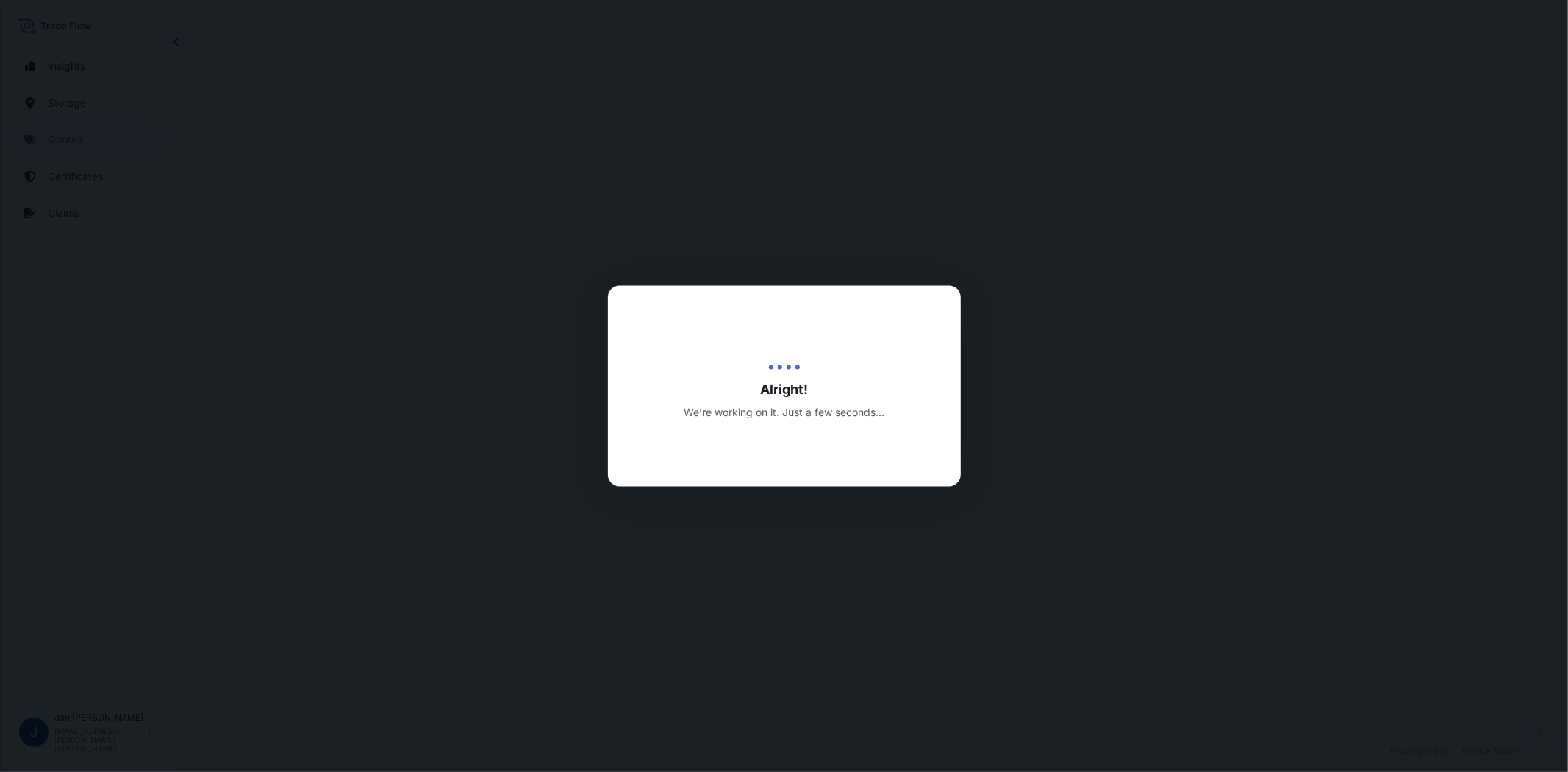
select select "Water"
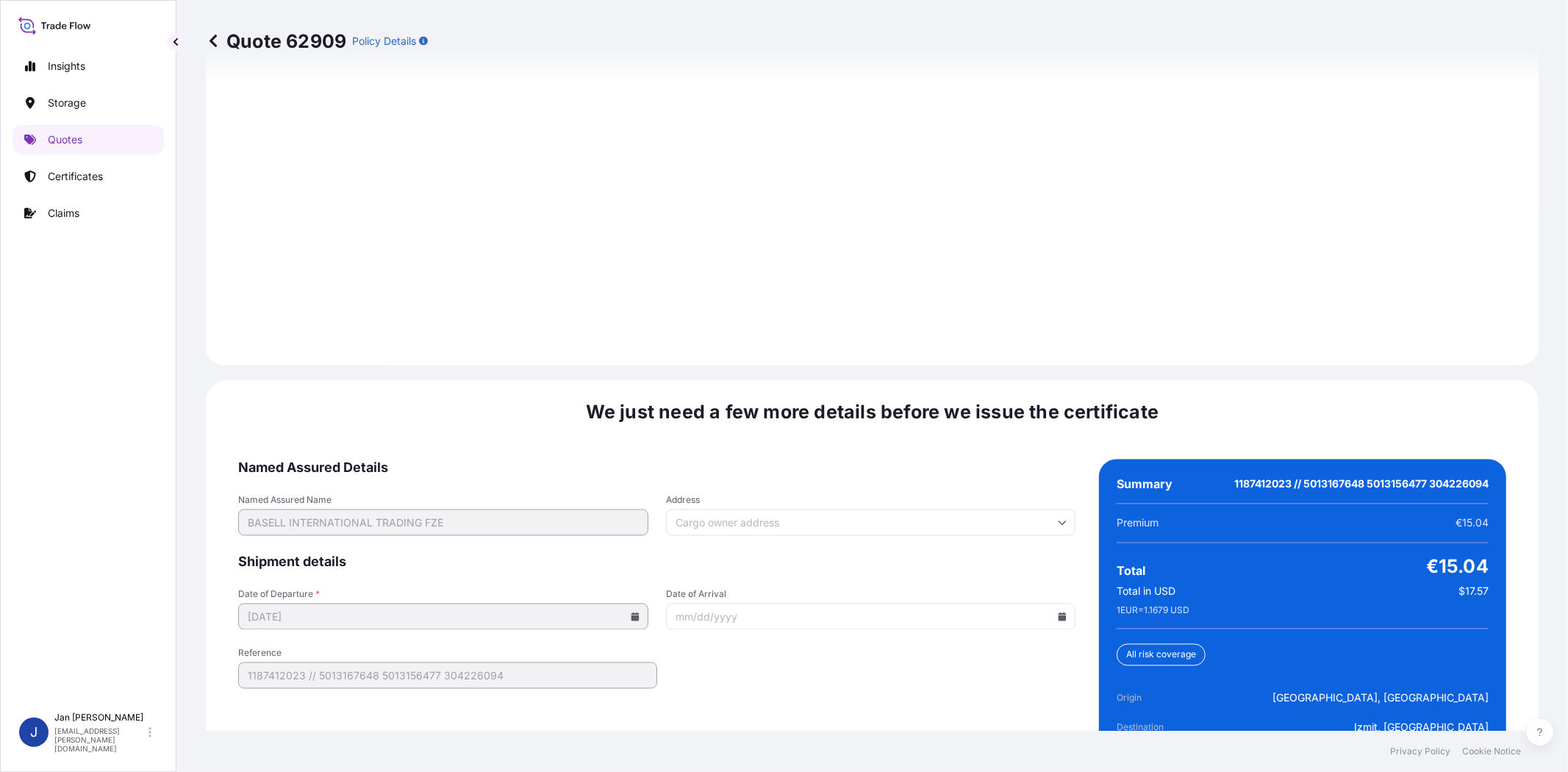
scroll to position [2029, 0]
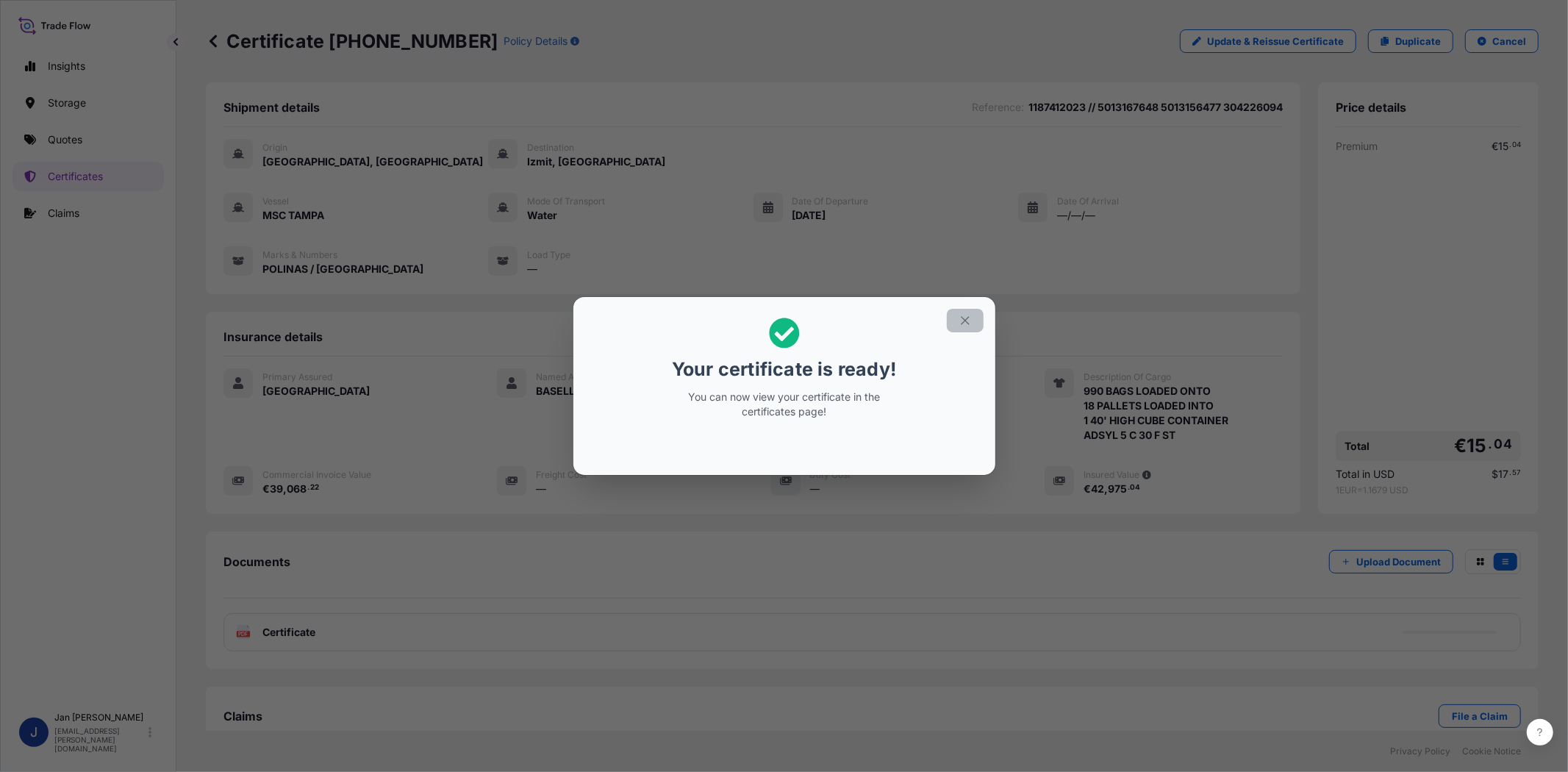
click at [969, 313] on button "button" at bounding box center [965, 320] width 37 height 23
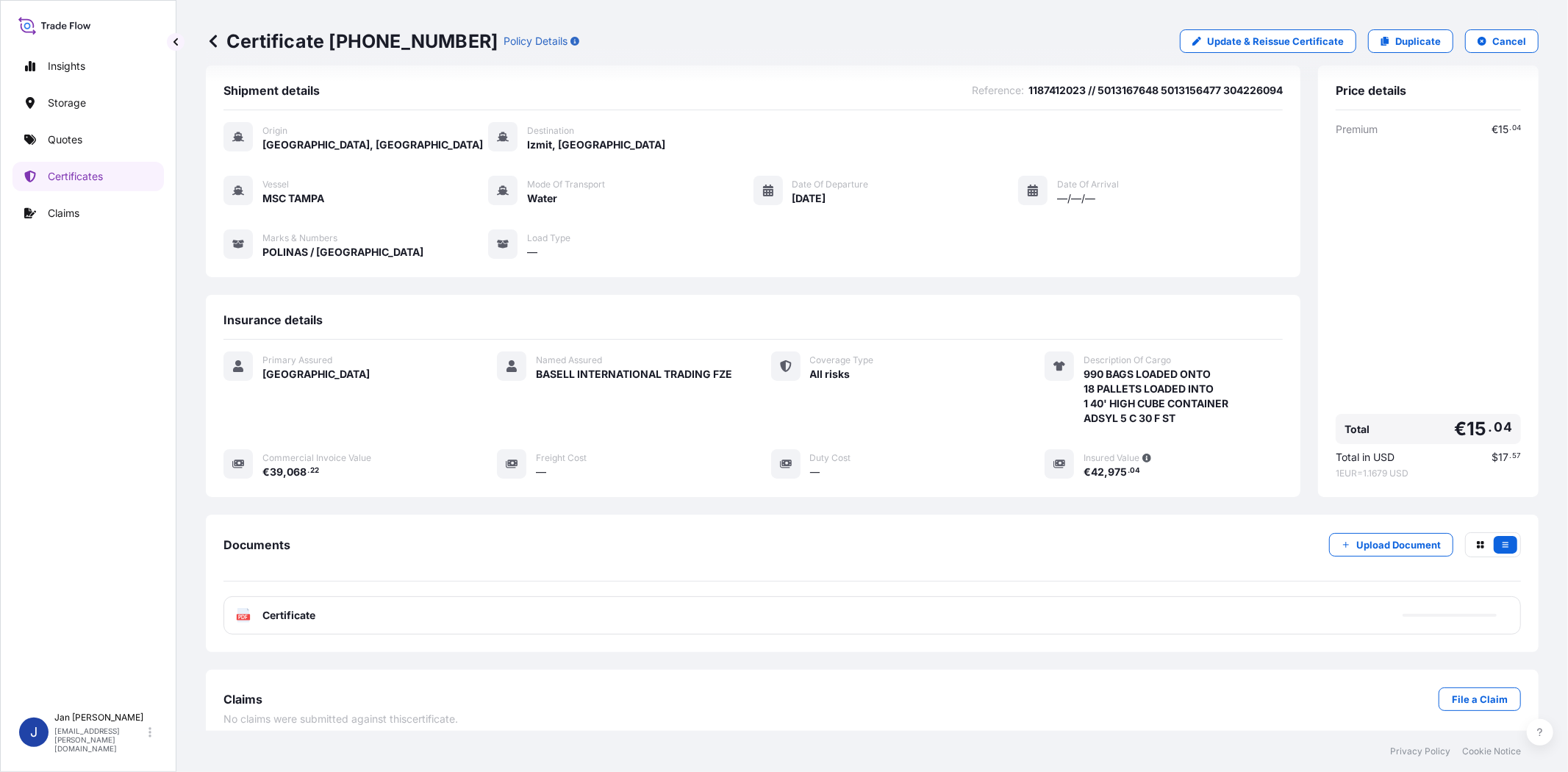
scroll to position [31, 0]
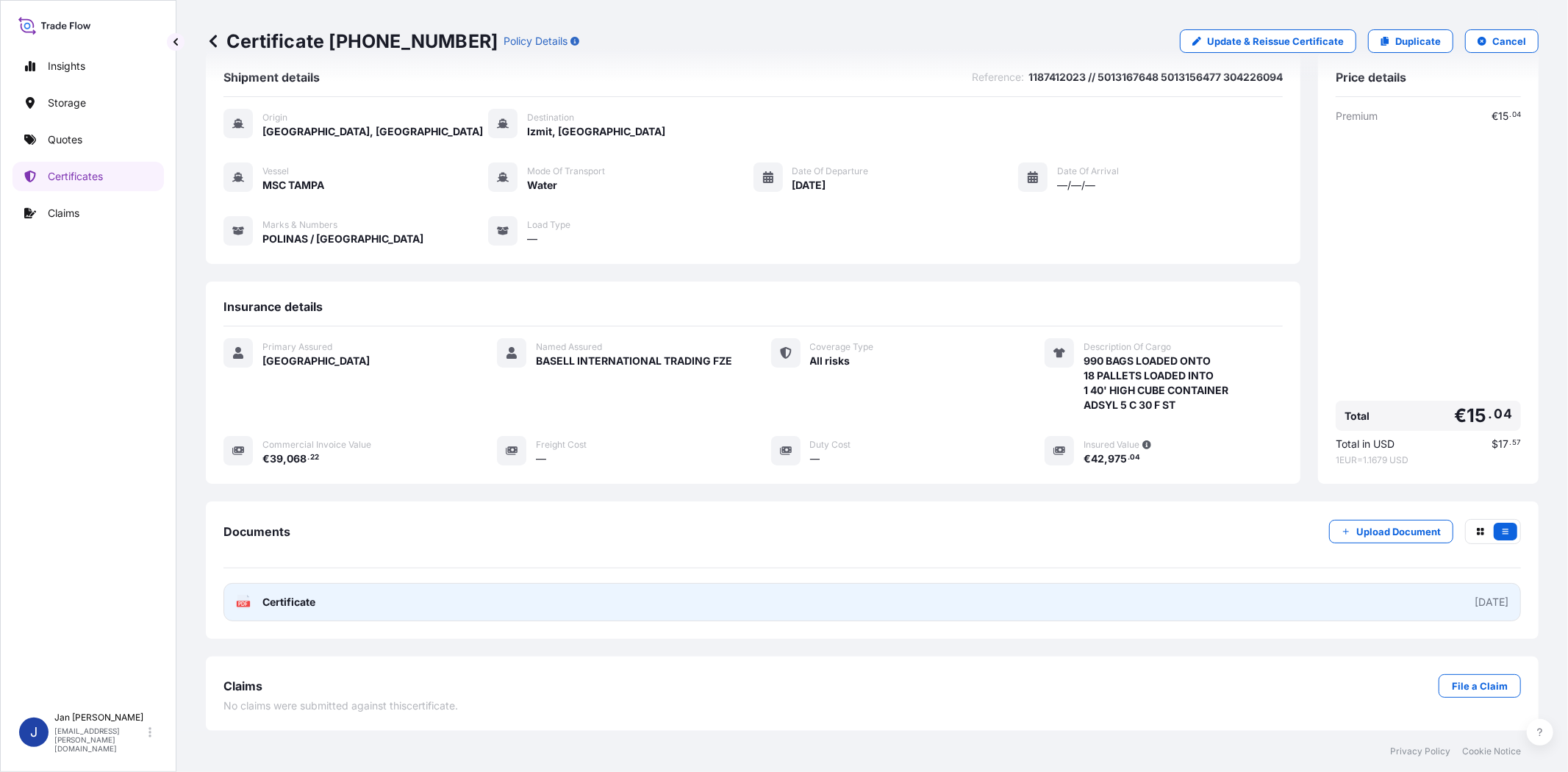
click at [246, 601] on text "PDF" at bounding box center [244, 604] width 10 height 5
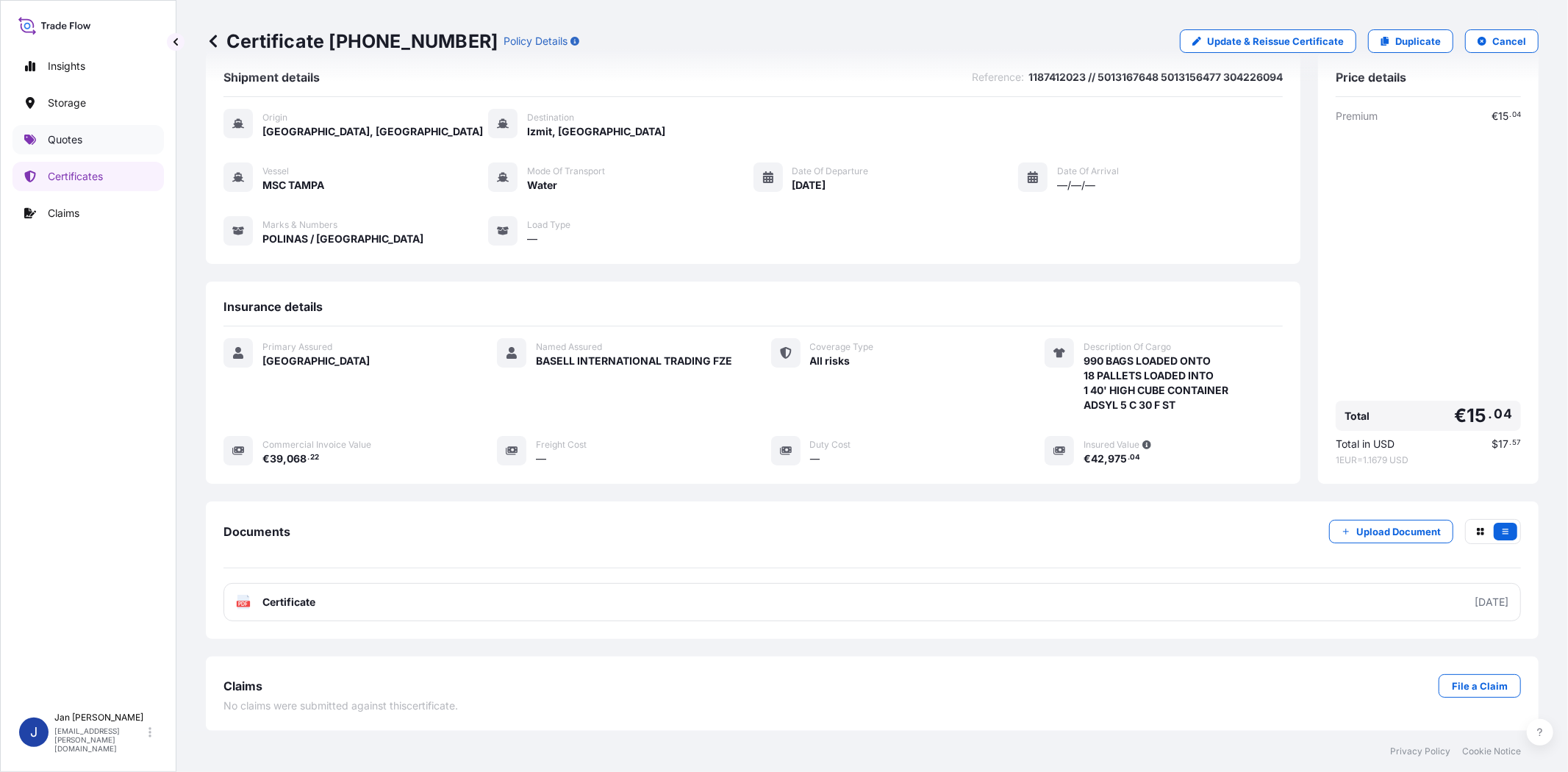
click at [81, 146] on p "Quotes" at bounding box center [65, 139] width 34 height 14
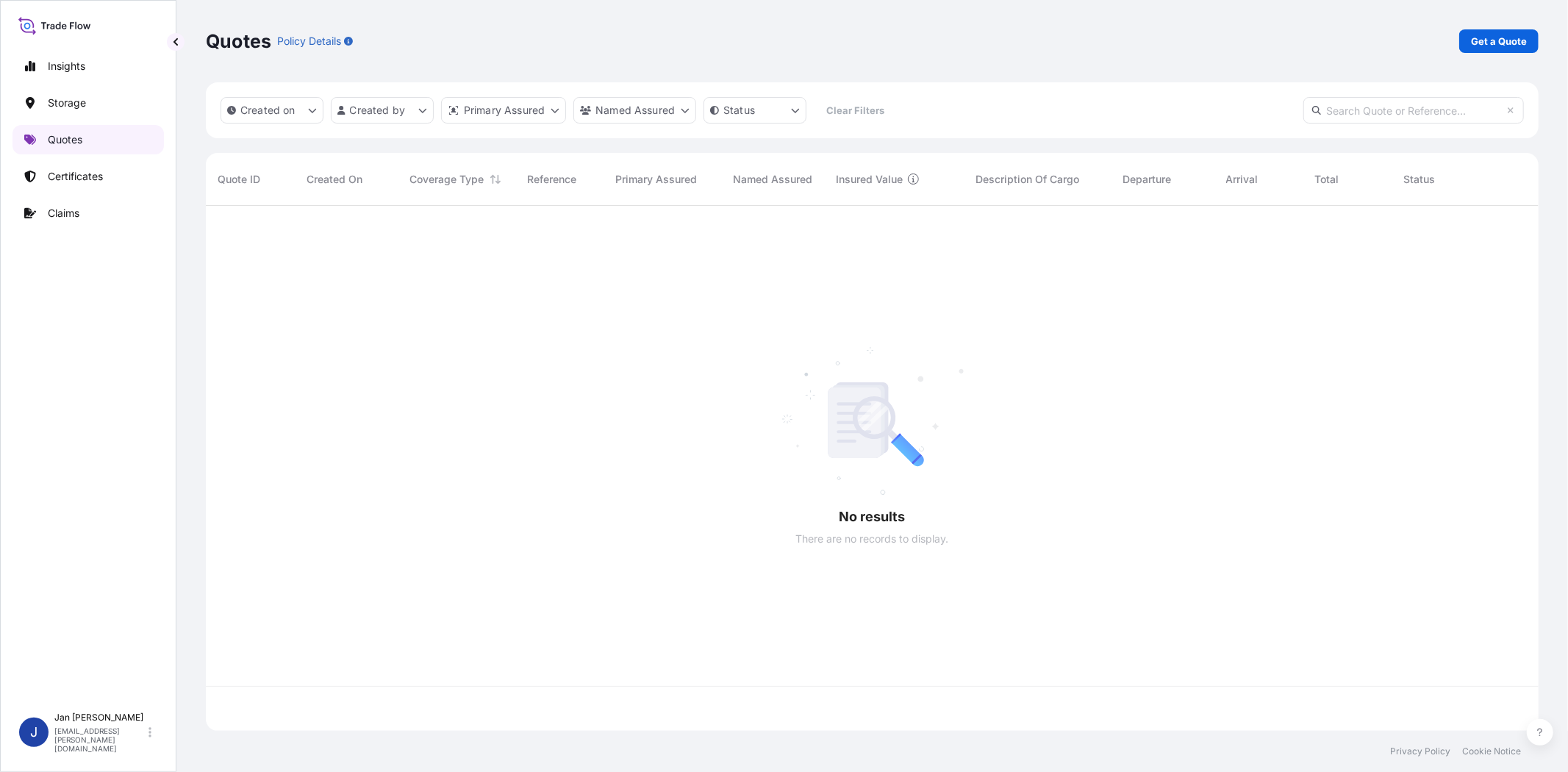
scroll to position [520, 1321]
